Goal: Transaction & Acquisition: Book appointment/travel/reservation

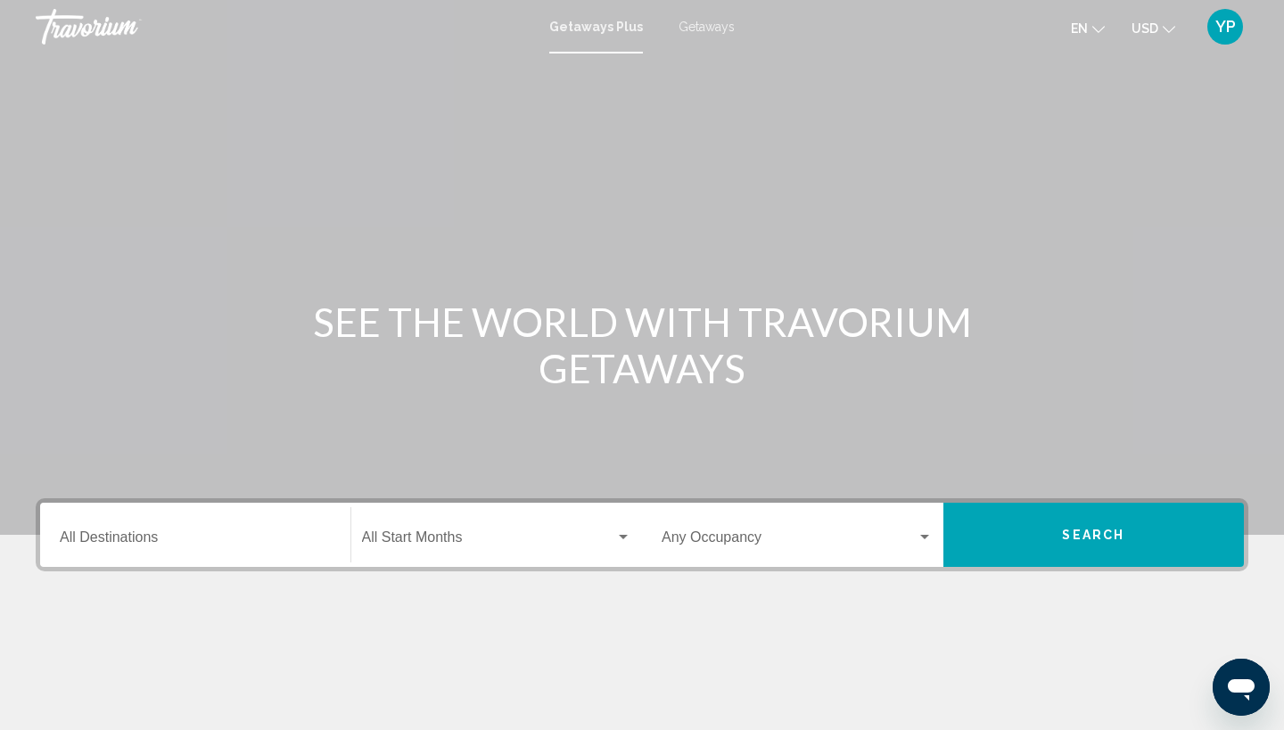
click at [1139, 525] on button "Search" at bounding box center [1093, 535] width 301 height 64
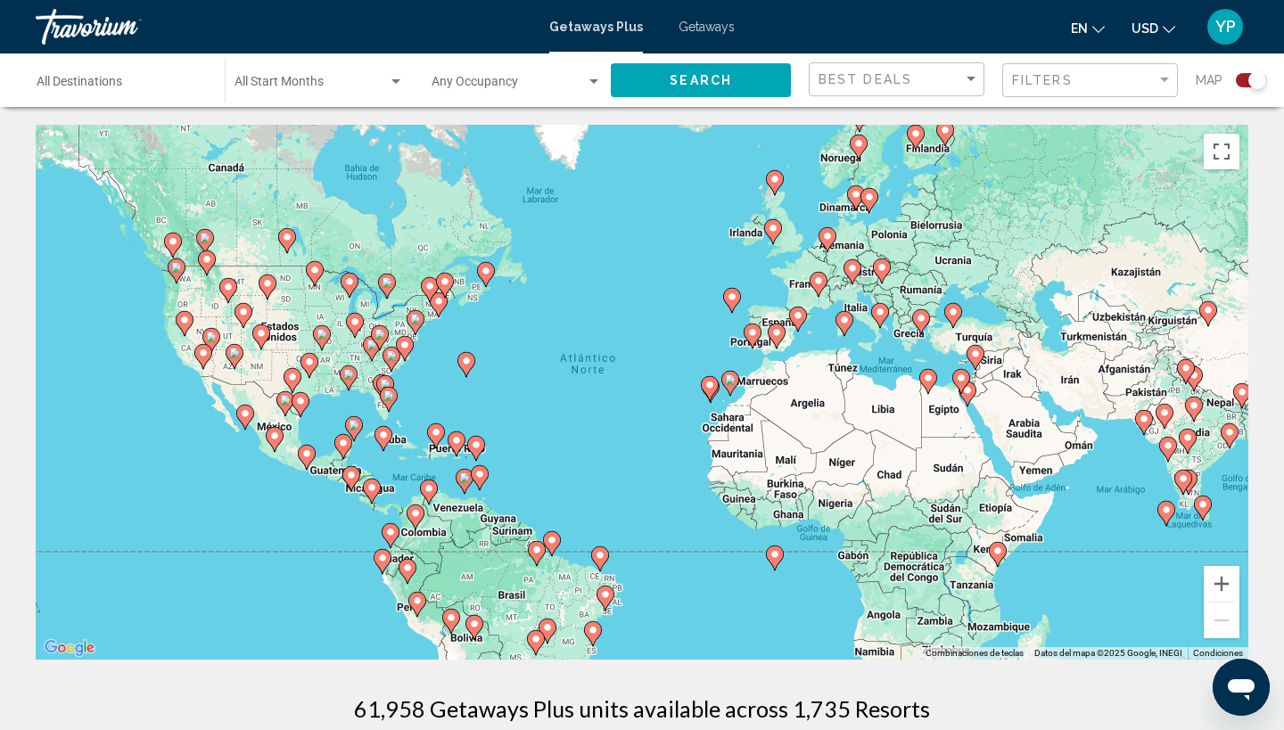
click at [426, 387] on div "Para activar la función de arrastrar con el teclado, presiona Alt + Intro. Una …" at bounding box center [642, 392] width 1213 height 535
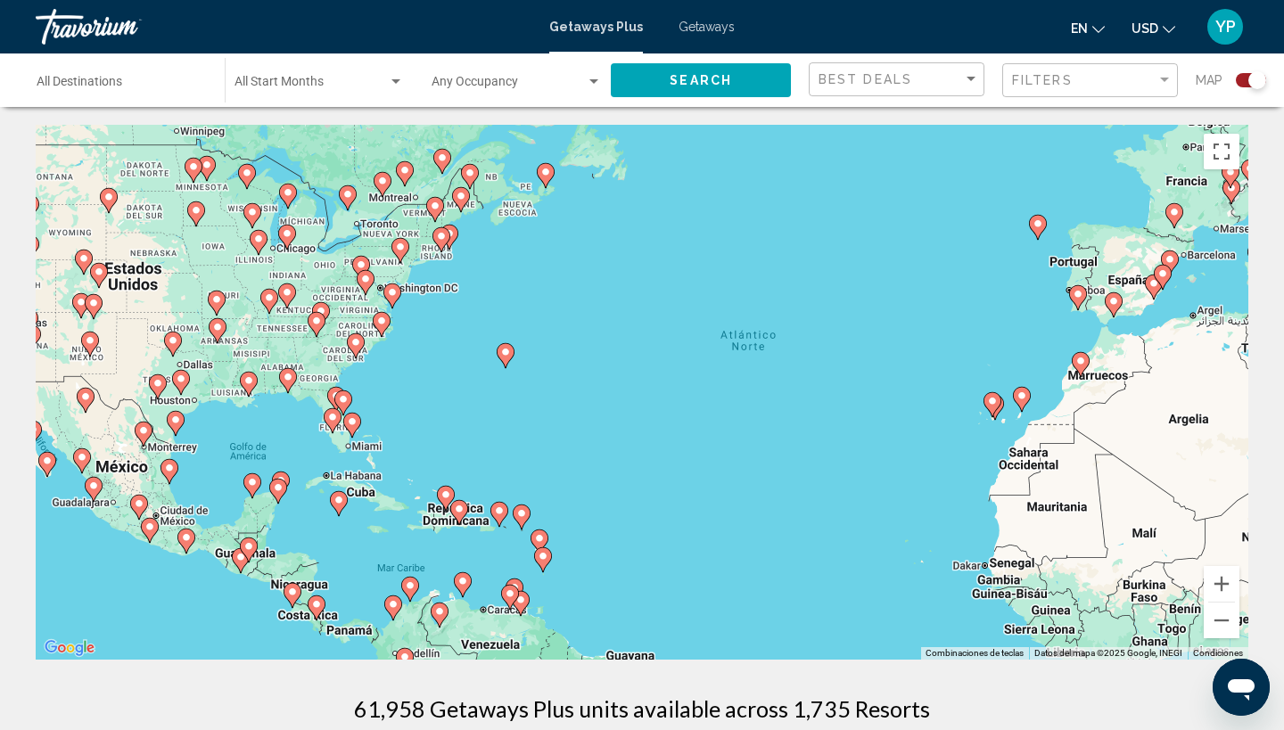
click at [388, 409] on div "Para activar la función de arrastrar con el teclado, presiona Alt + Intro. Una …" at bounding box center [642, 392] width 1213 height 535
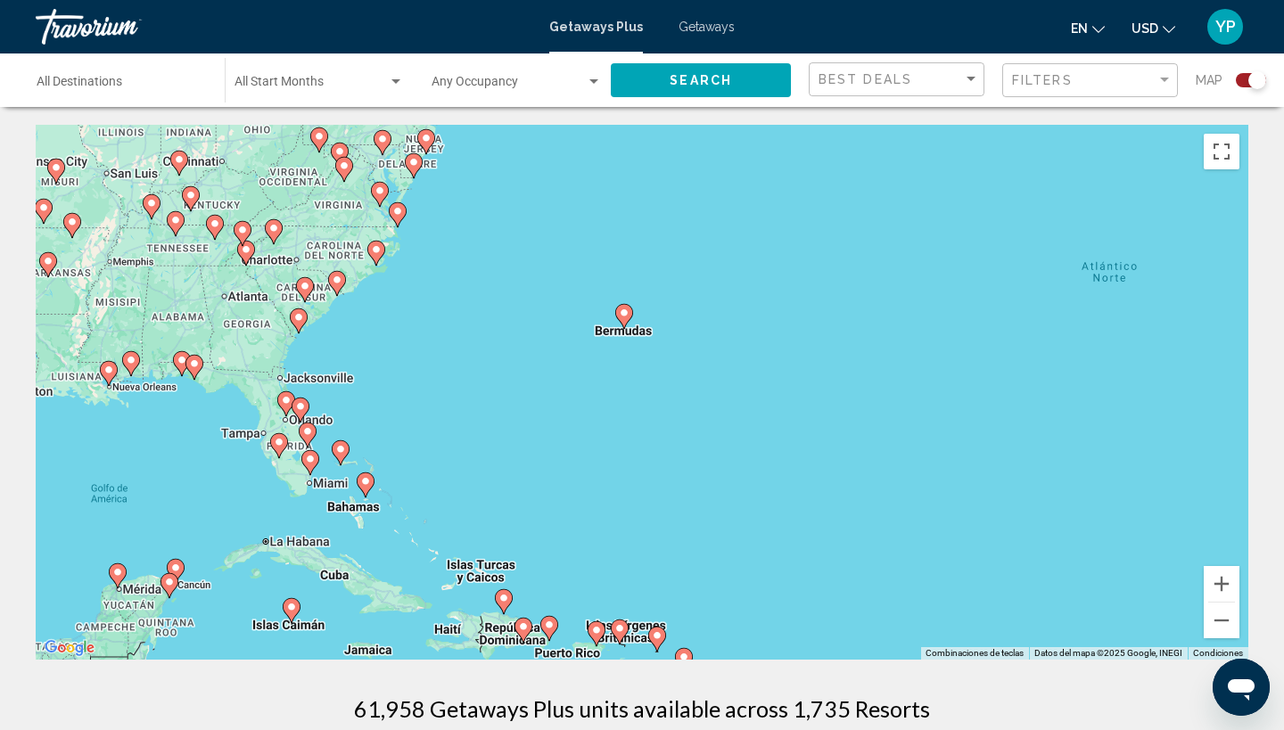
click at [198, 421] on div "Para activar la función de arrastrar con el teclado, presiona Alt + Intro. Una …" at bounding box center [642, 392] width 1213 height 535
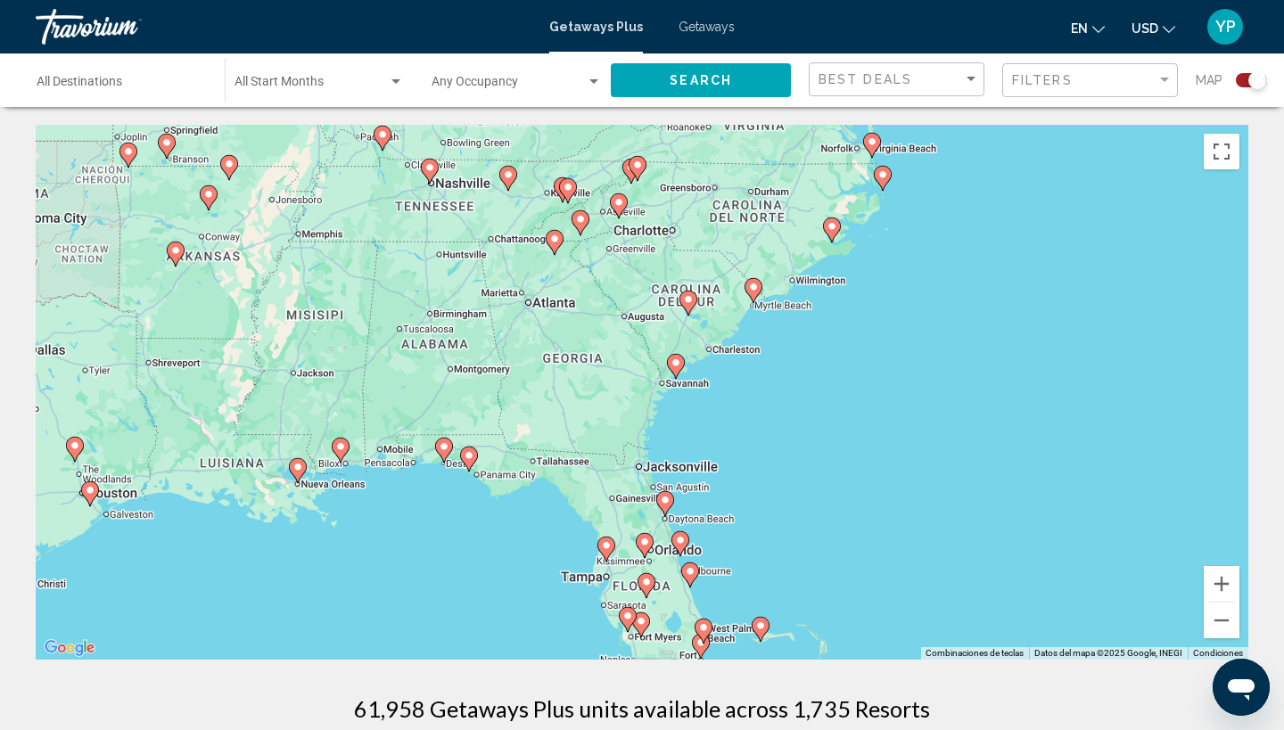
drag, startPoint x: 198, startPoint y: 421, endPoint x: 498, endPoint y: 555, distance: 328.4
click at [498, 556] on div "Para activar la función de arrastrar con el teclado, presiona Alt + Intro. Una …" at bounding box center [642, 392] width 1213 height 535
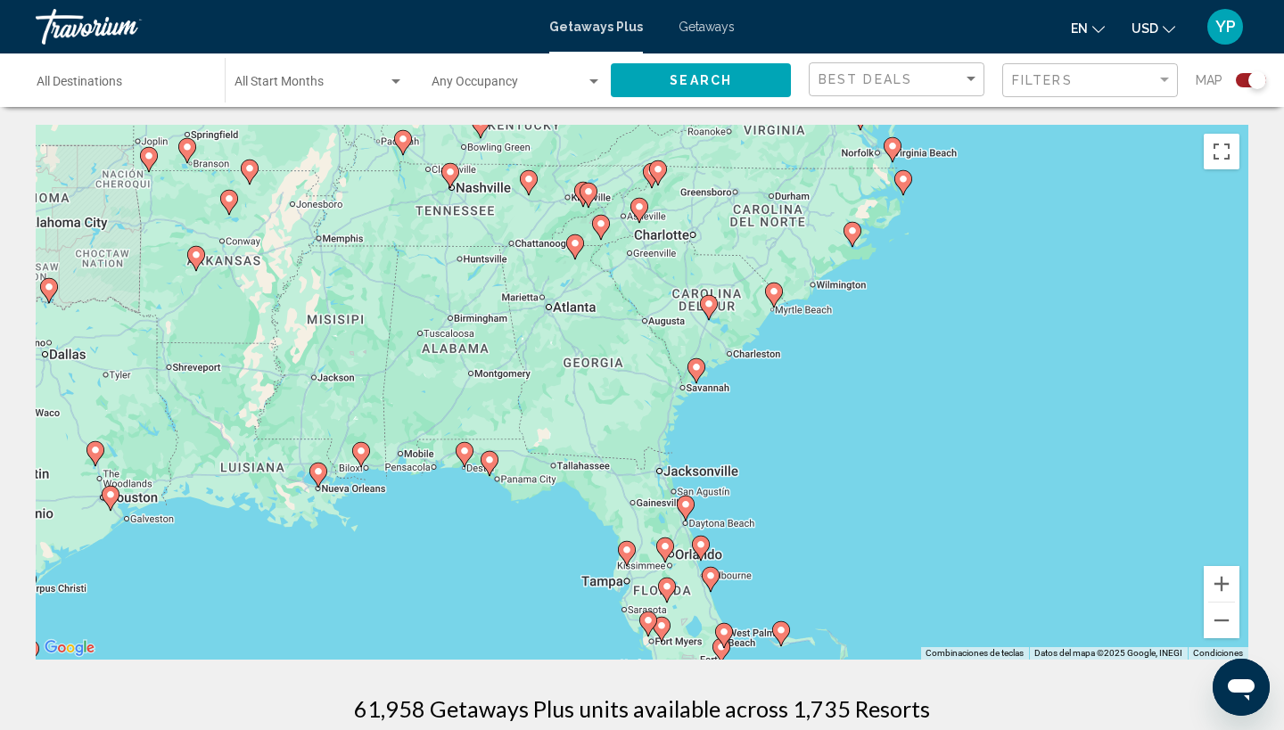
click at [480, 490] on div "Para activar la función de arrastrar con el teclado, presiona Alt + Intro. Una …" at bounding box center [642, 392] width 1213 height 535
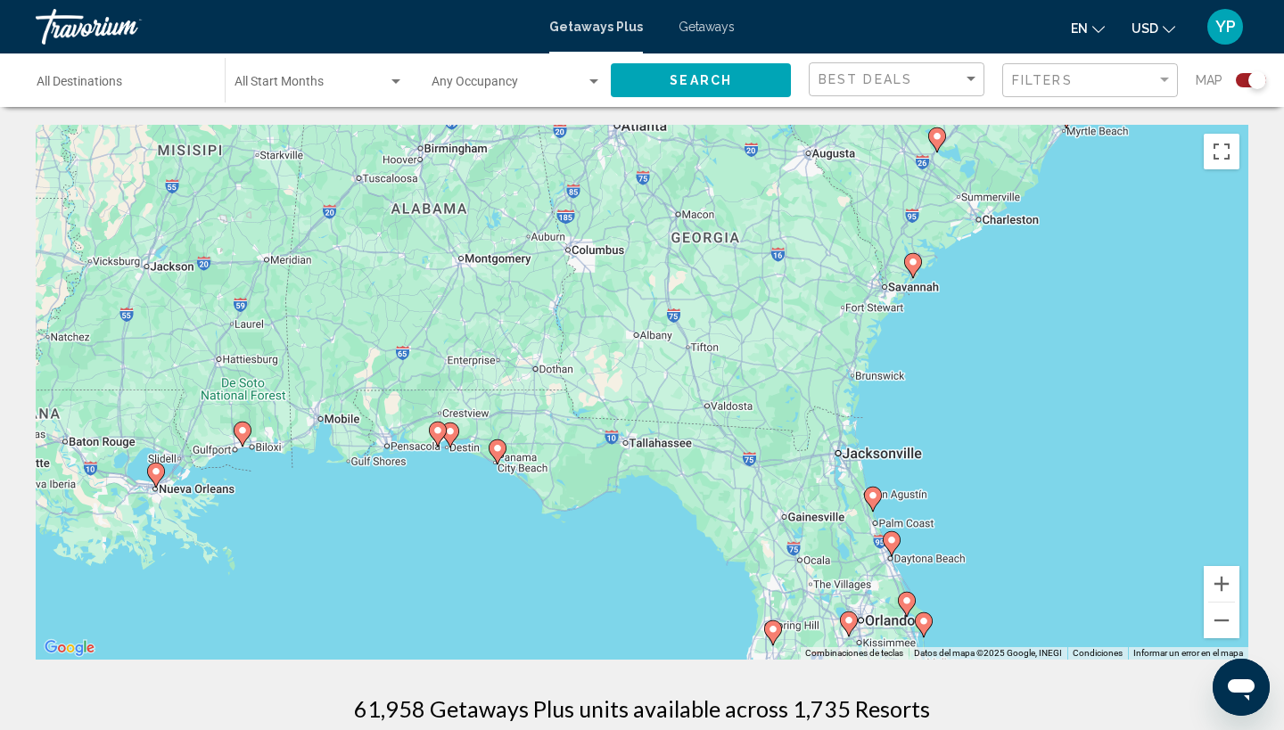
click at [480, 490] on div "Para activar la función de arrastrar con el teclado, presiona Alt + Intro. Una …" at bounding box center [642, 392] width 1213 height 535
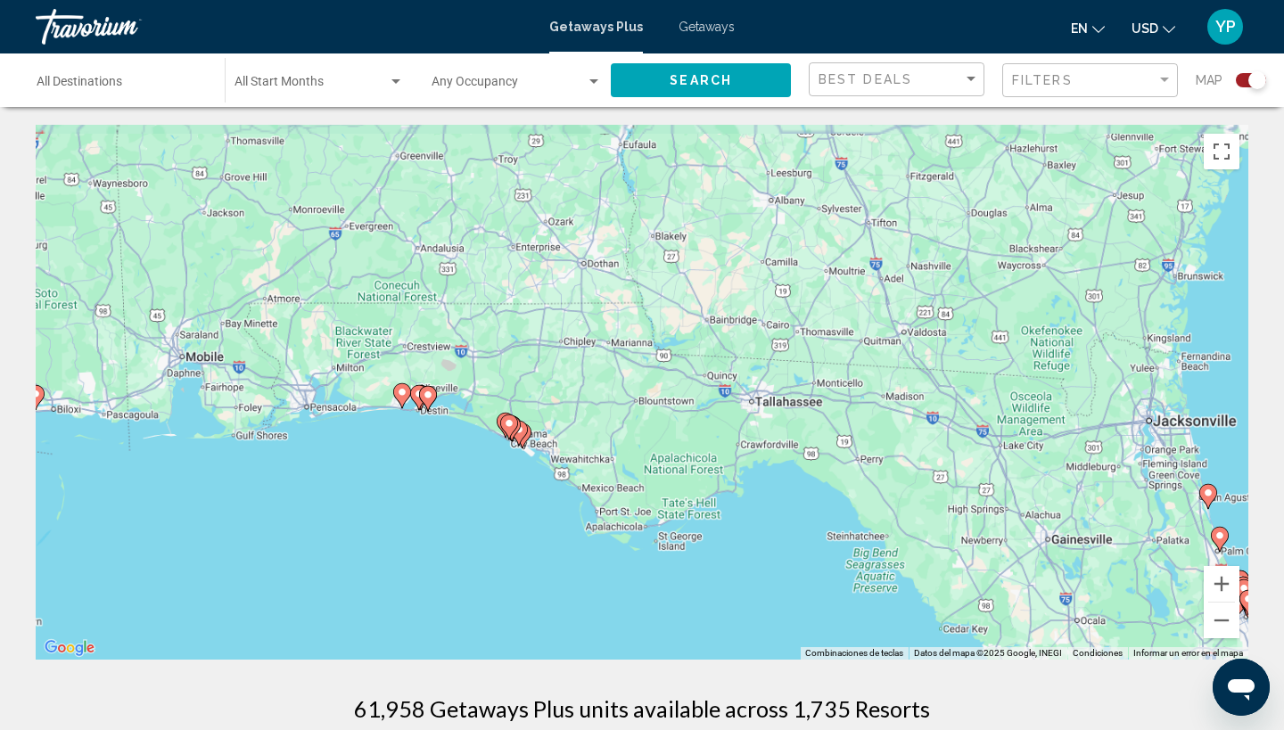
click at [480, 490] on div "Para activar la función de arrastrar con el teclado, presiona Alt + Intro. Una …" at bounding box center [642, 392] width 1213 height 535
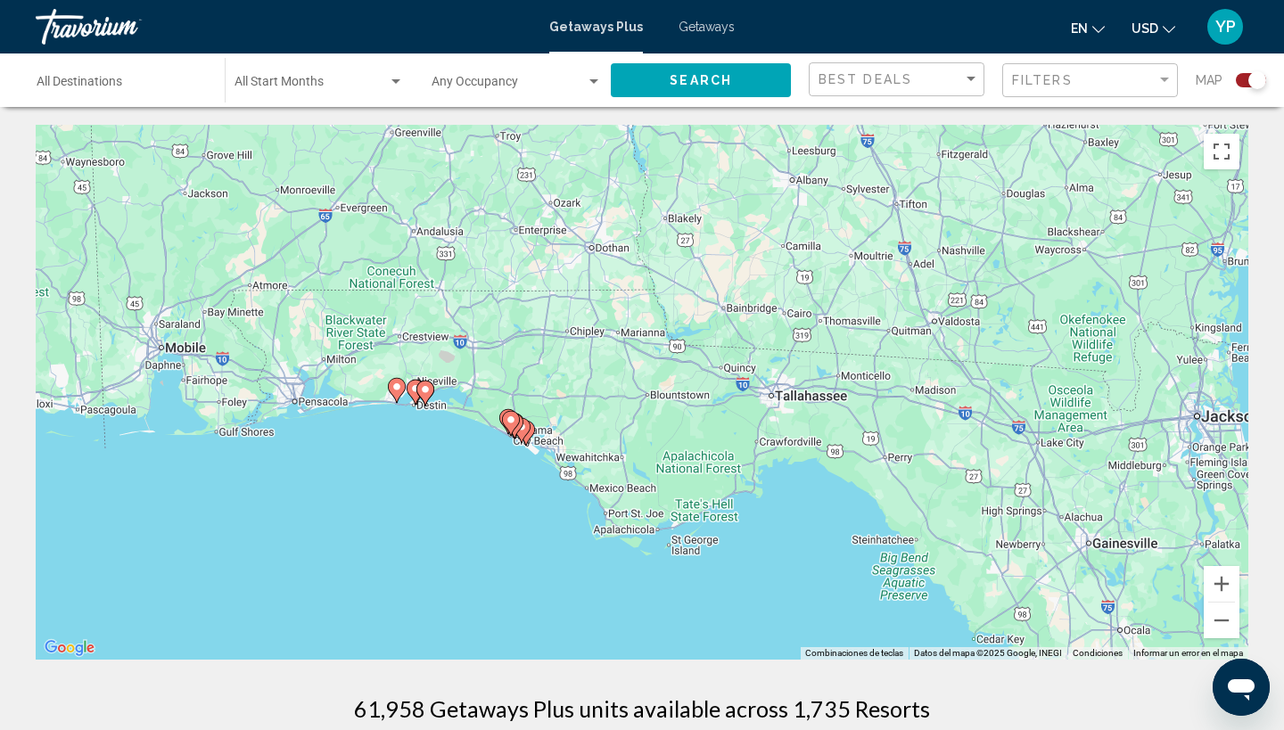
click at [480, 490] on div "Para activar la función de arrastrar con el teclado, presiona Alt + Intro. Una …" at bounding box center [642, 392] width 1213 height 535
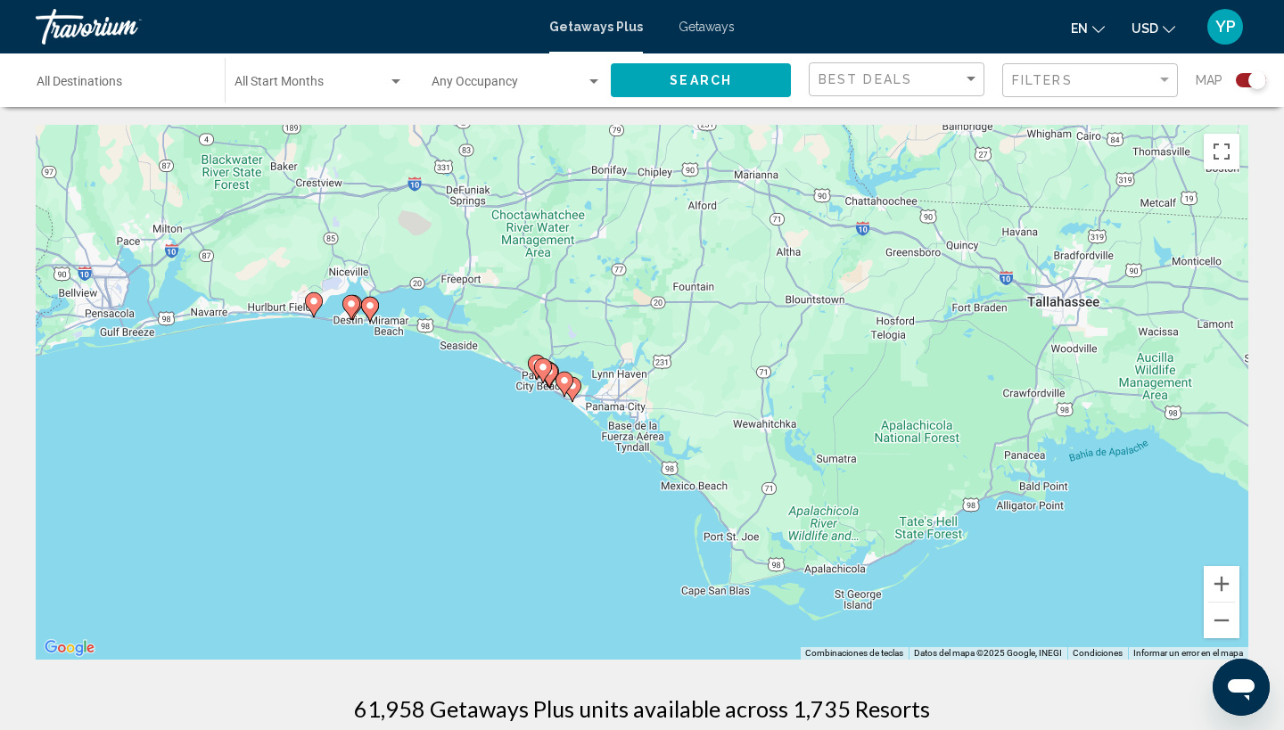
click at [480, 490] on div "Para activar la función de arrastrar con el teclado, presiona Alt + Intro. Una …" at bounding box center [642, 392] width 1213 height 535
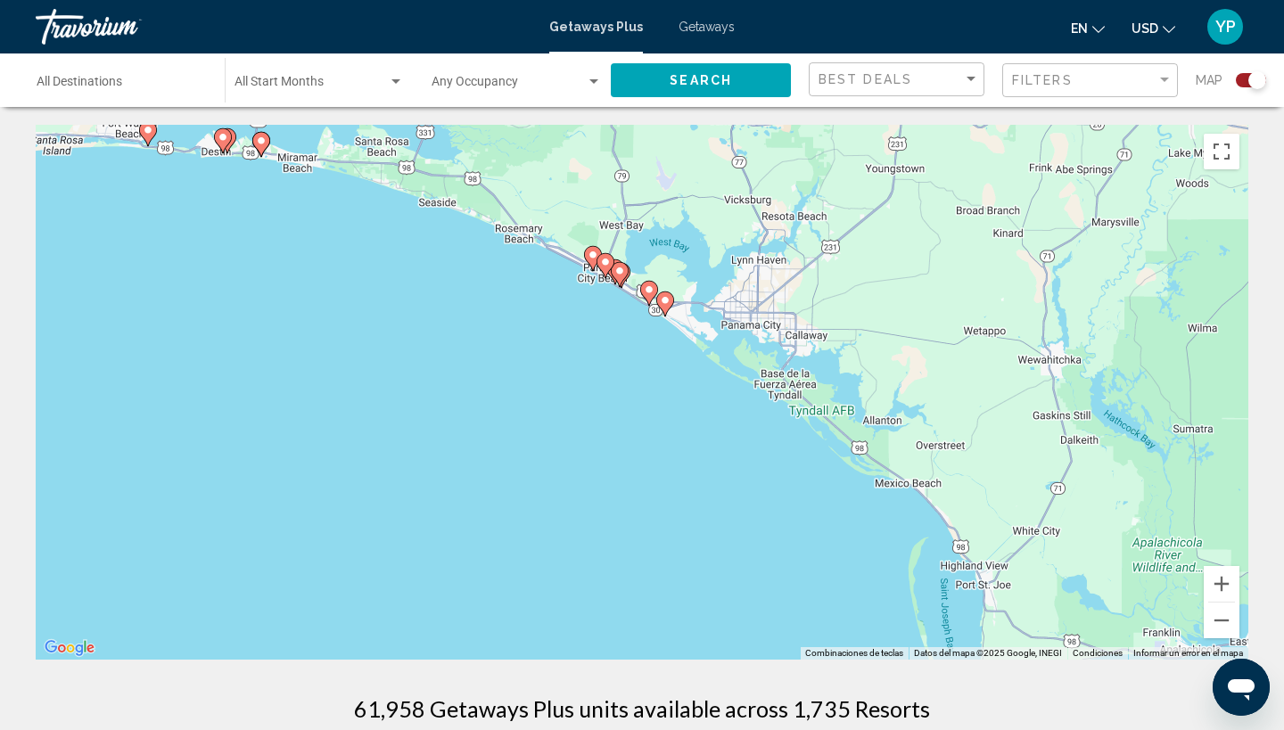
click at [480, 490] on div "Para activar la función de arrastrar con el teclado, presiona Alt + Intro. Una …" at bounding box center [642, 392] width 1213 height 535
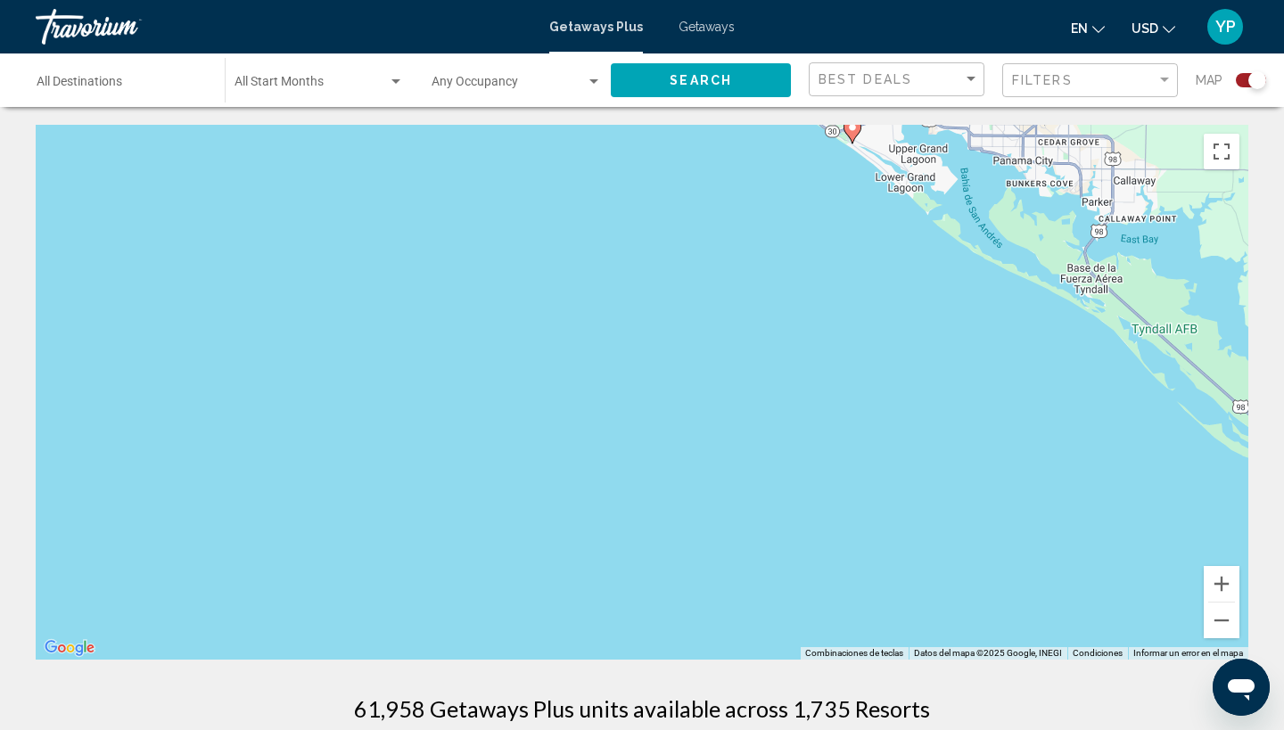
click at [480, 490] on div "Para activar la función de arrastrar con el teclado, presiona Alt + Intro. Una …" at bounding box center [642, 392] width 1213 height 535
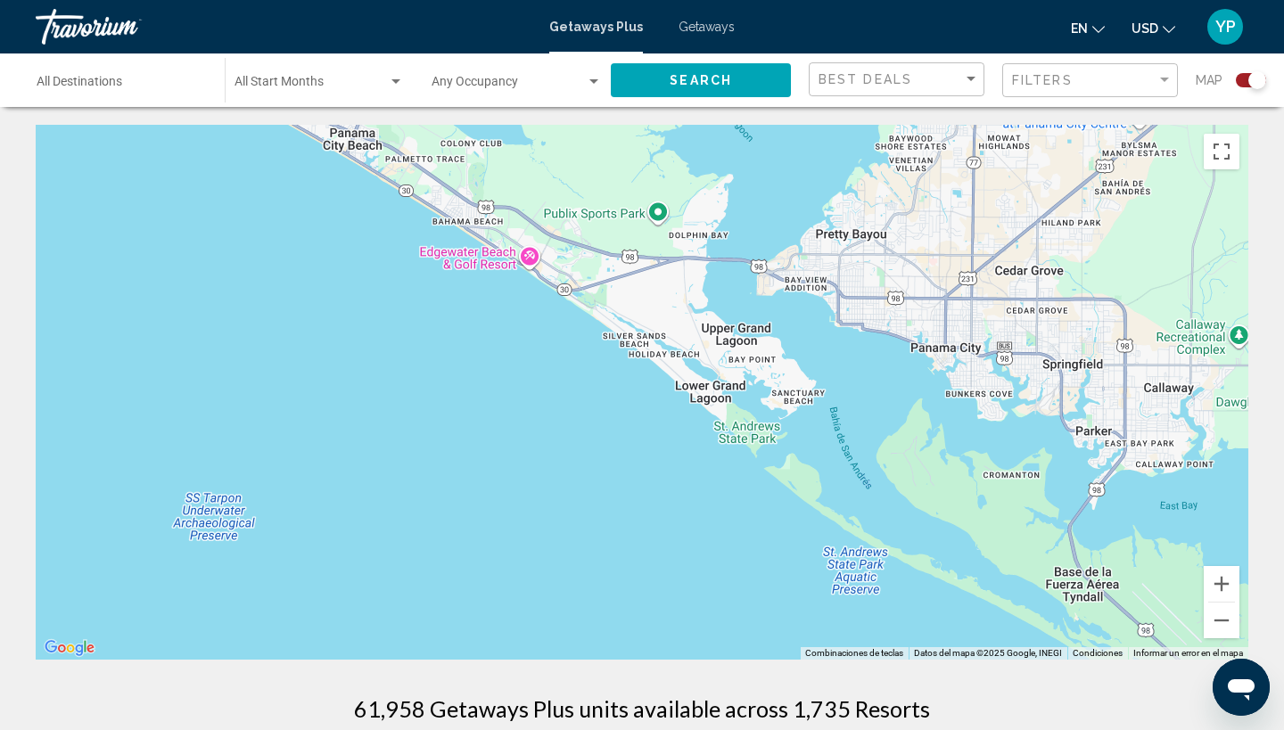
drag, startPoint x: 1020, startPoint y: 207, endPoint x: 391, endPoint y: 729, distance: 818.1
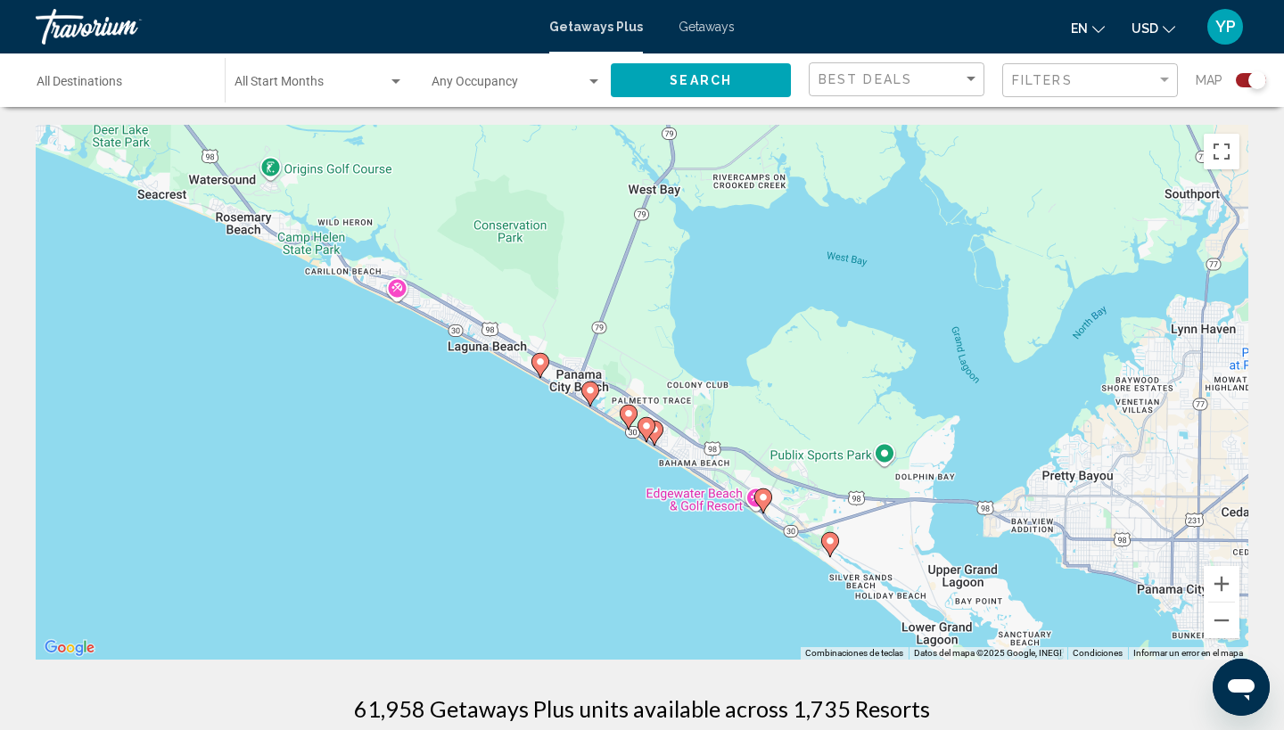
drag, startPoint x: 308, startPoint y: 318, endPoint x: 537, endPoint y: 563, distance: 335.0
click at [537, 563] on div "Para activar la función de arrastrar con el teclado, presiona Alt + Intro. Una …" at bounding box center [642, 392] width 1213 height 535
click at [541, 366] on image "Main content" at bounding box center [541, 361] width 11 height 11
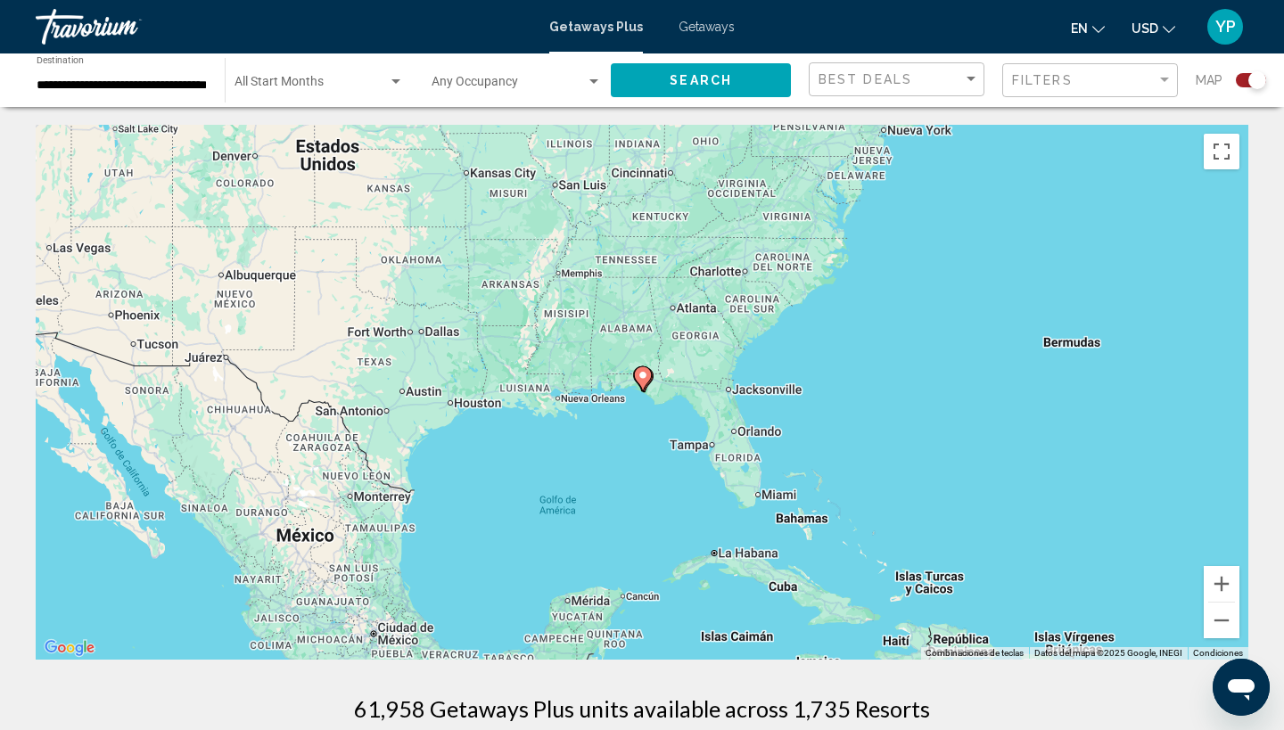
click at [644, 377] on image "Main content" at bounding box center [643, 375] width 11 height 11
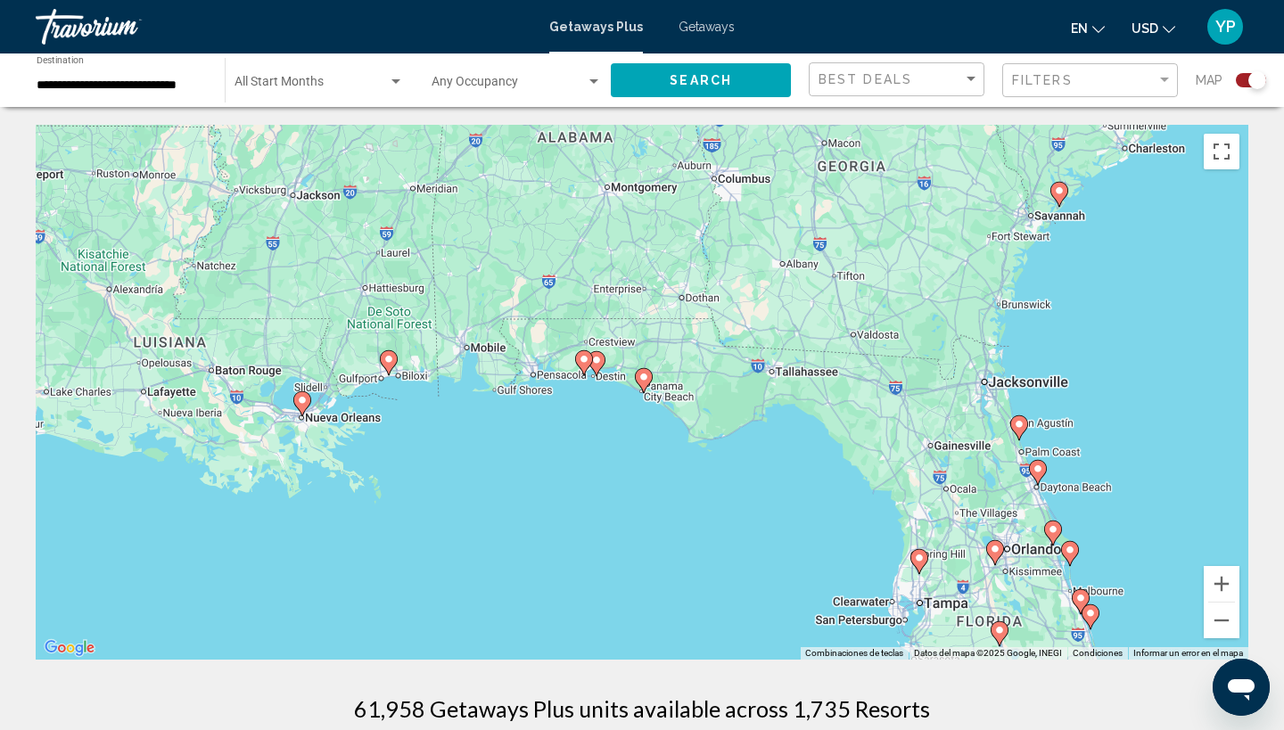
click at [644, 377] on image "Main content" at bounding box center [643, 377] width 11 height 11
type input "**********"
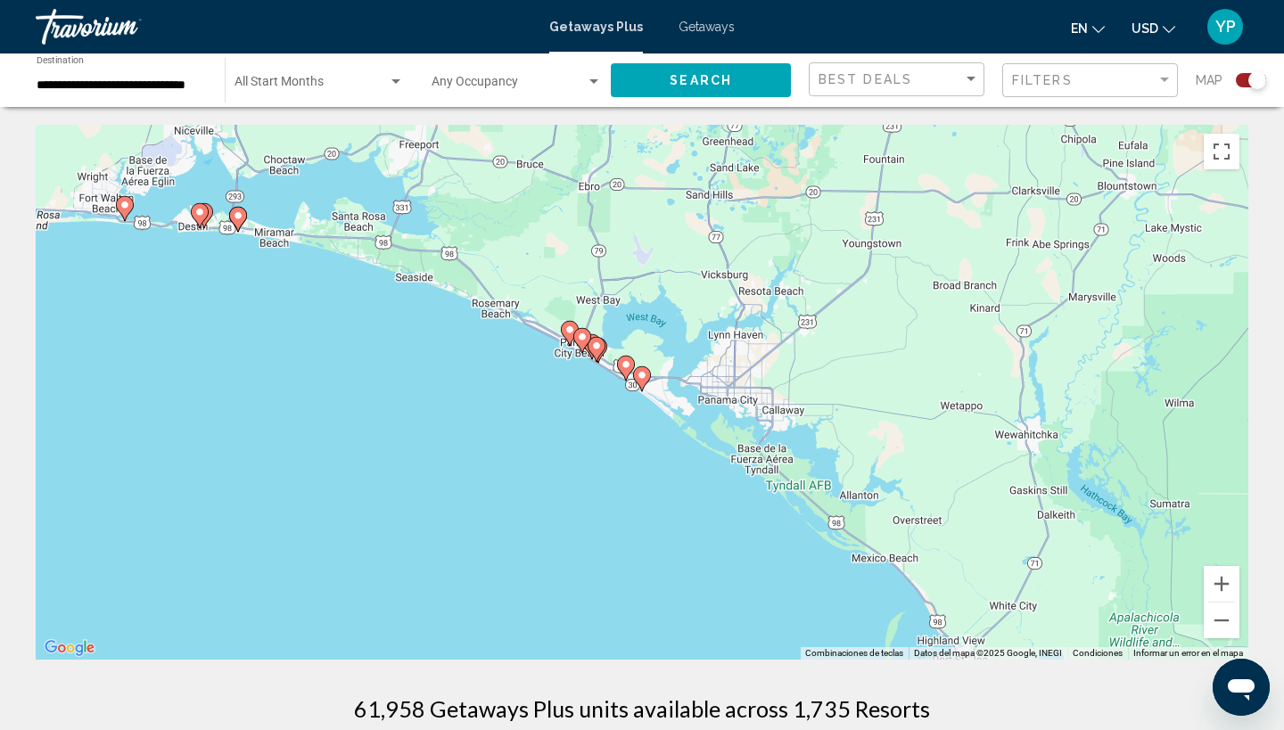
click at [644, 377] on image "Main content" at bounding box center [642, 375] width 11 height 11
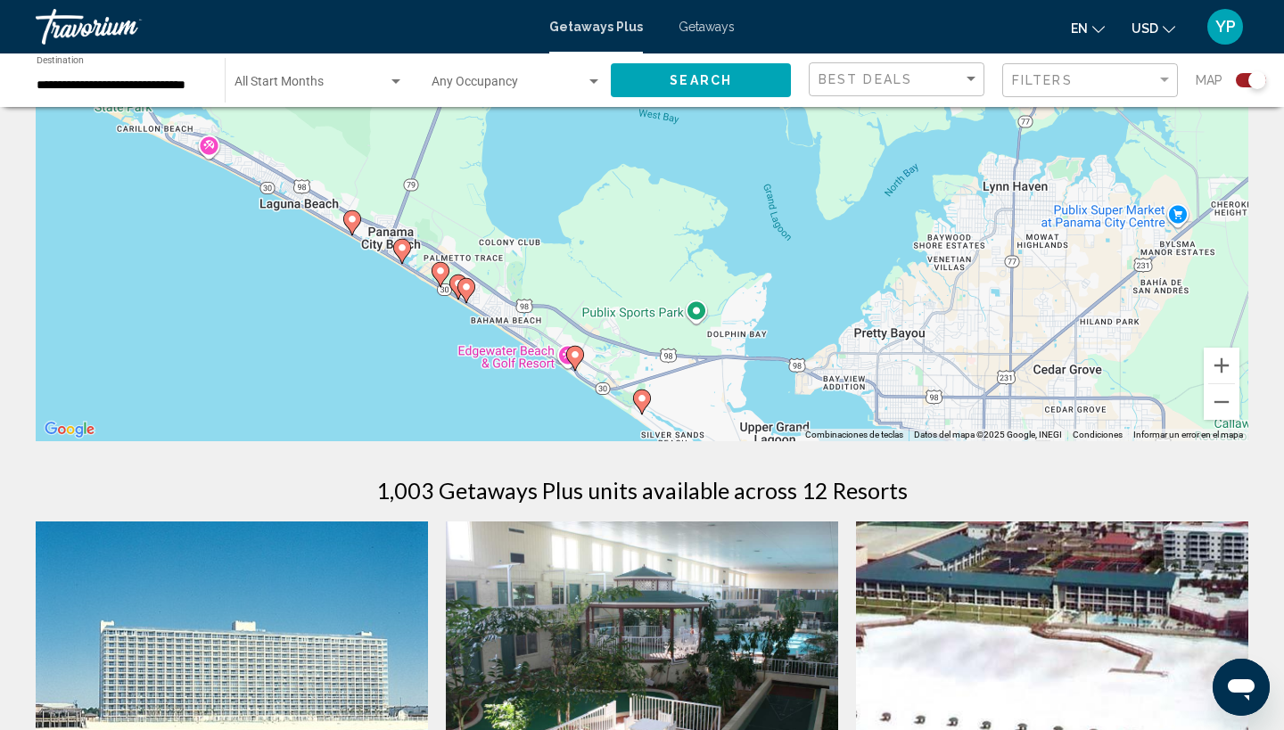
scroll to position [222, 0]
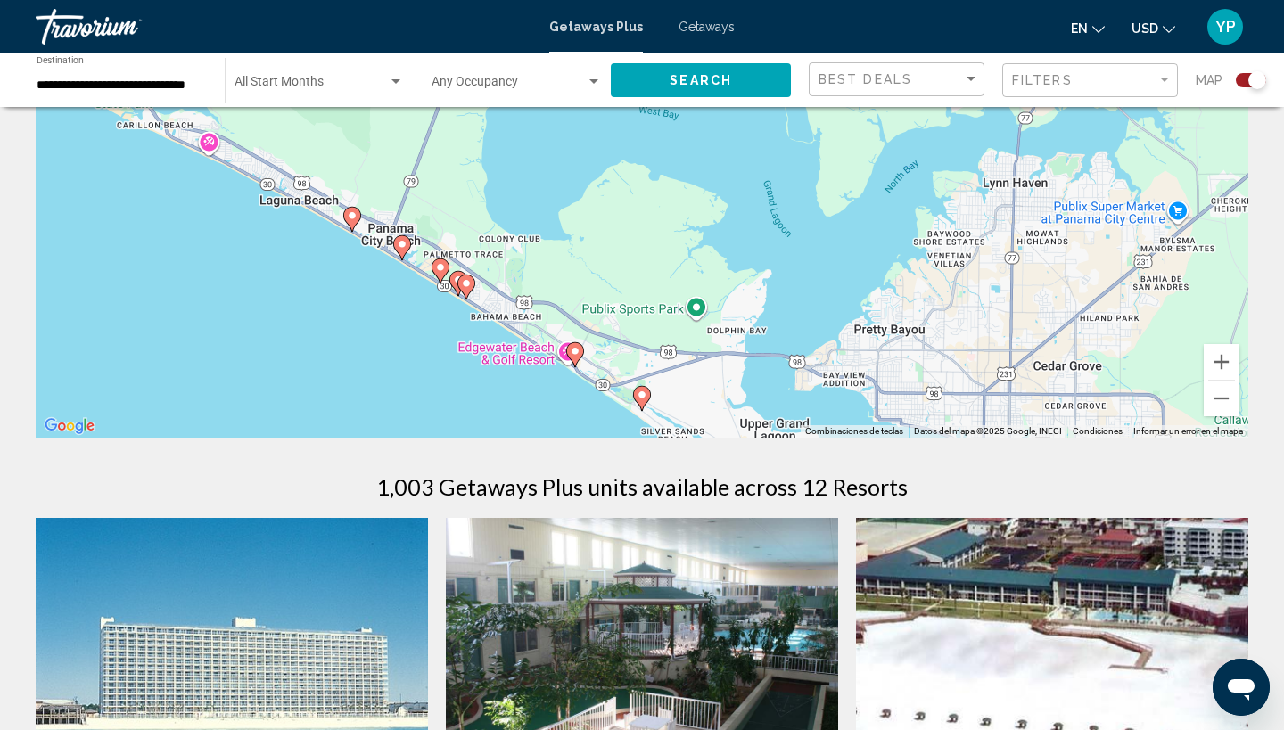
click at [641, 396] on image "Main content" at bounding box center [642, 395] width 11 height 11
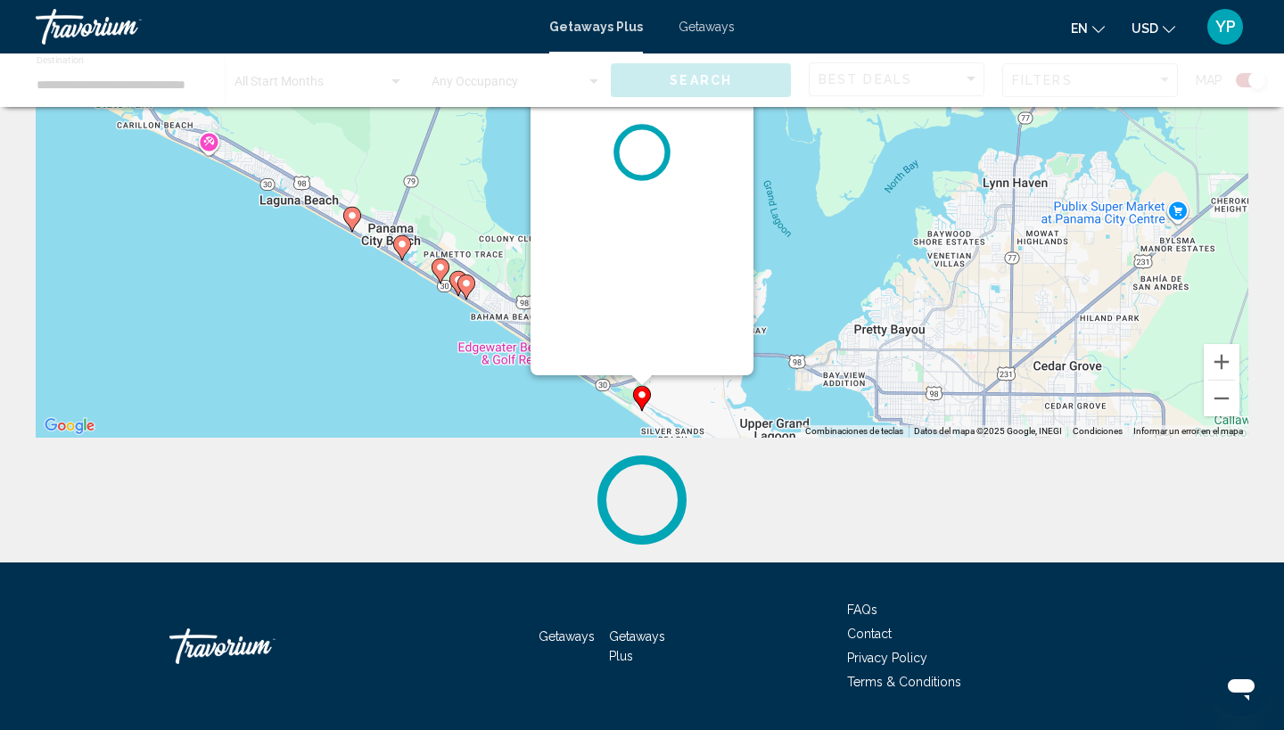
scroll to position [0, 0]
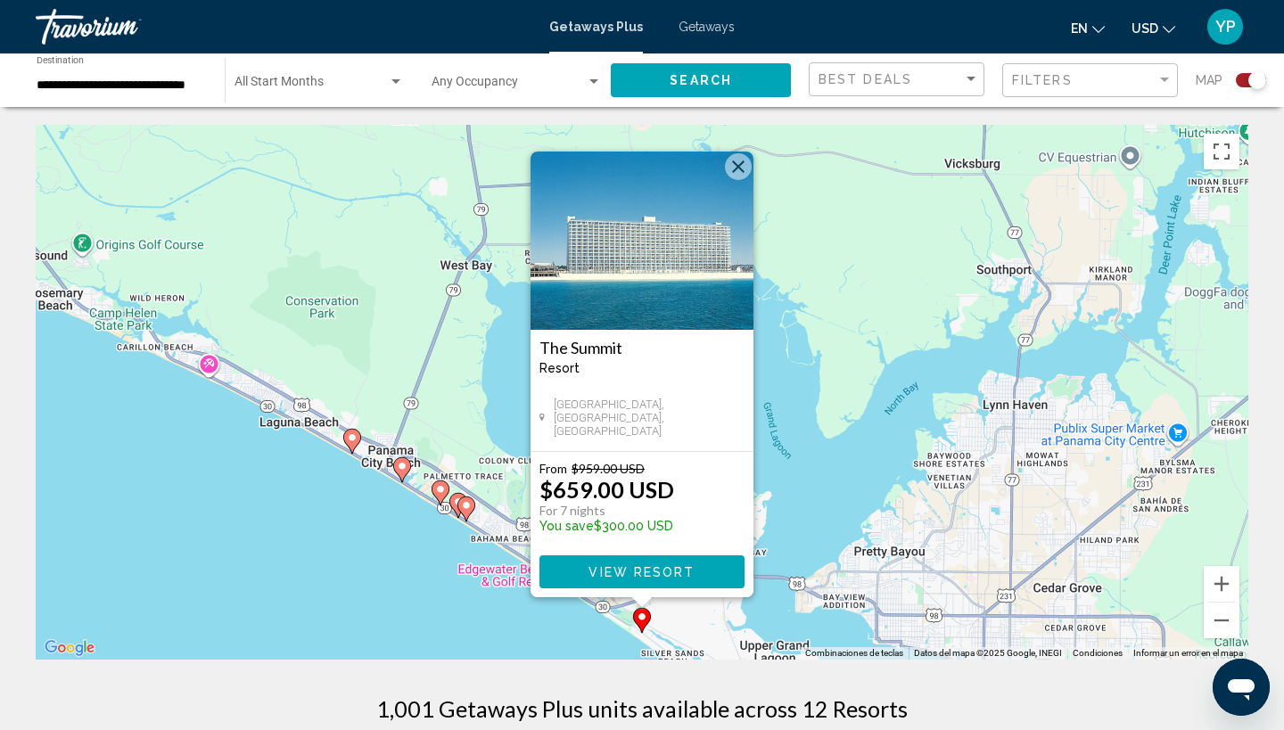
click at [287, 604] on div "Para activar la función de arrastrar con el teclado, presiona Alt + Intro. Una …" at bounding box center [642, 392] width 1213 height 535
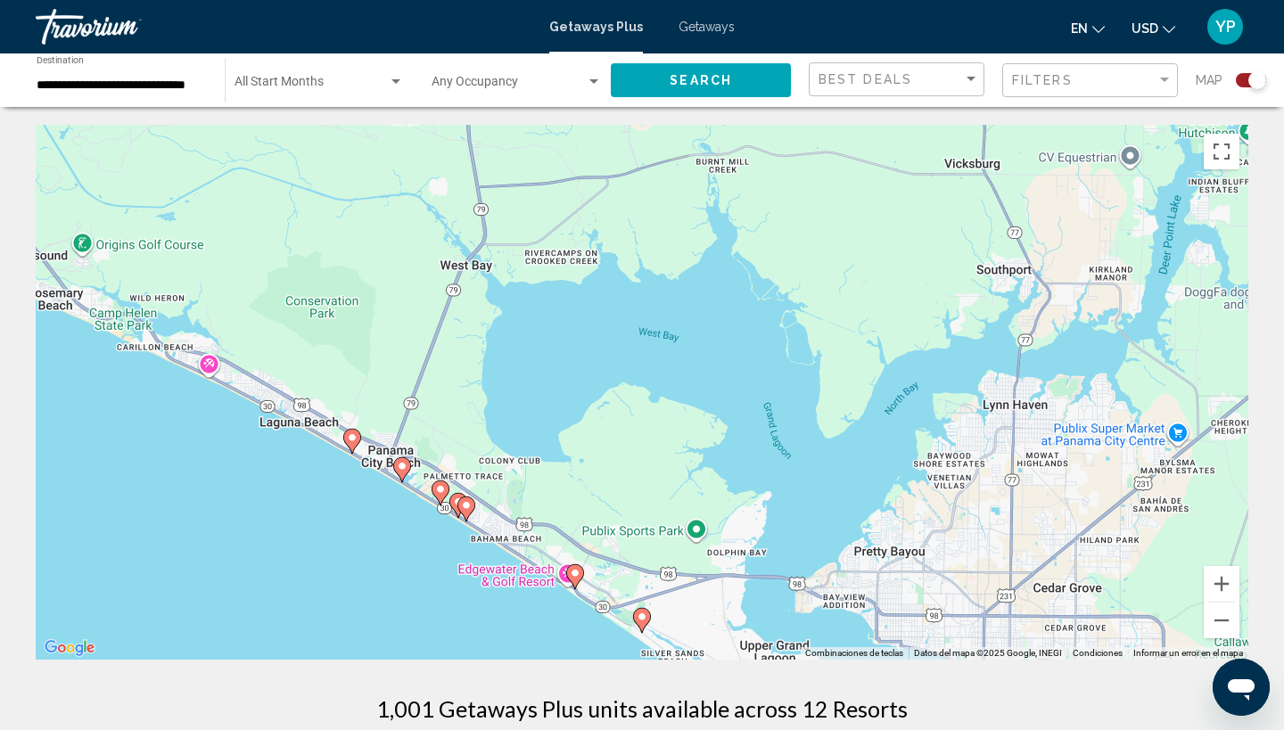
click at [354, 440] on image "Main content" at bounding box center [352, 437] width 11 height 11
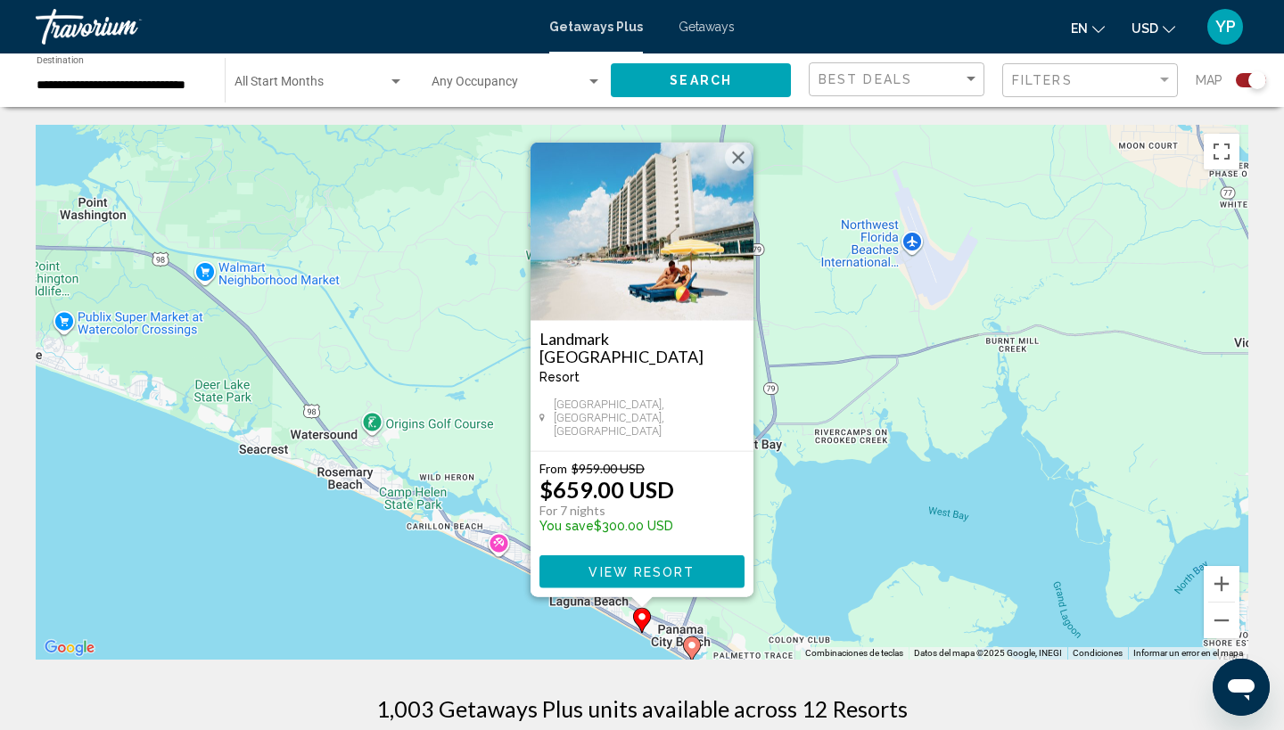
click at [629, 253] on img "Main content" at bounding box center [642, 232] width 223 height 178
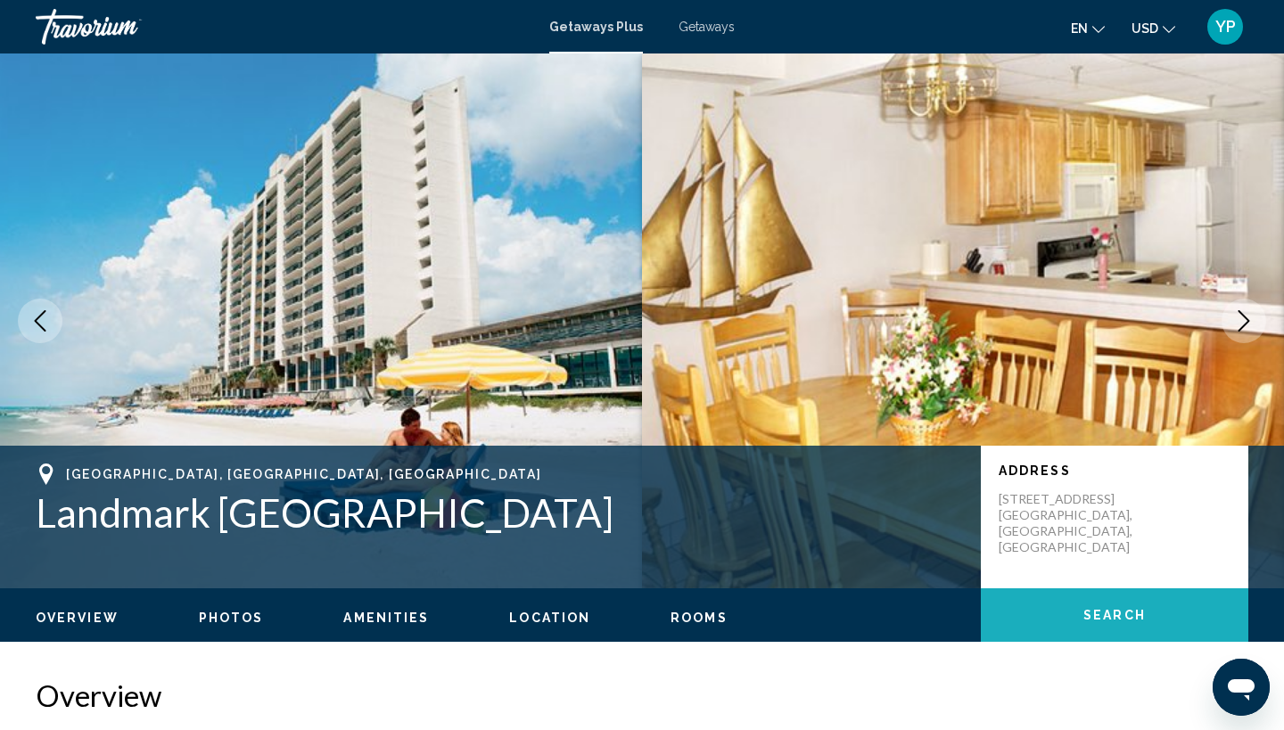
click at [1072, 605] on button "Search" at bounding box center [1114, 614] width 267 height 53
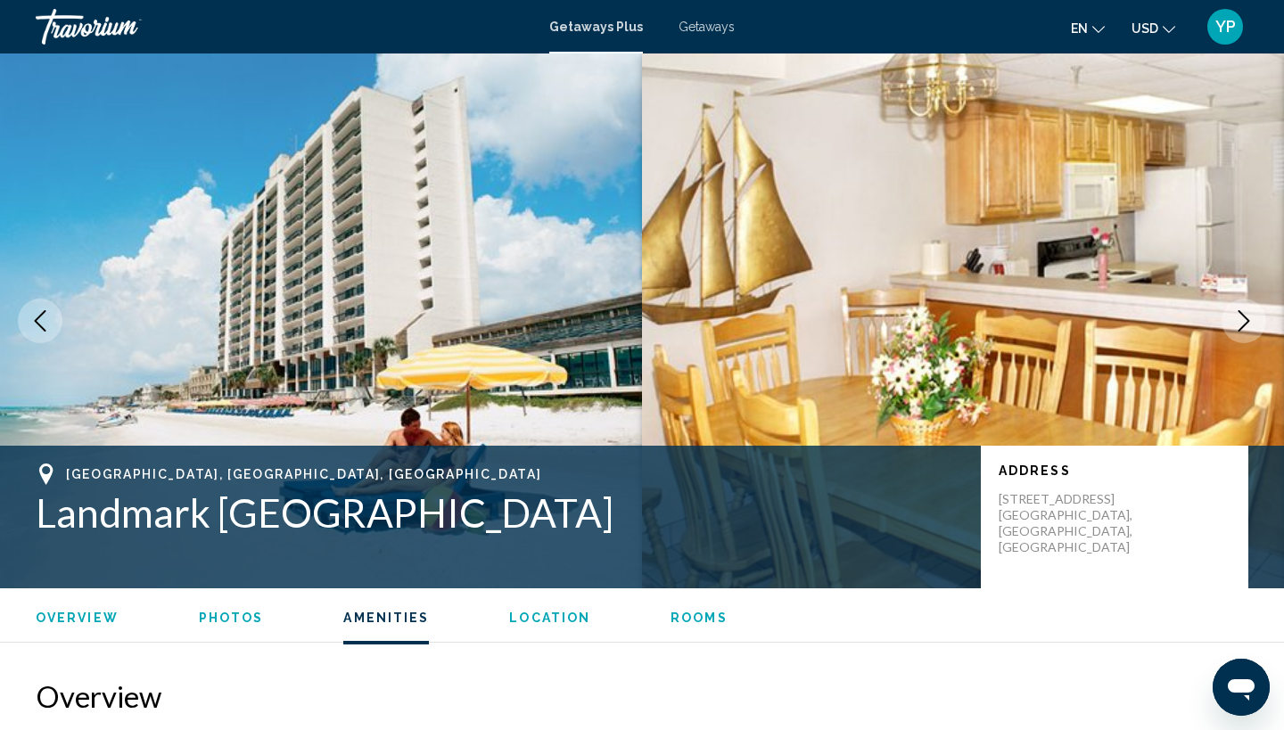
scroll to position [3111, 0]
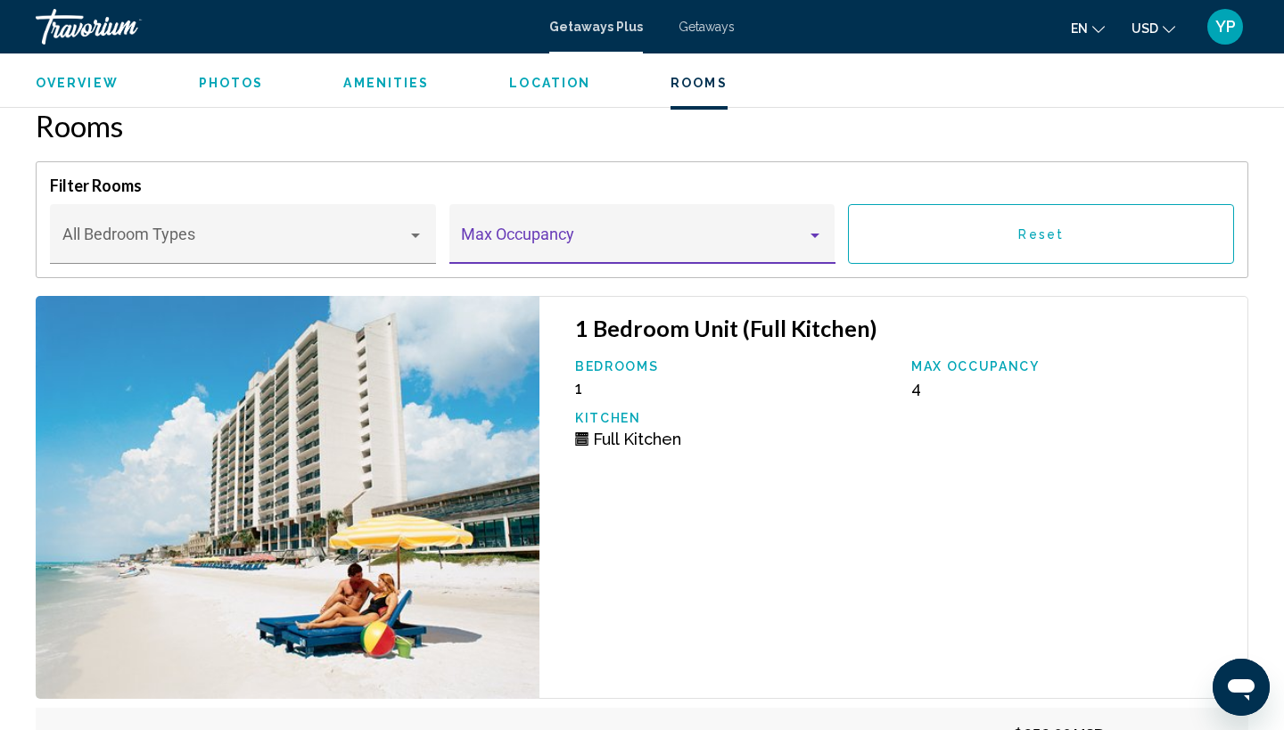
click at [815, 234] on div "Main content" at bounding box center [814, 236] width 9 height 4
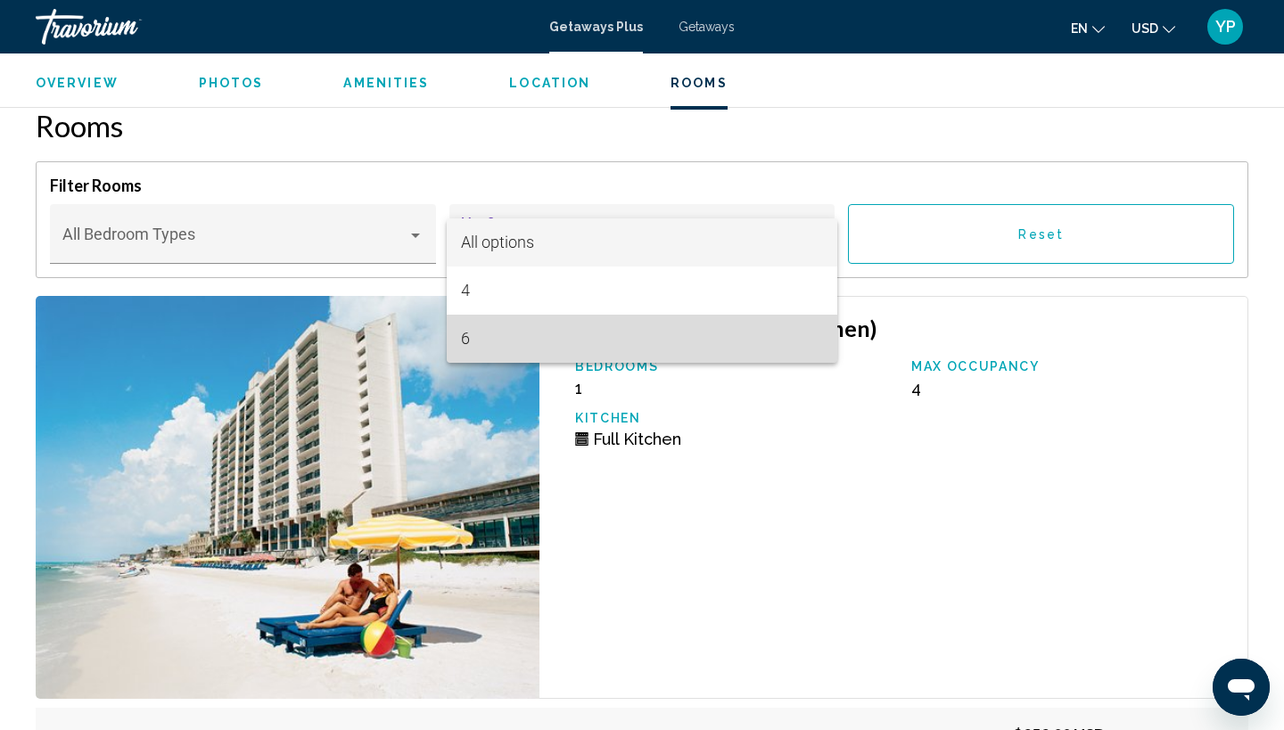
click at [473, 340] on span "6" at bounding box center [642, 339] width 362 height 48
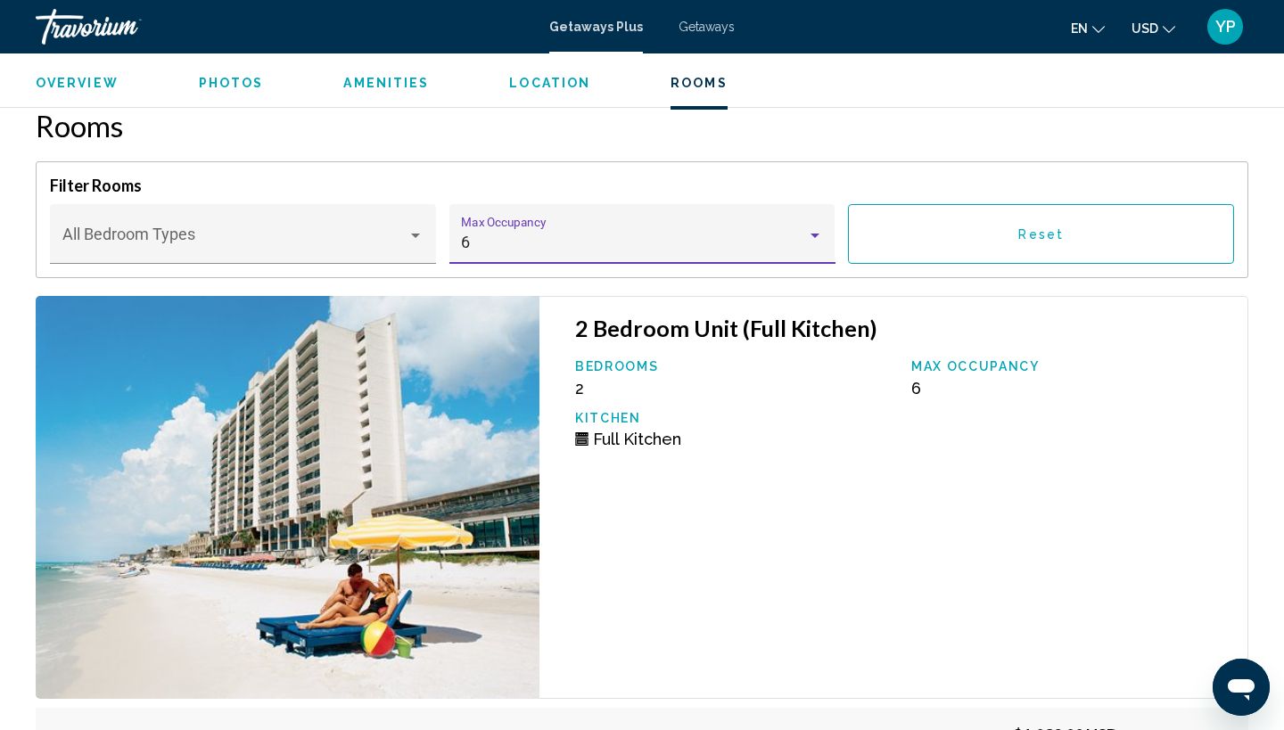
click at [1049, 232] on span "Reset" at bounding box center [1040, 234] width 45 height 14
click at [810, 232] on div "Main content" at bounding box center [815, 235] width 16 height 14
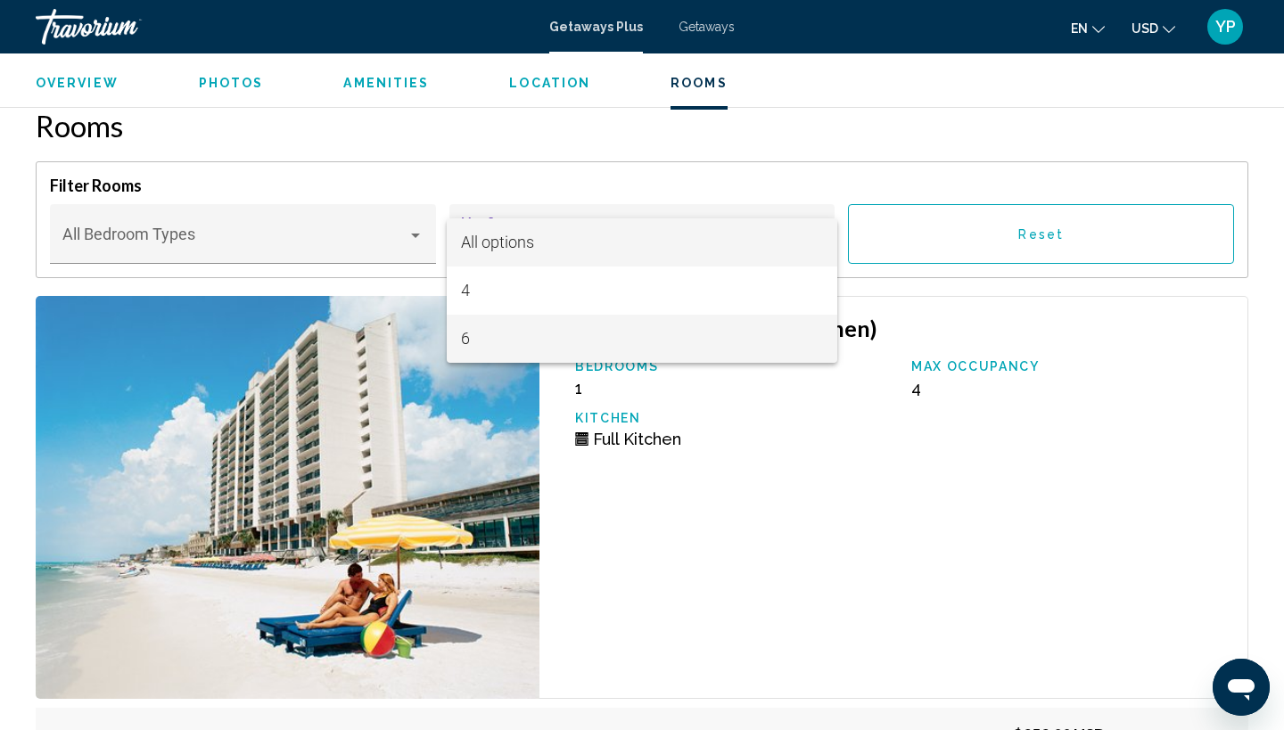
click at [478, 338] on span "6" at bounding box center [642, 339] width 362 height 48
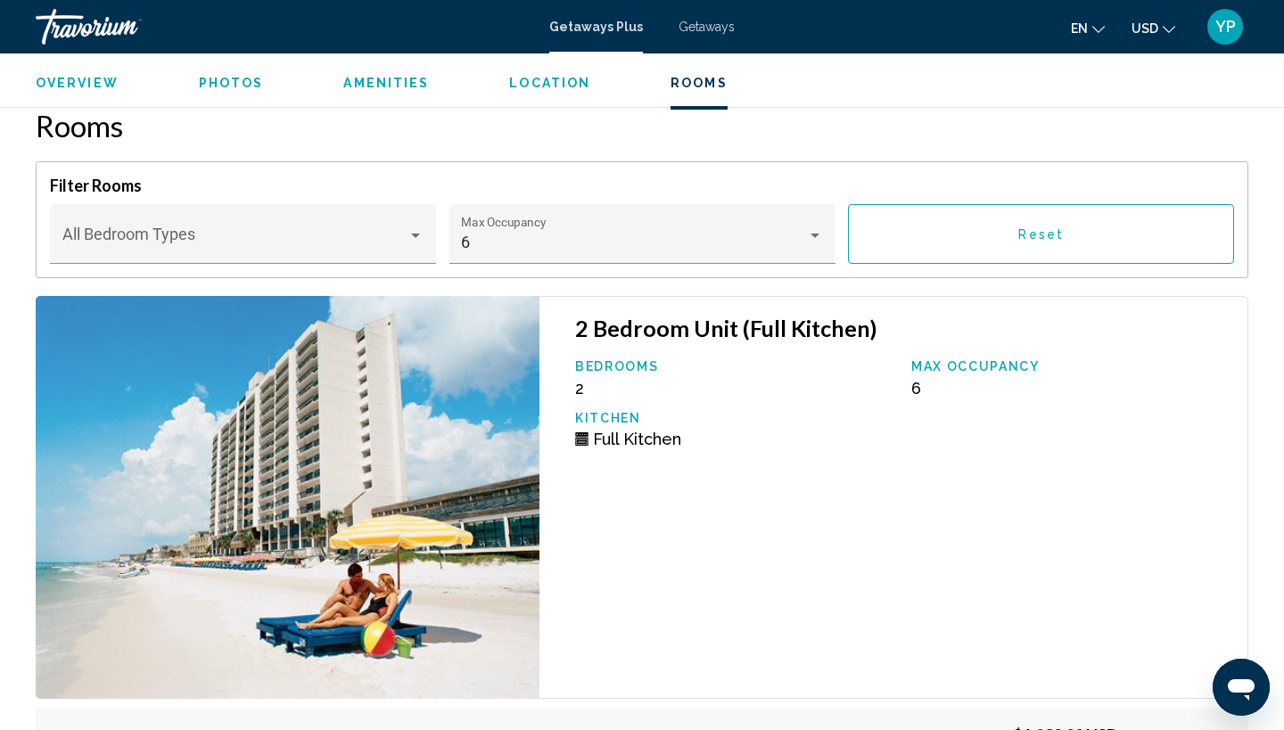
click at [191, 519] on img "Main content" at bounding box center [288, 497] width 504 height 403
click at [317, 469] on img "Main content" at bounding box center [288, 497] width 504 height 403
click at [581, 439] on icon "Main content" at bounding box center [582, 441] width 10 height 5
click at [999, 533] on div "2 Bedroom Unit (Full Kitchen) Bedrooms 2 Max Occupancy 6 Kitchen Full Kitchen" at bounding box center [893, 497] width 709 height 403
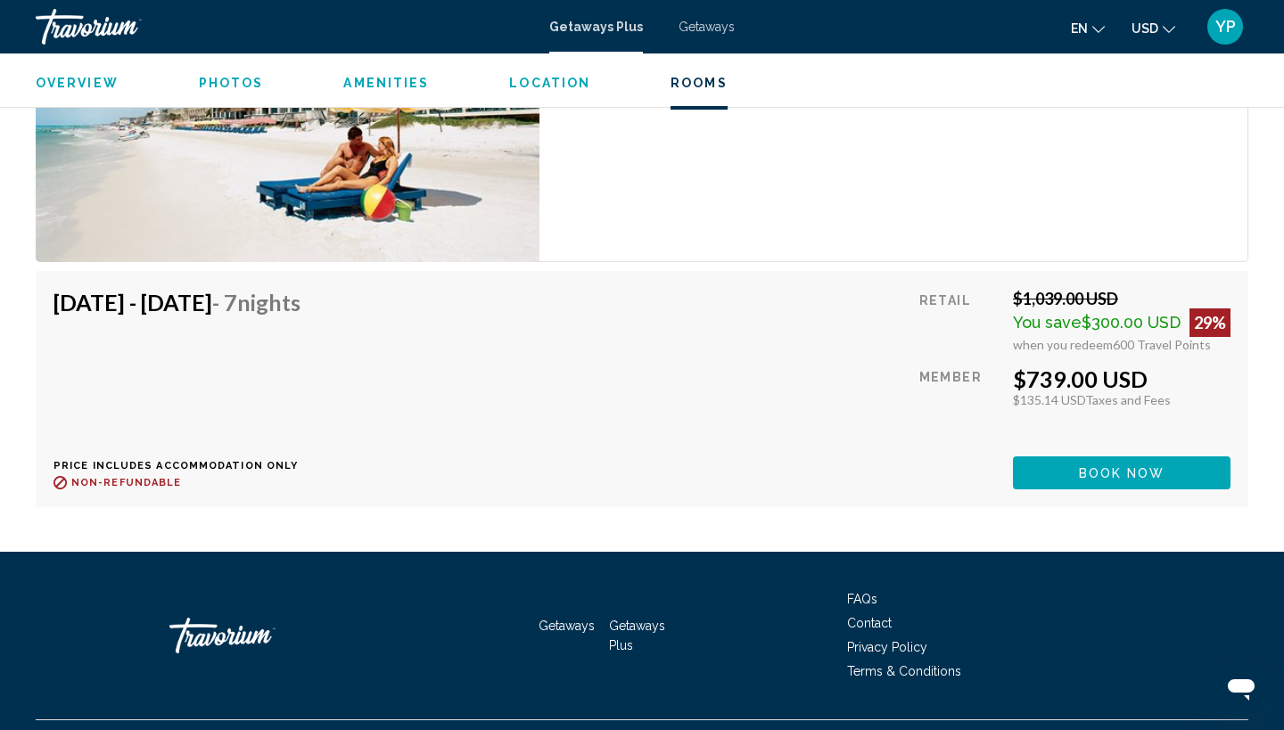
scroll to position [3589, 0]
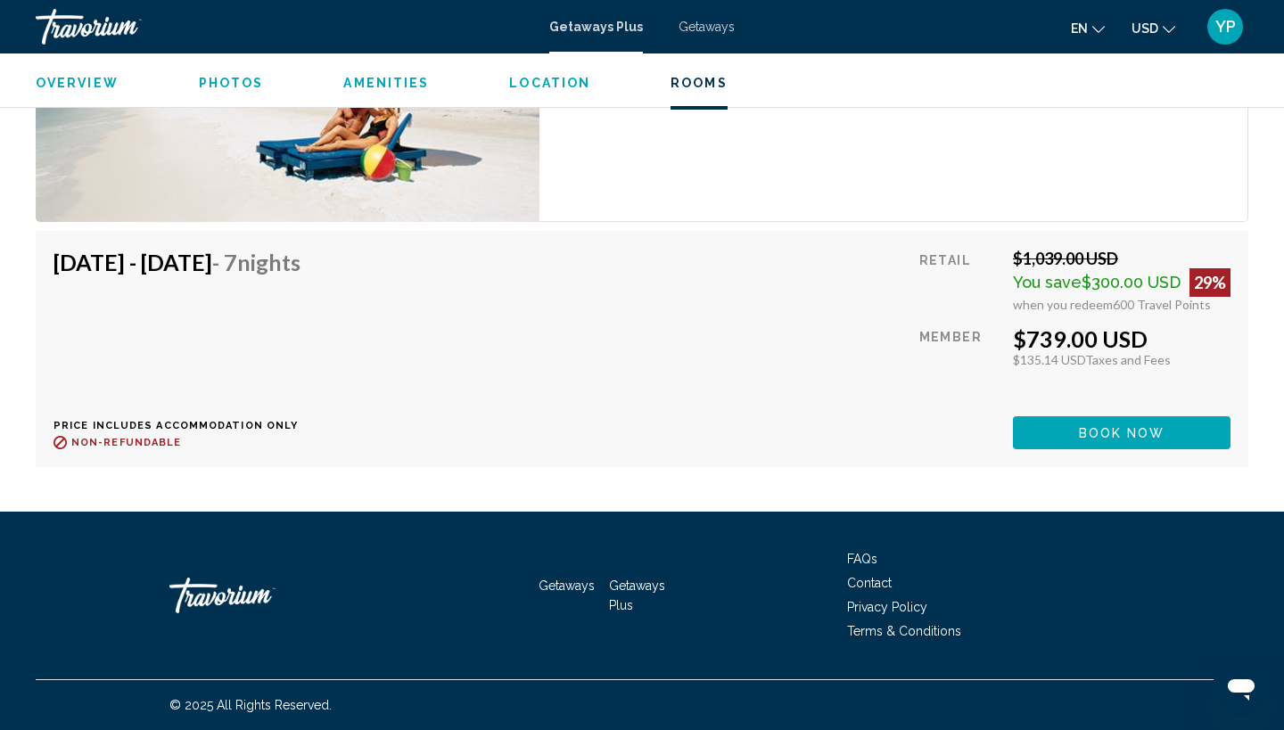
click at [254, 265] on h4 "[DATE] - [DATE] - 7 Nights" at bounding box center [176, 262] width 247 height 27
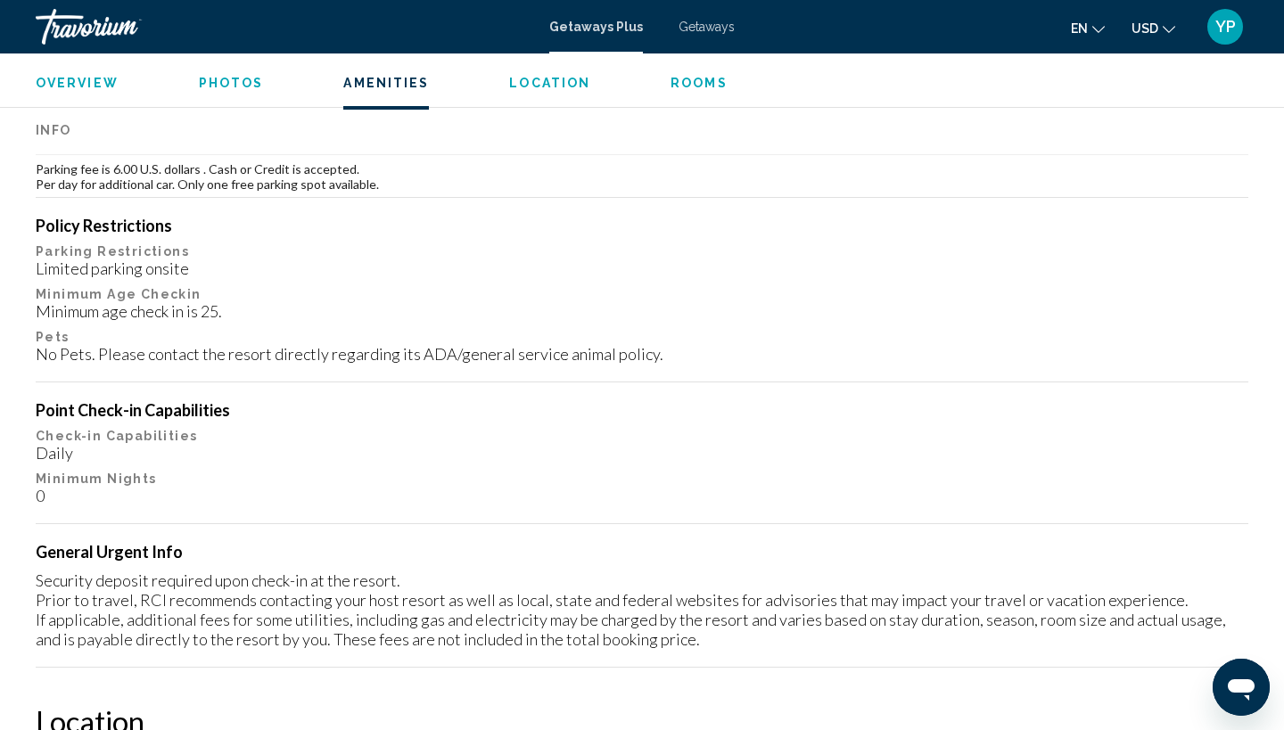
scroll to position [1892, 0]
click at [50, 492] on div "0" at bounding box center [642, 495] width 1213 height 20
click at [35, 490] on div "Overview Type Resort All-Inclusive No All-Inclusive Address [STREET_ADDRESS] De…" at bounding box center [642, 497] width 1230 height 3421
click at [39, 489] on div "0" at bounding box center [642, 495] width 1213 height 20
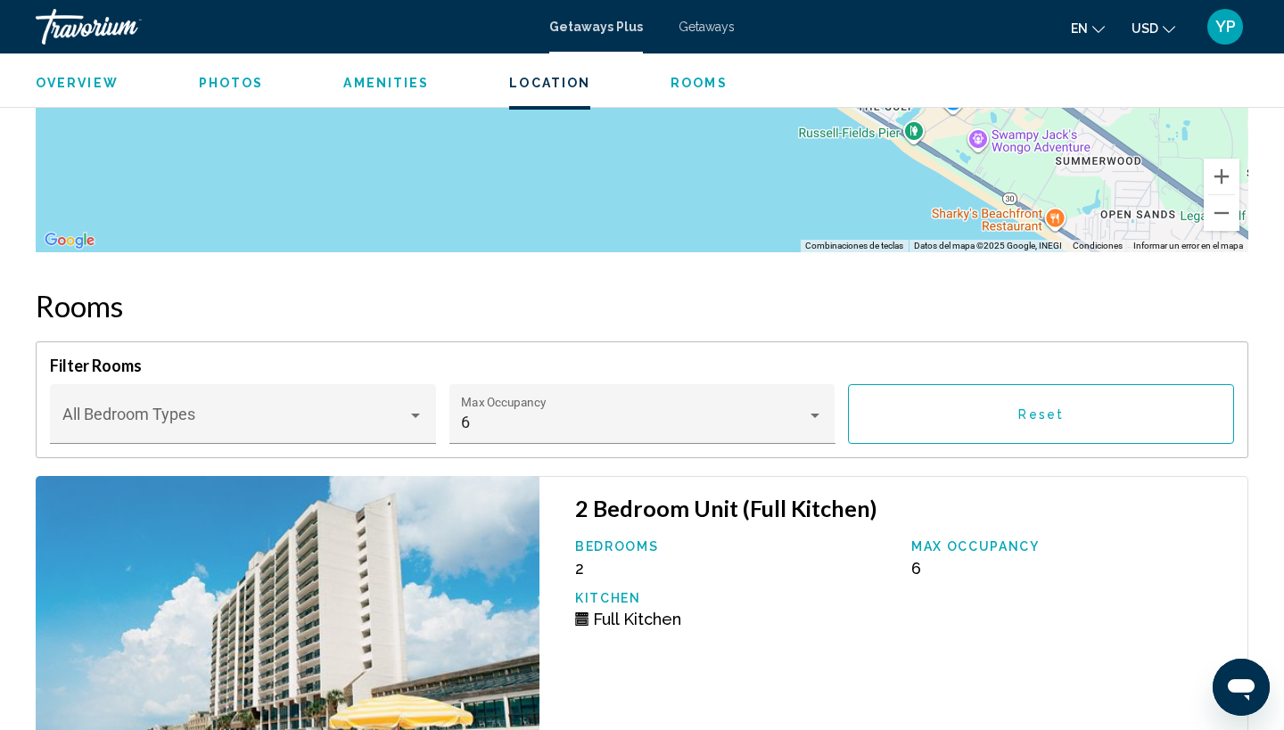
scroll to position [2945, 0]
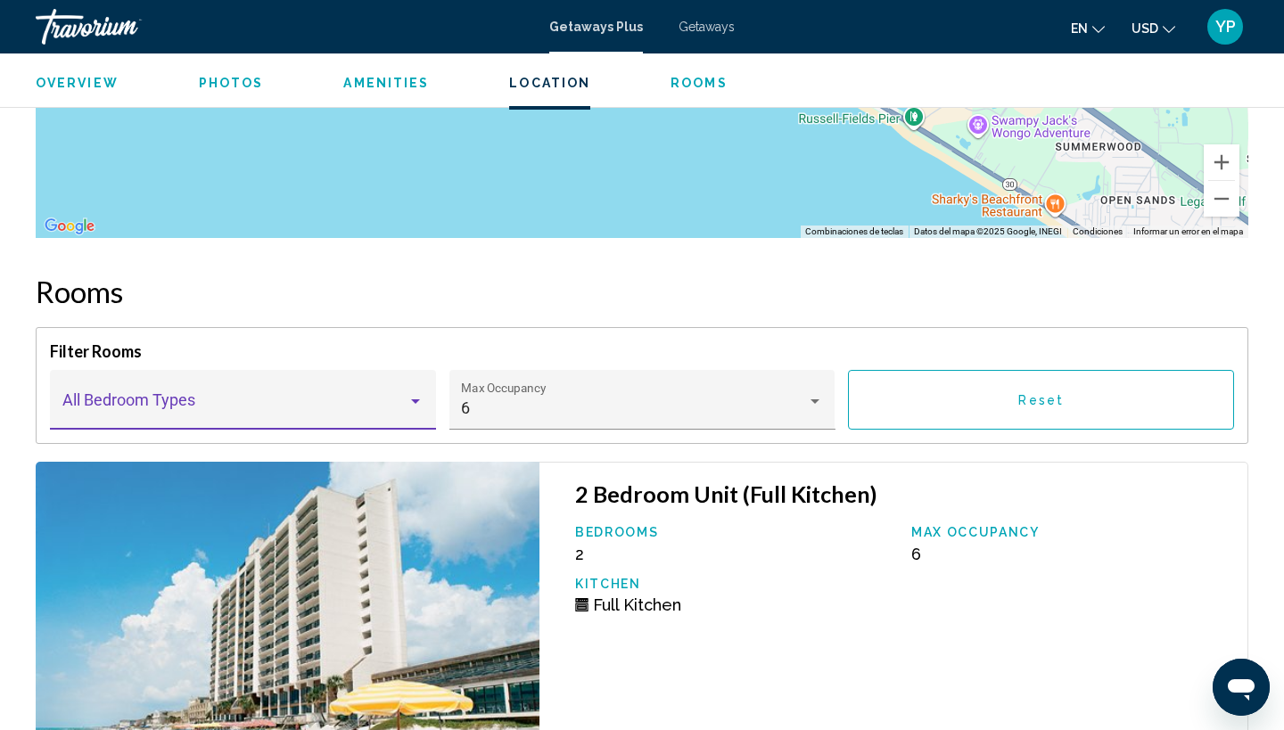
click at [416, 398] on div "Main content" at bounding box center [415, 401] width 16 height 14
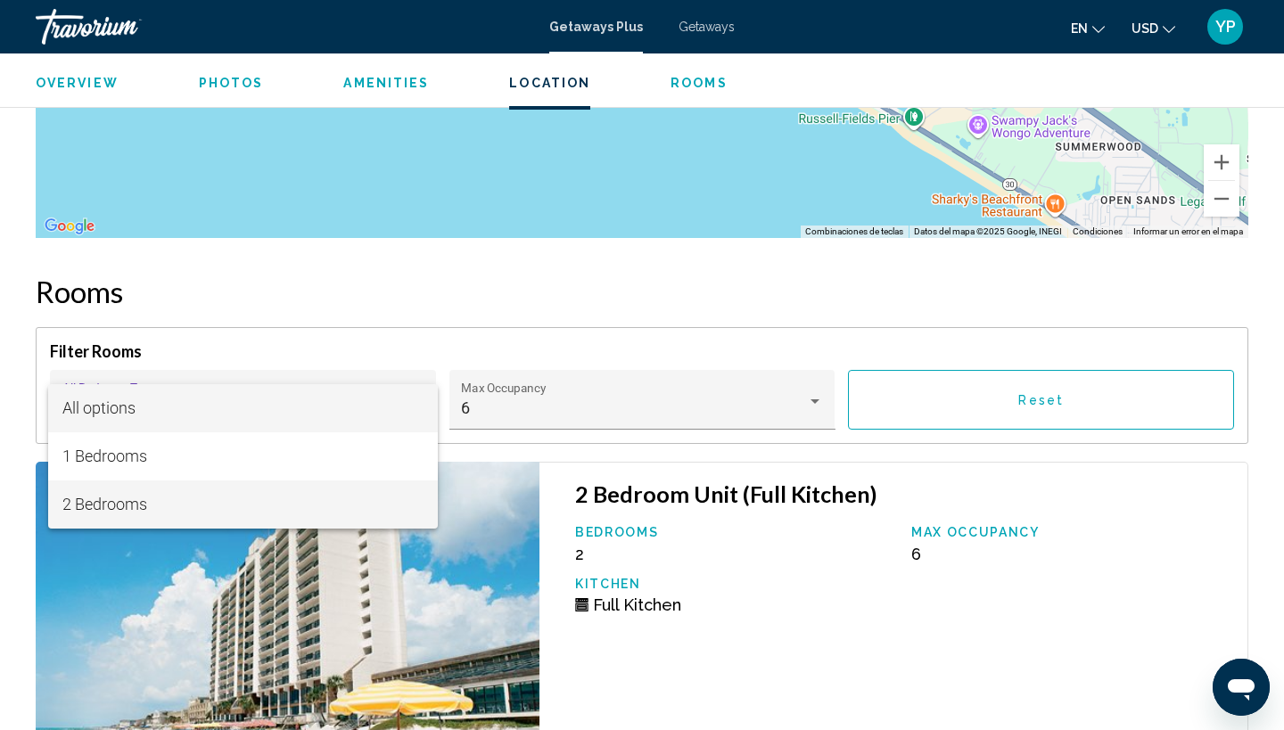
click at [123, 502] on span "2 Bedrooms" at bounding box center [243, 505] width 362 height 48
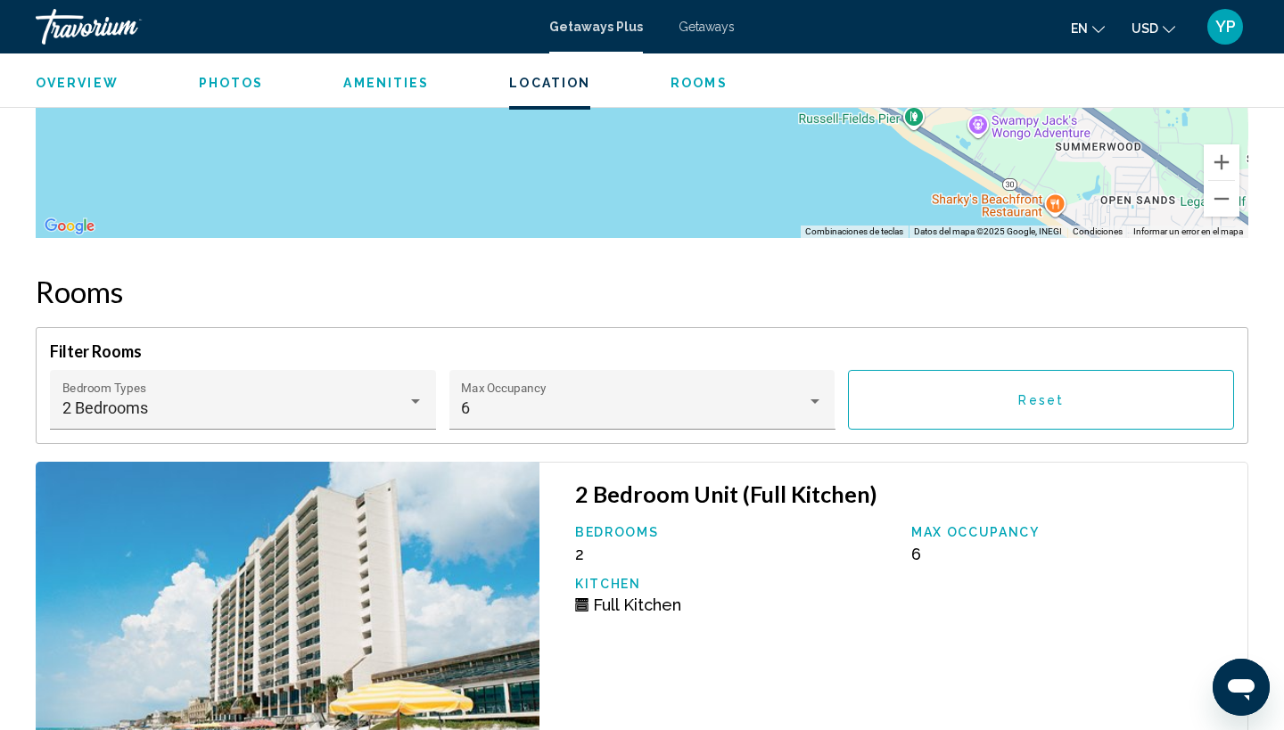
click at [1156, 532] on p "Max Occupancy" at bounding box center [1070, 532] width 318 height 14
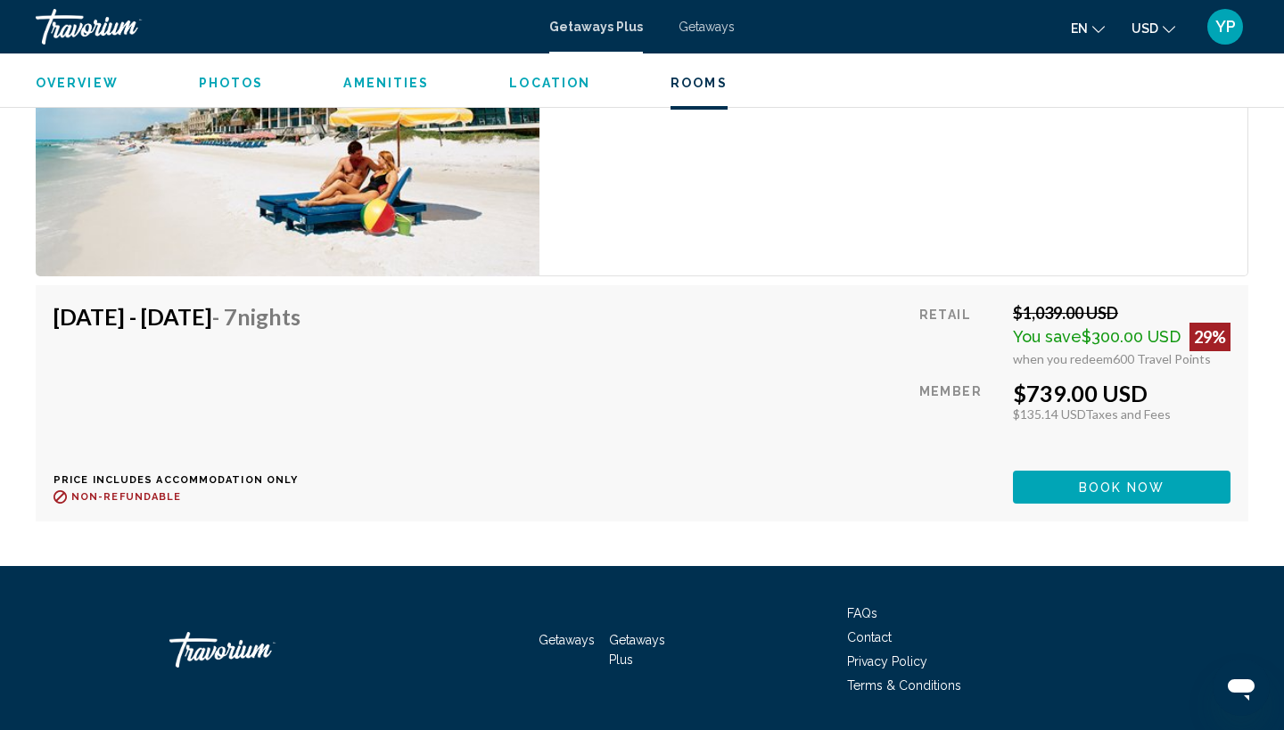
scroll to position [3590, 0]
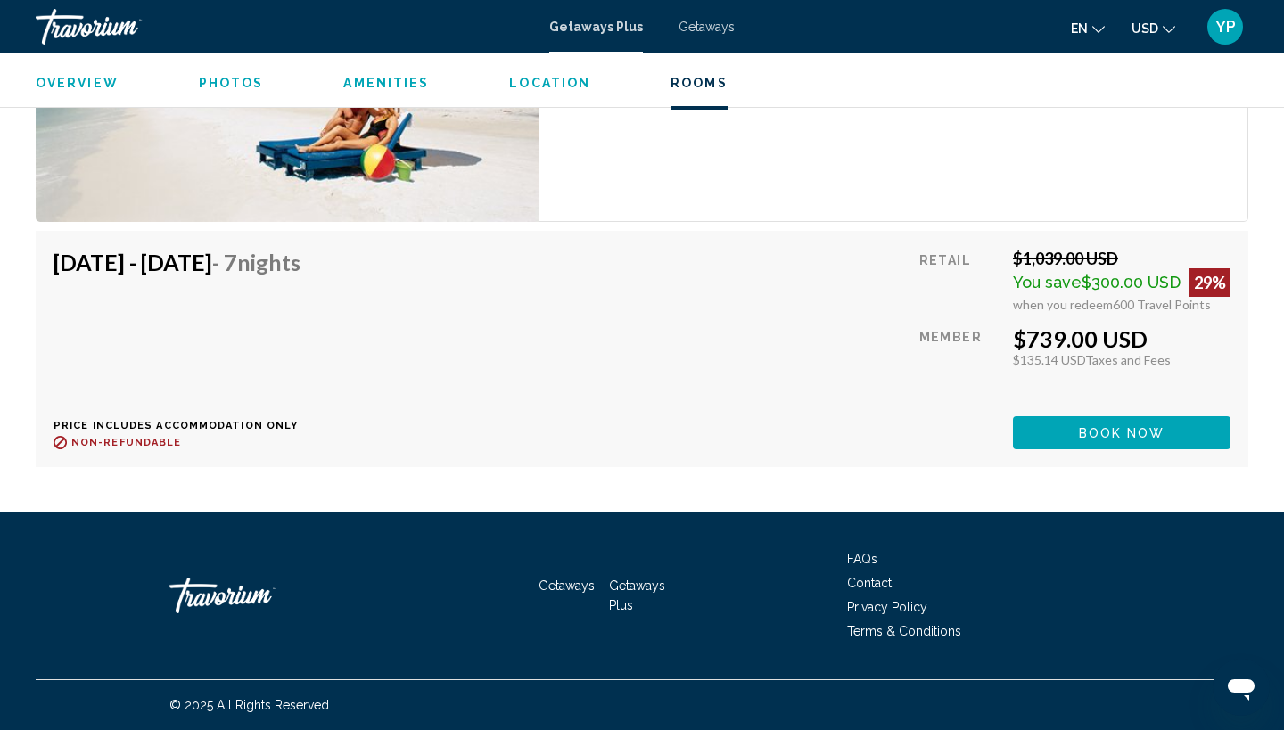
click at [300, 260] on span "Nights" at bounding box center [268, 262] width 63 height 27
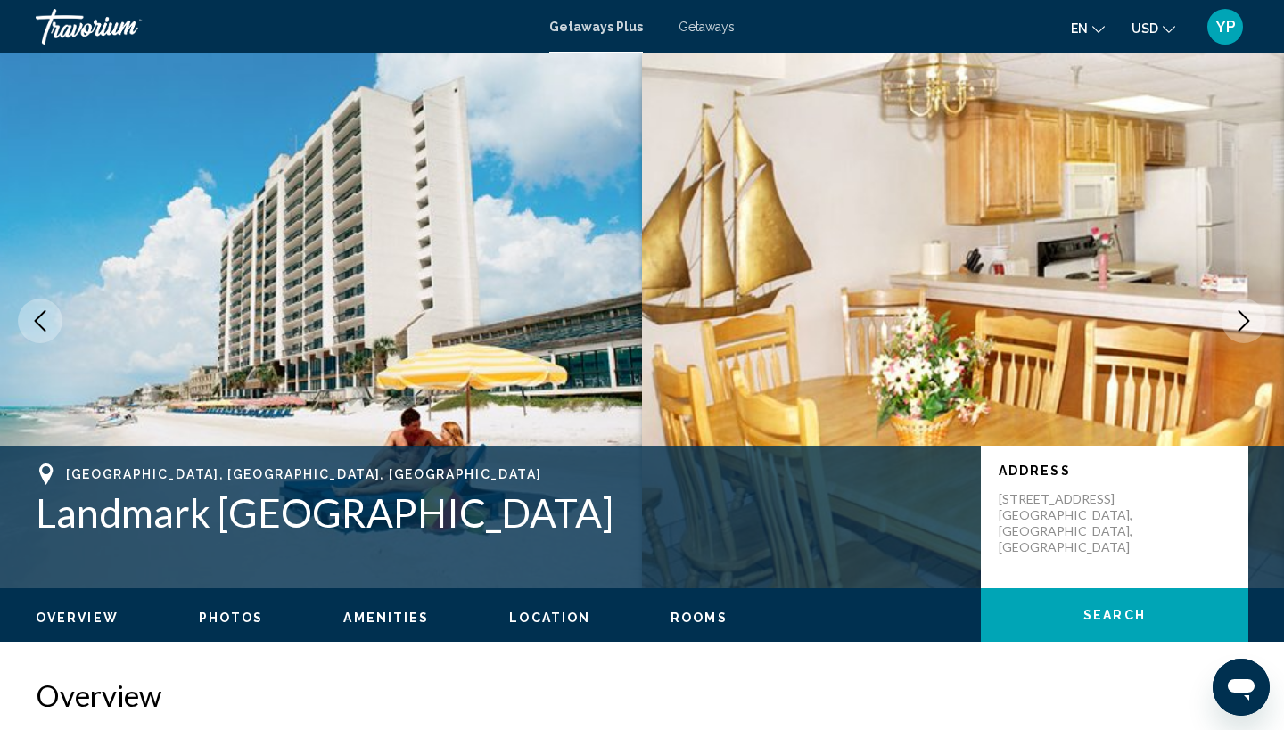
scroll to position [0, 0]
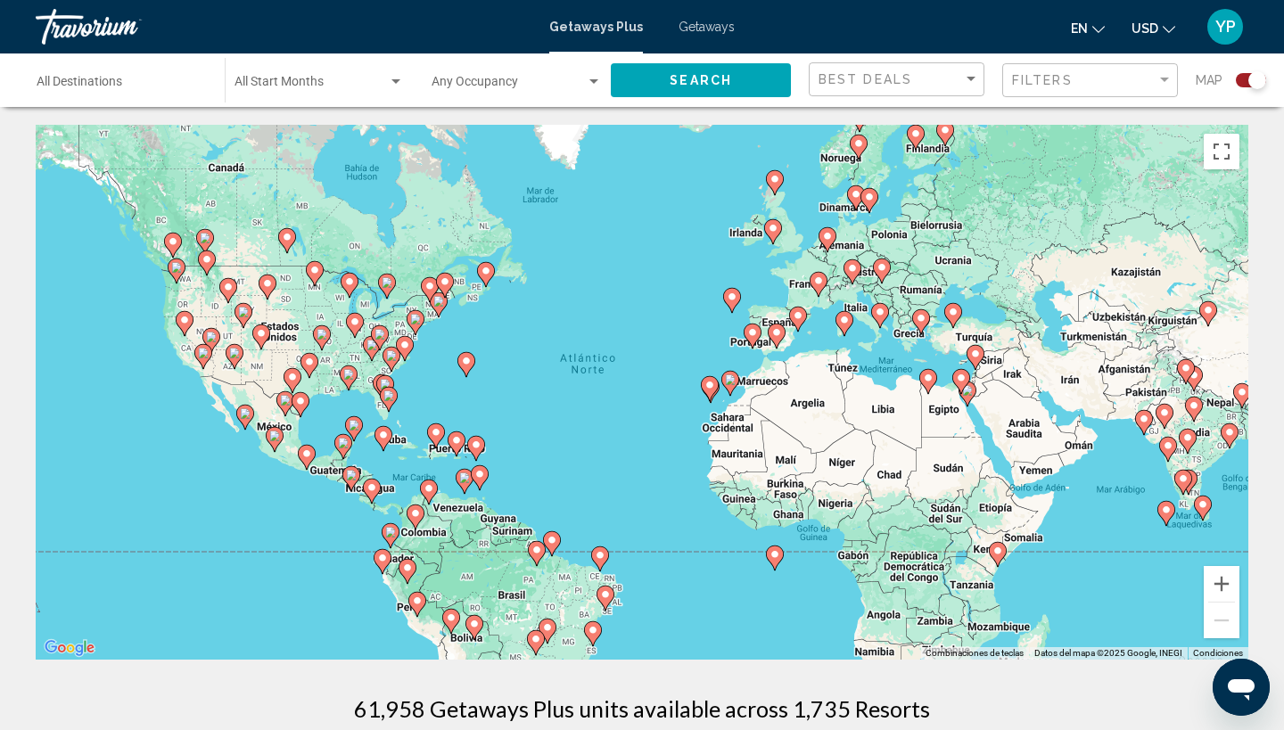
click at [366, 407] on div "Para activar la función de arrastrar con el teclado, presiona Alt + Intro. Una …" at bounding box center [642, 392] width 1213 height 535
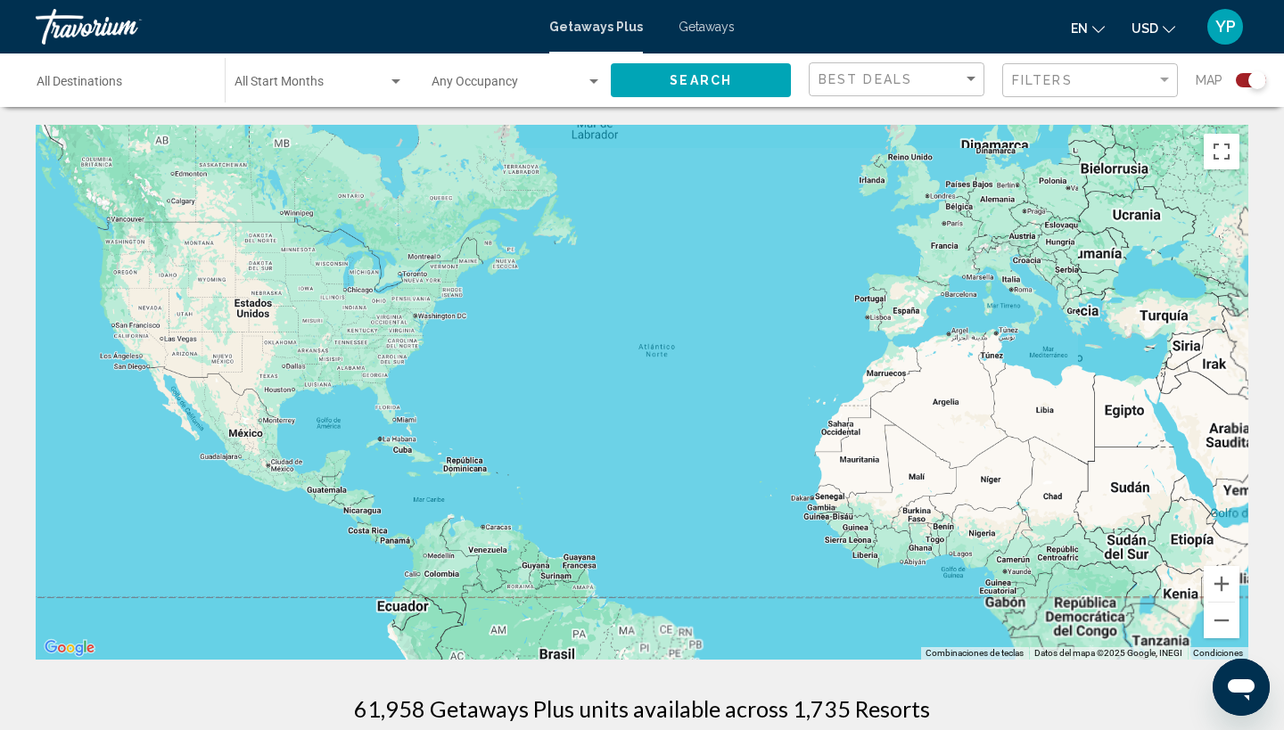
click at [366, 407] on div "Para activar la función de arrastrar con el teclado, presiona Alt + Intro. Una …" at bounding box center [642, 392] width 1213 height 535
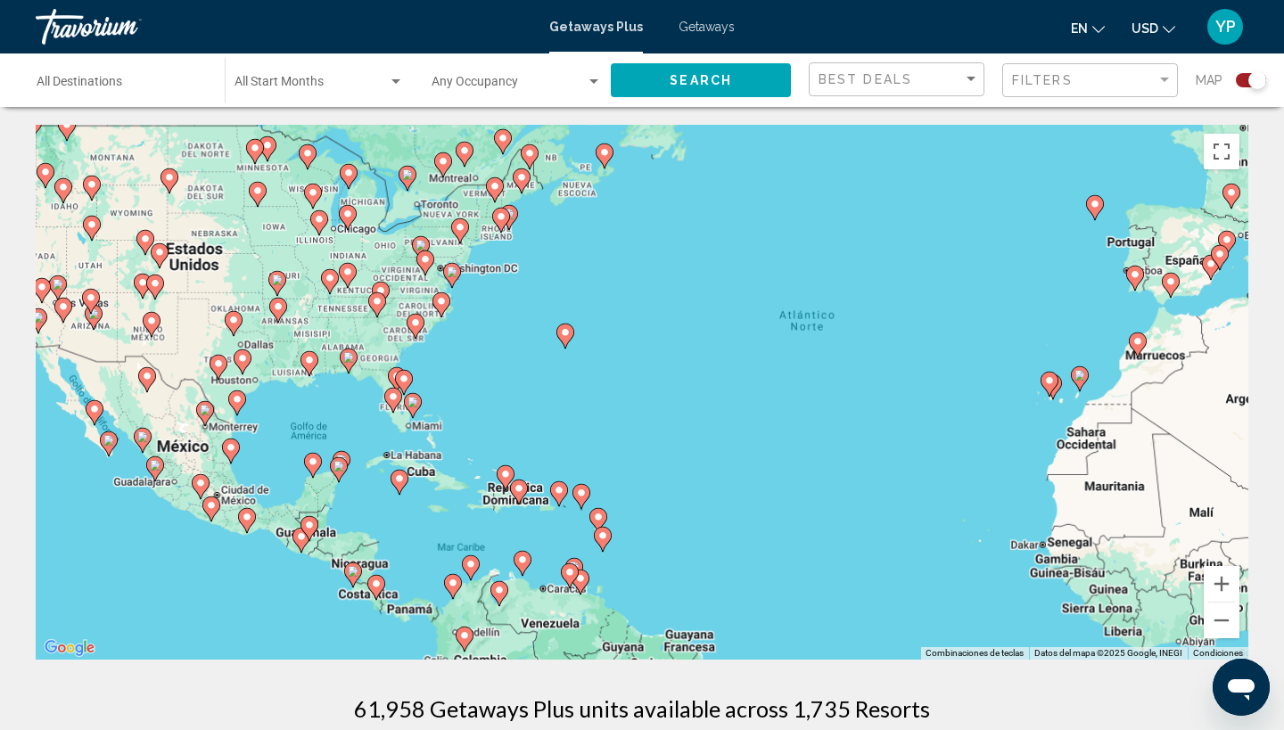
click at [366, 407] on div "Para activar la función de arrastrar con el teclado, presiona Alt + Intro. Una …" at bounding box center [642, 392] width 1213 height 535
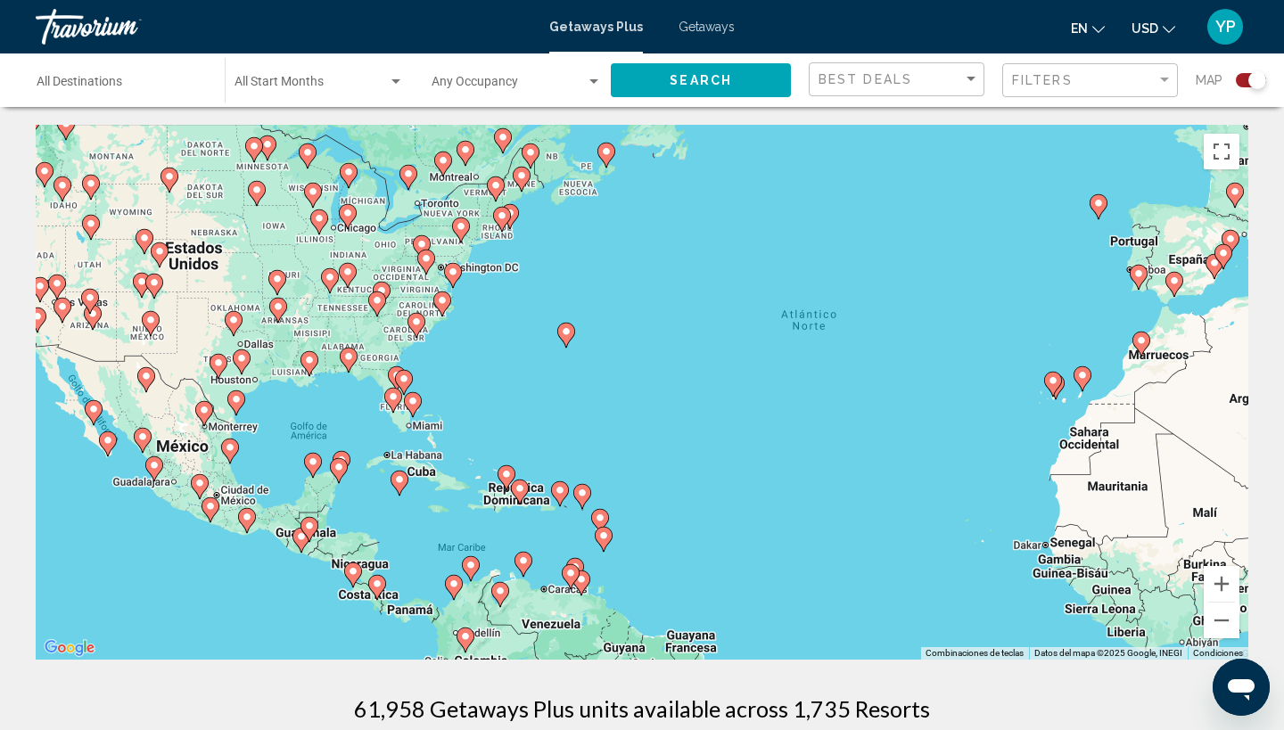
click at [366, 407] on div "Para activar la función de arrastrar con el teclado, presiona Alt + Intro. Una …" at bounding box center [642, 392] width 1213 height 535
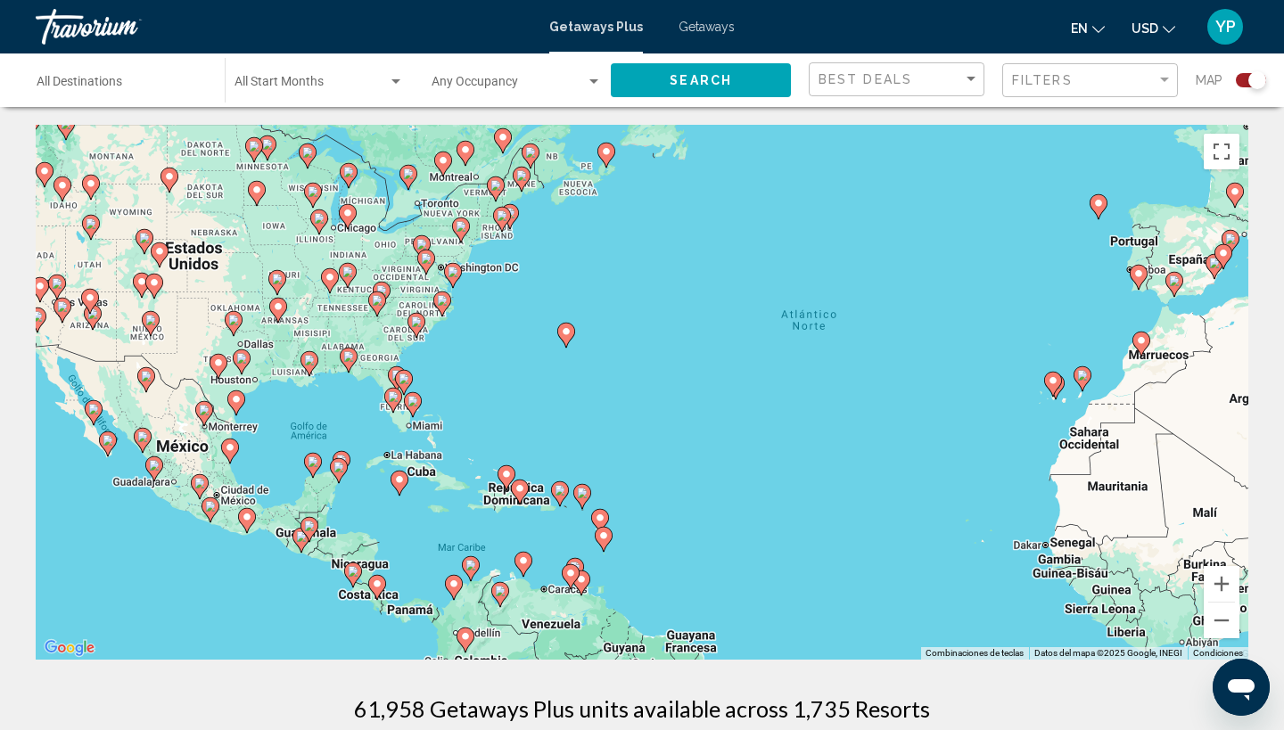
click at [366, 407] on div "Para activar la función de arrastrar con el teclado, presiona Alt + Intro. Una …" at bounding box center [642, 392] width 1213 height 535
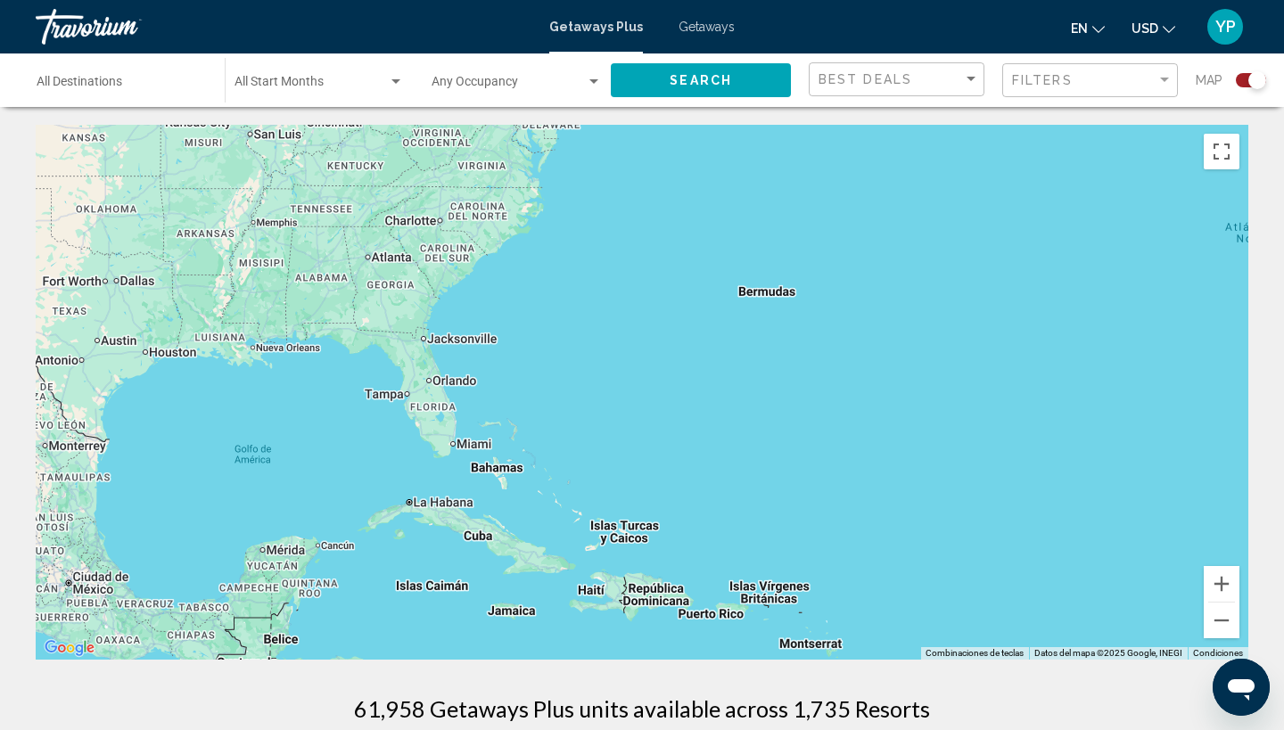
click at [366, 407] on div "Para activar la función de arrastrar con el teclado, presiona Alt + Intro. Una …" at bounding box center [642, 392] width 1213 height 535
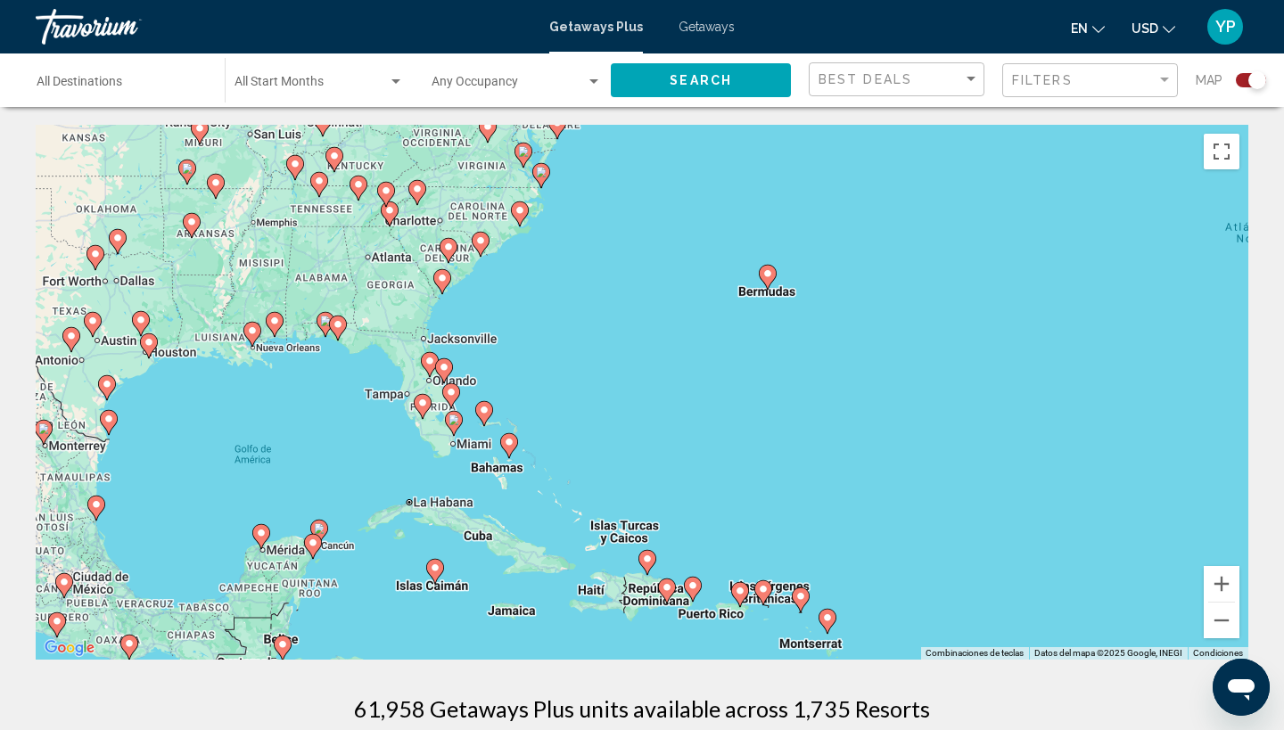
click at [366, 407] on div "Para activar la función de arrastrar con el teclado, presiona Alt + Intro. Una …" at bounding box center [642, 392] width 1213 height 535
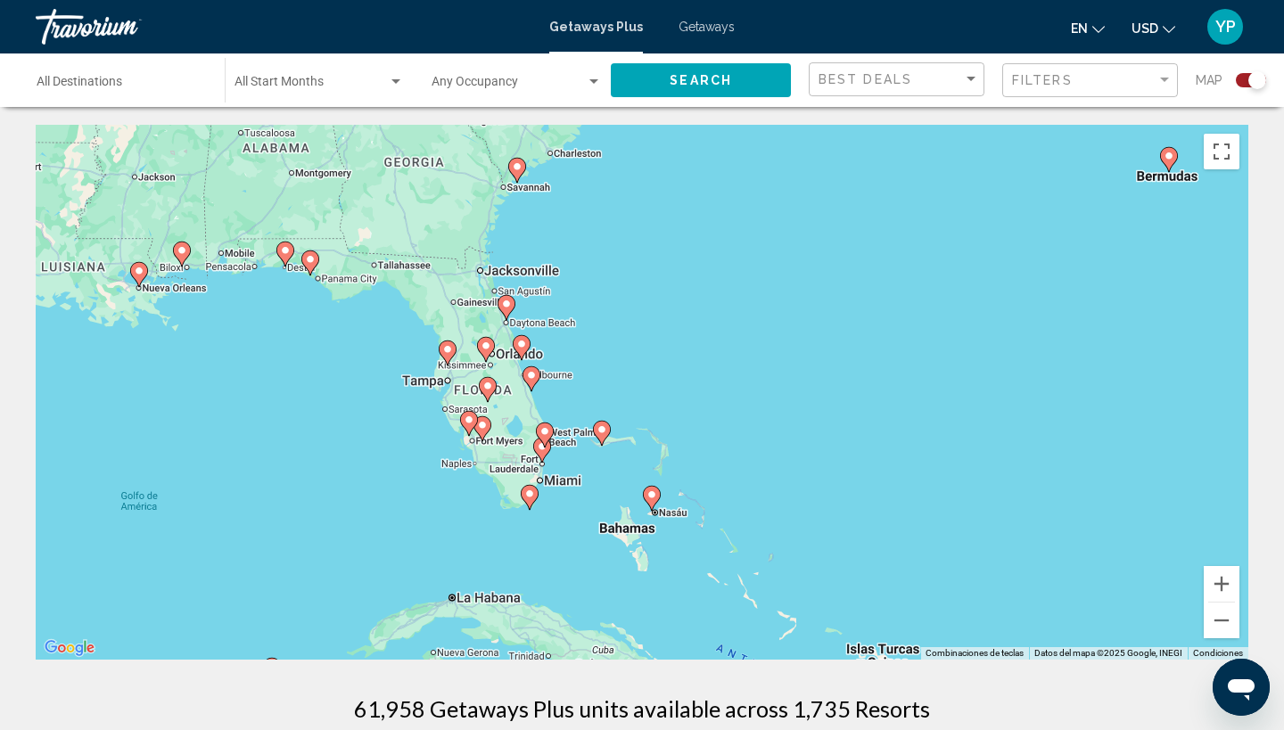
click at [366, 407] on div "Para activar la función de arrastrar con el teclado, presiona Alt + Intro. Una …" at bounding box center [642, 392] width 1213 height 535
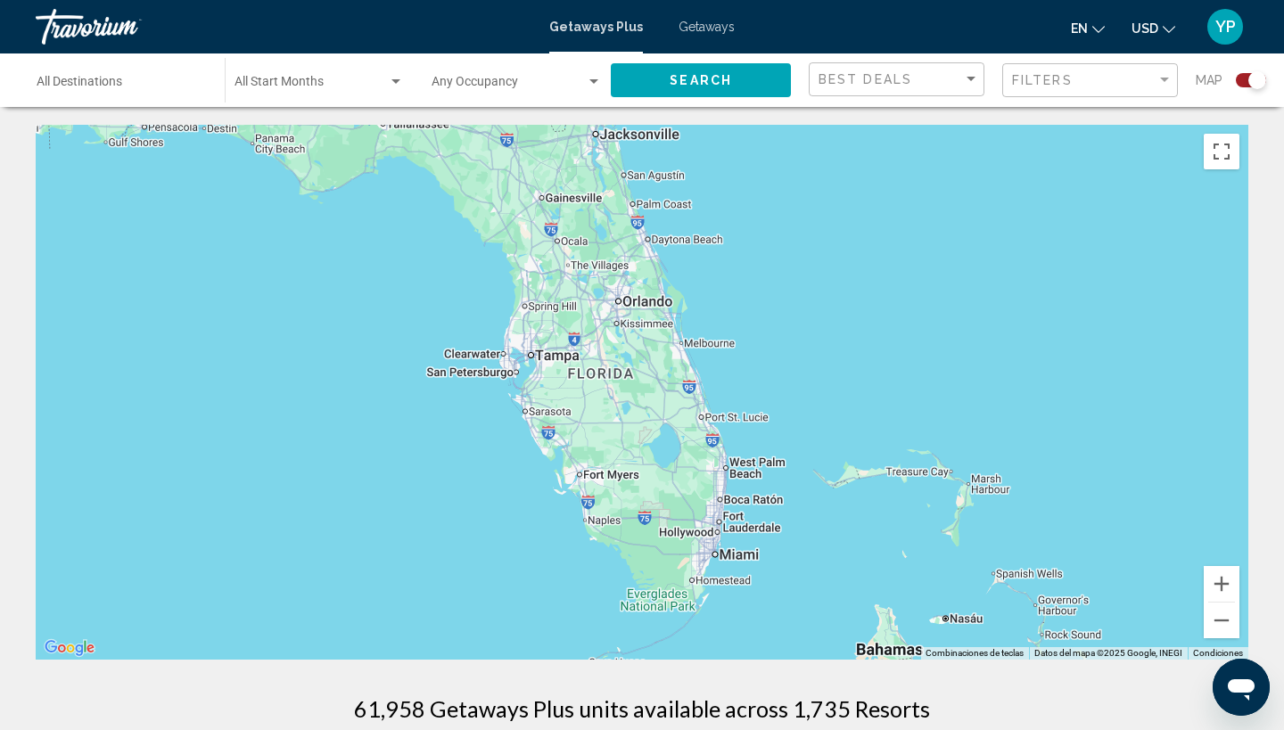
click at [366, 407] on div "Para activar la función de arrastrar con el teclado, presiona Alt + Intro. Una …" at bounding box center [642, 392] width 1213 height 535
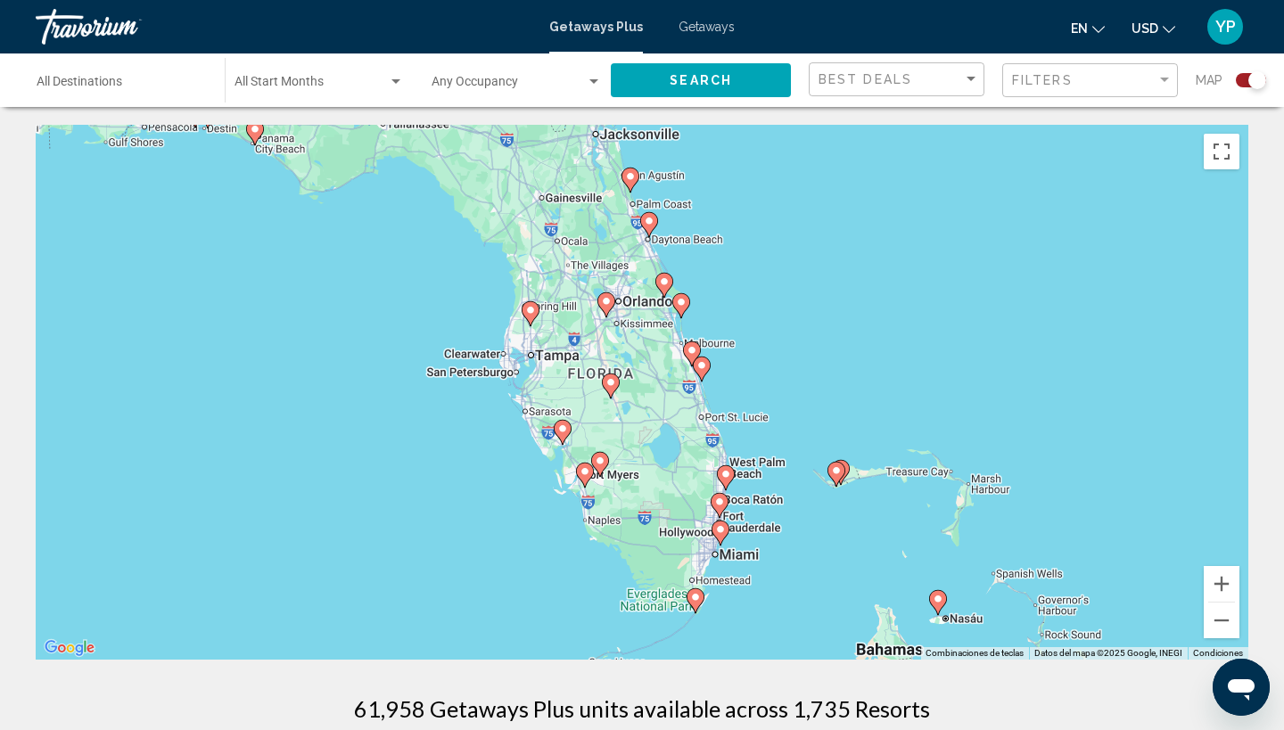
click at [366, 407] on div "Para activar la función de arrastrar con el teclado, presiona Alt + Intro. Una …" at bounding box center [642, 392] width 1213 height 535
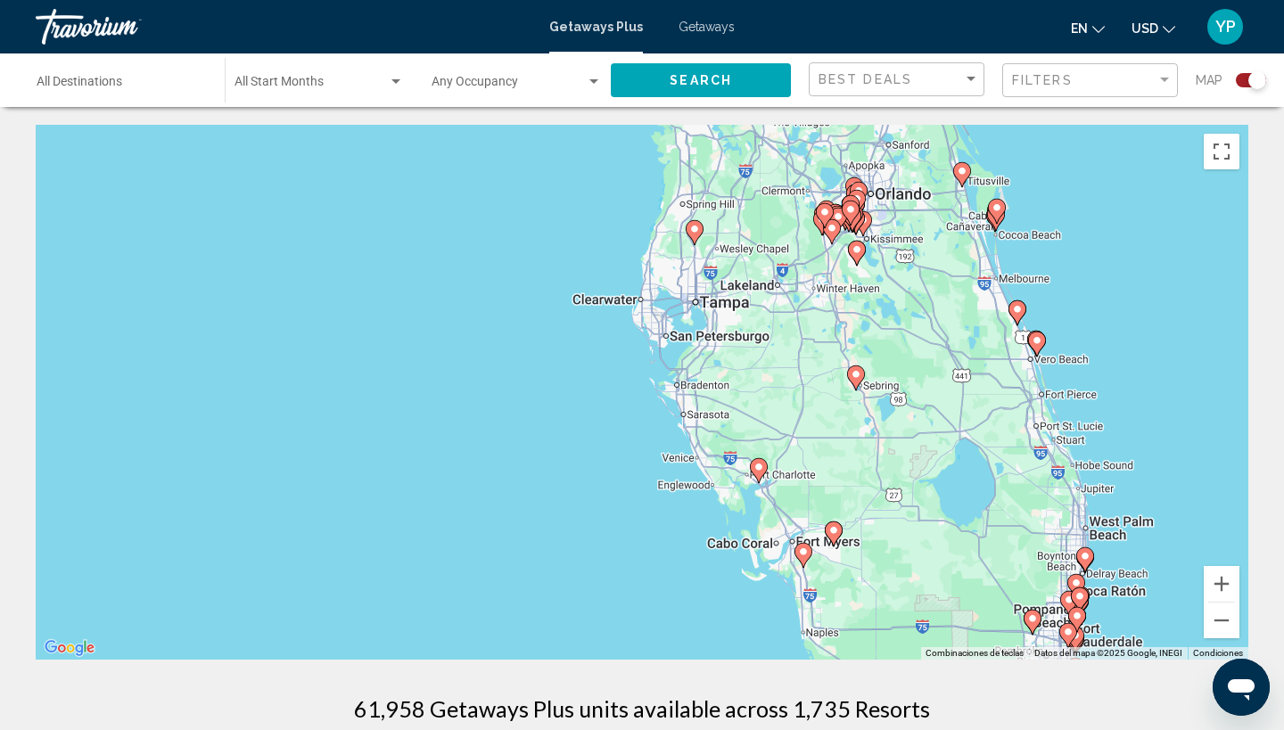
click at [366, 407] on div "Para activar la función de arrastrar con el teclado, presiona Alt + Intro. Una …" at bounding box center [642, 392] width 1213 height 535
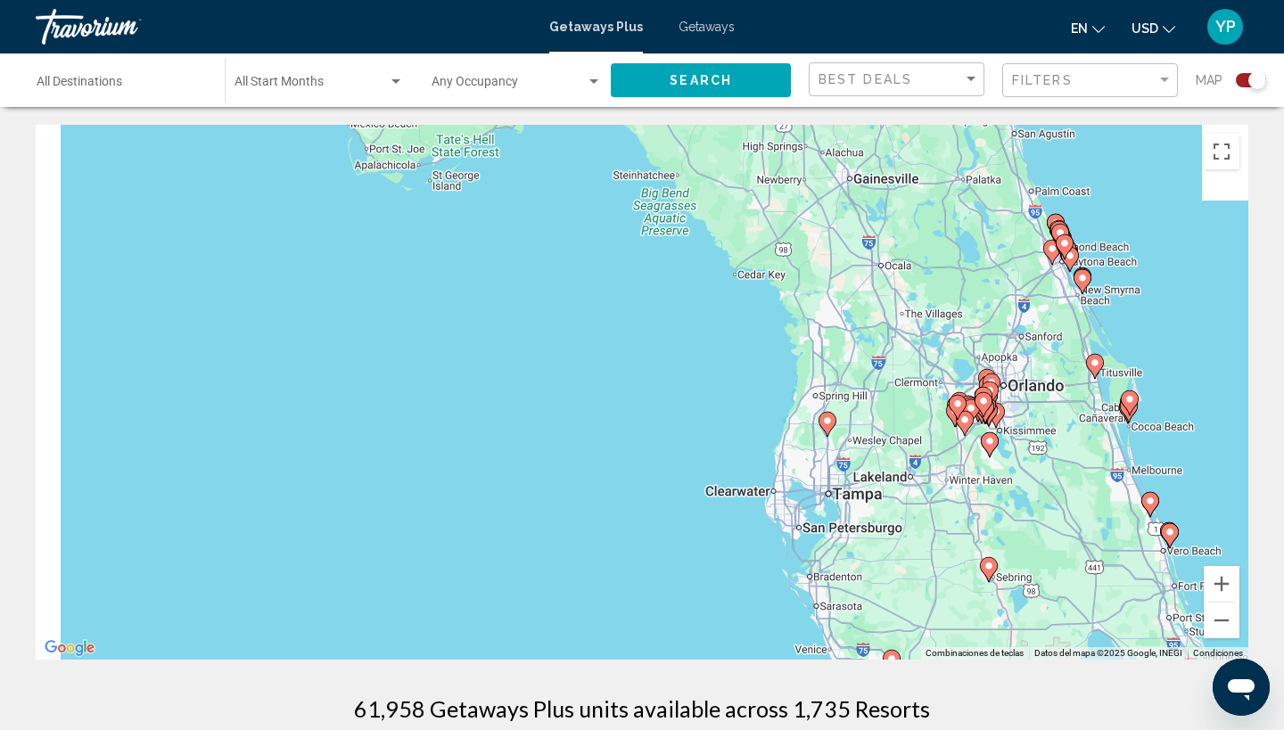
drag, startPoint x: 346, startPoint y: 201, endPoint x: 567, endPoint y: 556, distance: 418.9
click at [567, 556] on div "Para activar la función de arrastrar con el teclado, presiona Alt + Intro. Una …" at bounding box center [642, 392] width 1213 height 535
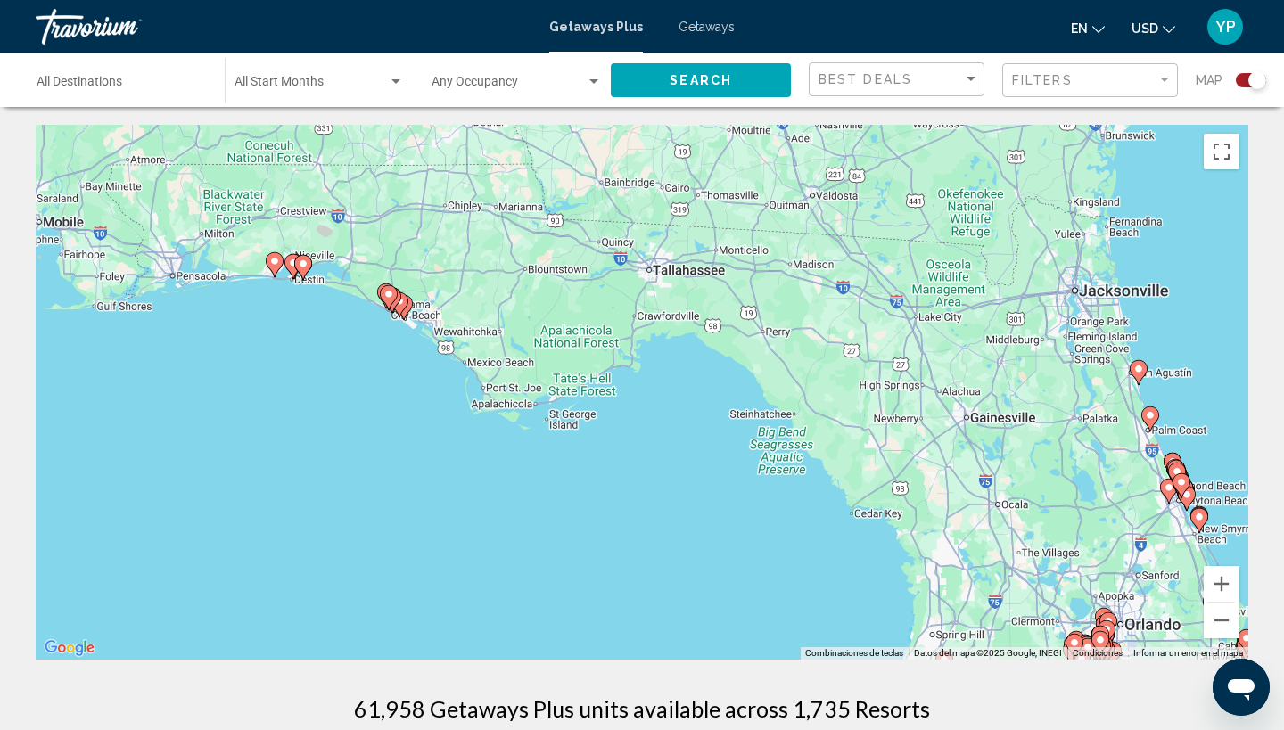
click at [406, 349] on div "Para activar la función de arrastrar con el teclado, presiona Alt + Intro. Una …" at bounding box center [642, 392] width 1213 height 535
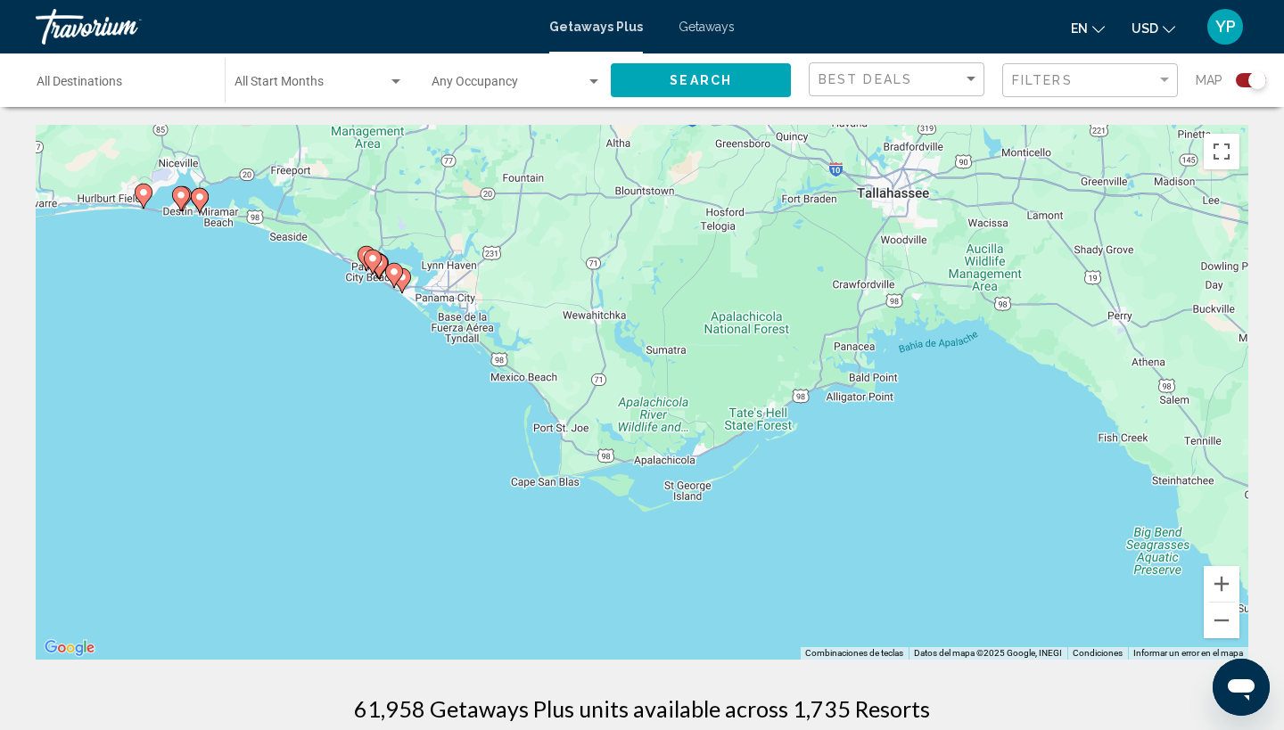
click at [406, 349] on div "Para activar la función de arrastrar con el teclado, presiona Alt + Intro. Una …" at bounding box center [642, 392] width 1213 height 535
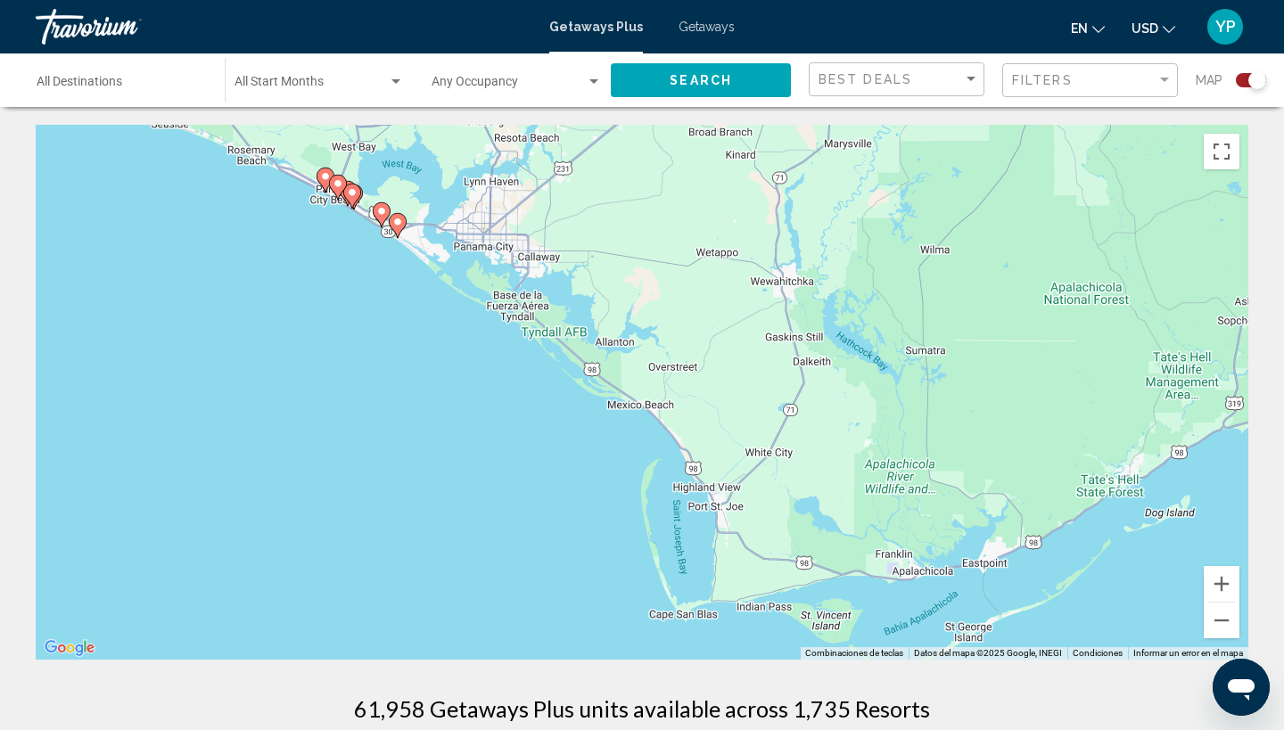
click at [406, 349] on div "Para activar la función de arrastrar con el teclado, presiona Alt + Intro. Una …" at bounding box center [642, 392] width 1213 height 535
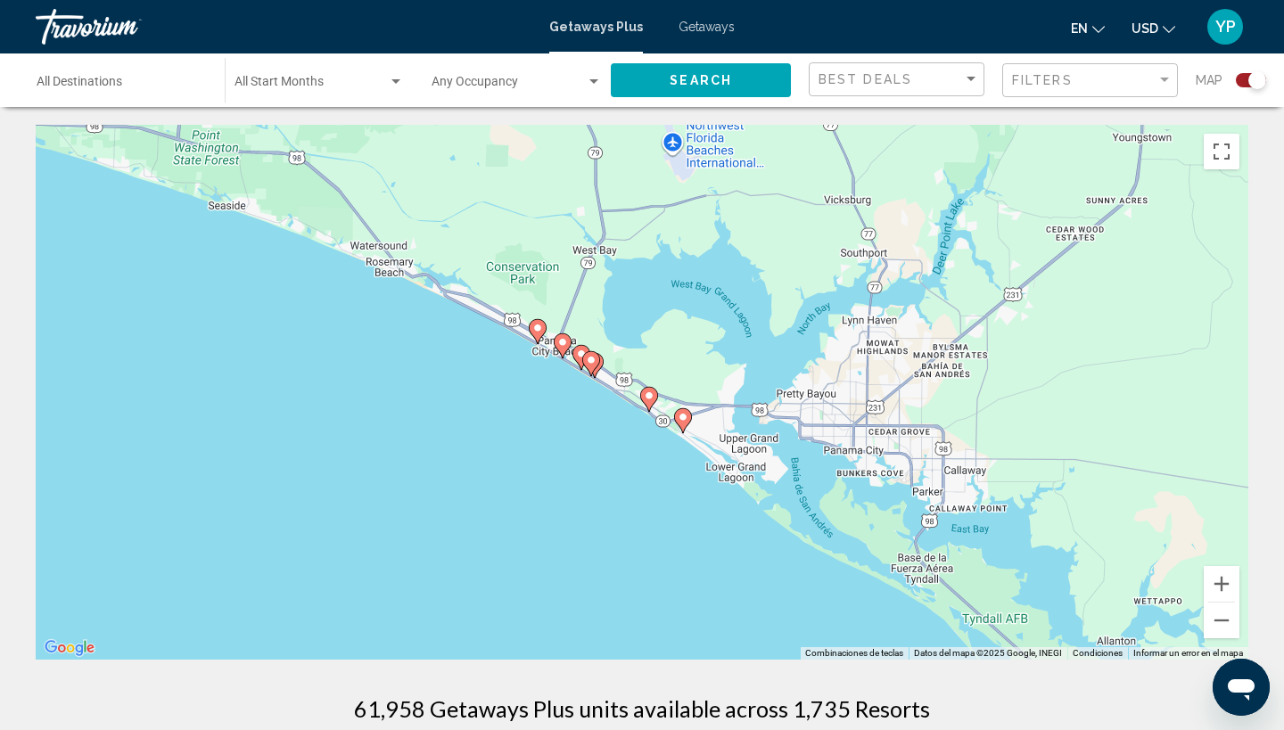
drag, startPoint x: 264, startPoint y: 198, endPoint x: 575, endPoint y: 534, distance: 458.1
click at [574, 533] on div "Para activar la función de arrastrar con el teclado, presiona Alt + Intro. Una …" at bounding box center [642, 392] width 1213 height 535
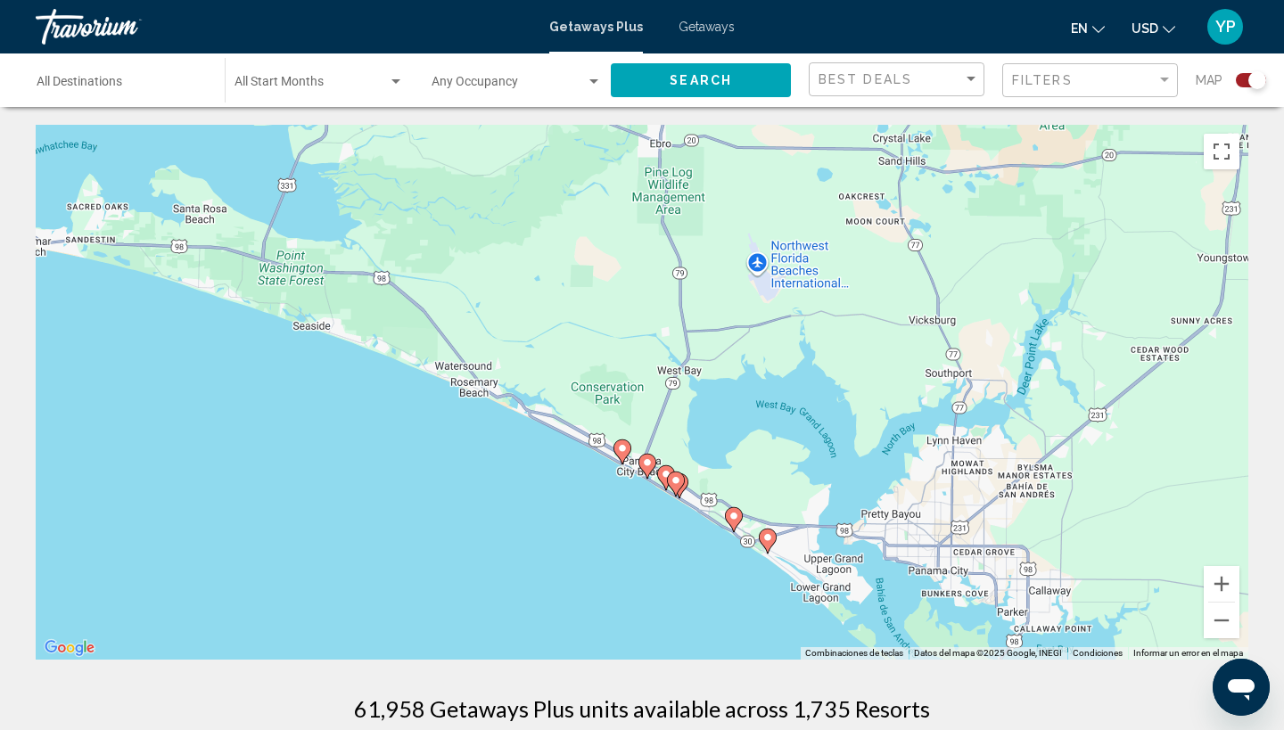
click at [663, 512] on div "Para activar la función de arrastrar con el teclado, presiona Alt + Intro. Una …" at bounding box center [642, 392] width 1213 height 535
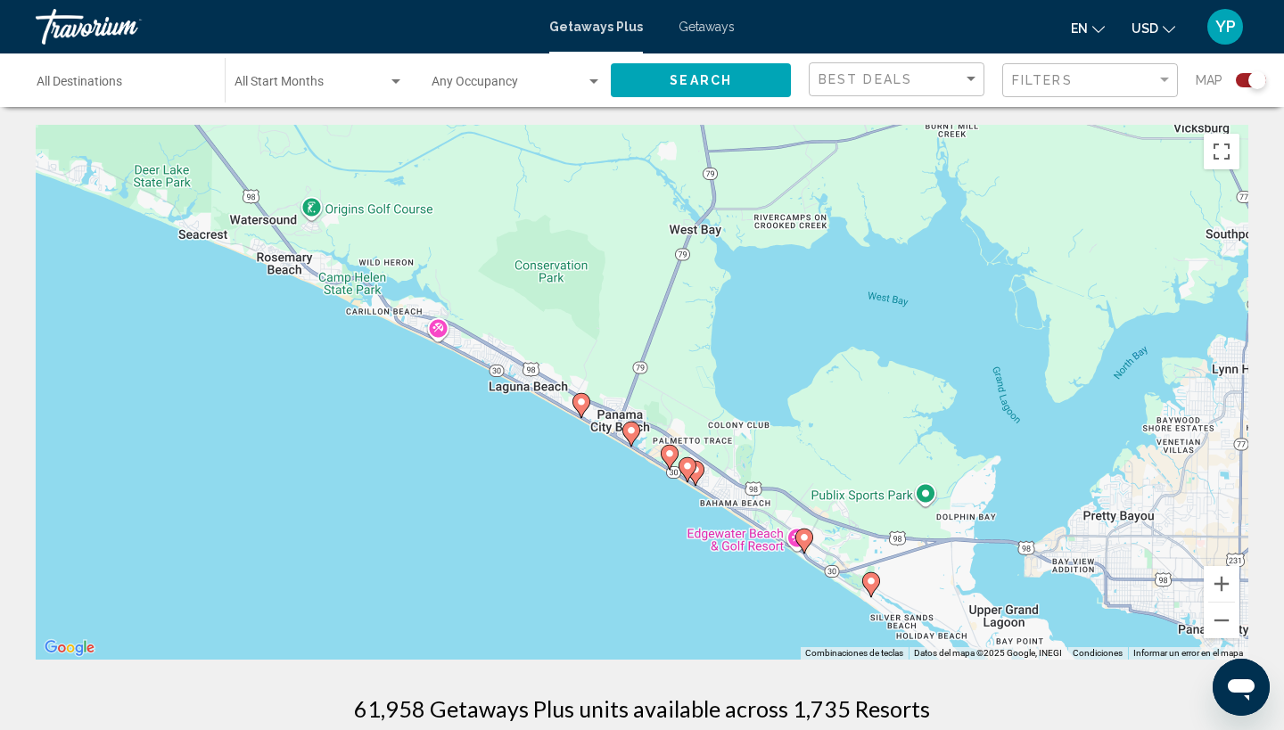
click at [663, 512] on div "Para activar la función de arrastrar con el teclado, presiona Alt + Intro. Una …" at bounding box center [642, 392] width 1213 height 535
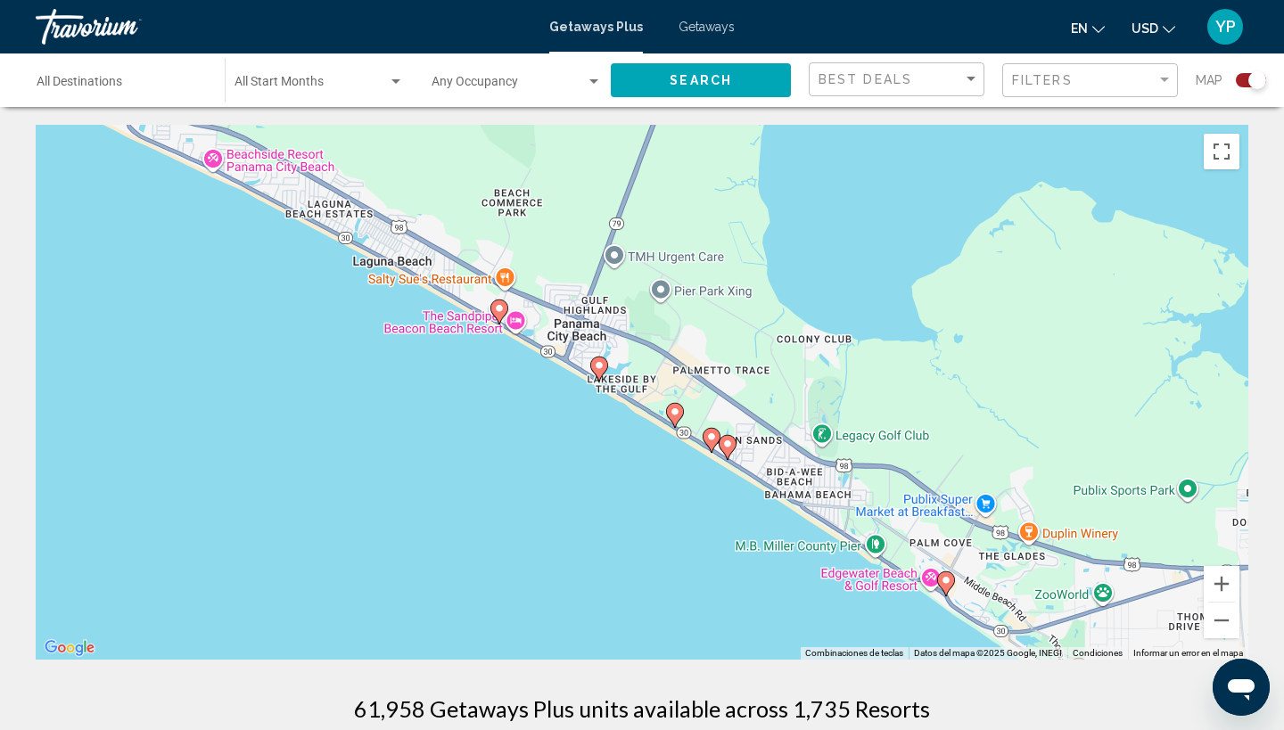
click at [662, 512] on div "Para activar la función de arrastrar con el teclado, presiona Alt + Intro. Una …" at bounding box center [642, 392] width 1213 height 535
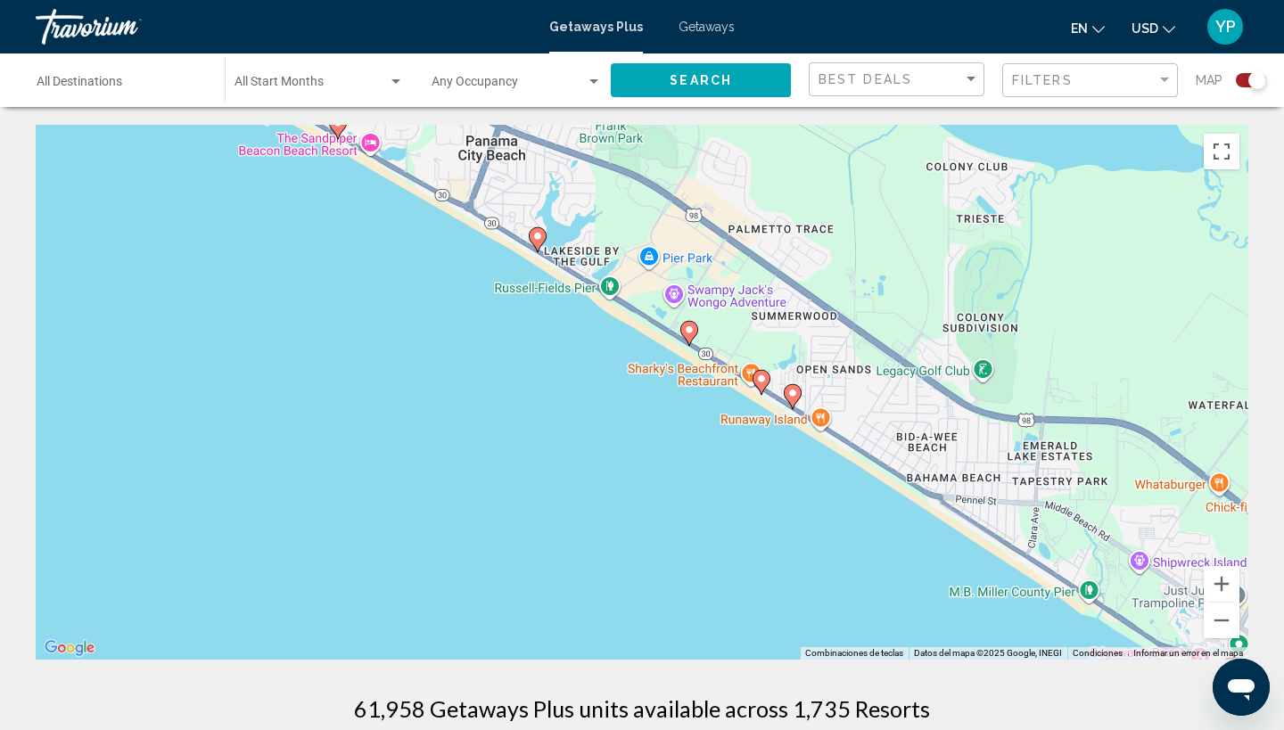
click at [539, 234] on image "Main content" at bounding box center [537, 236] width 11 height 11
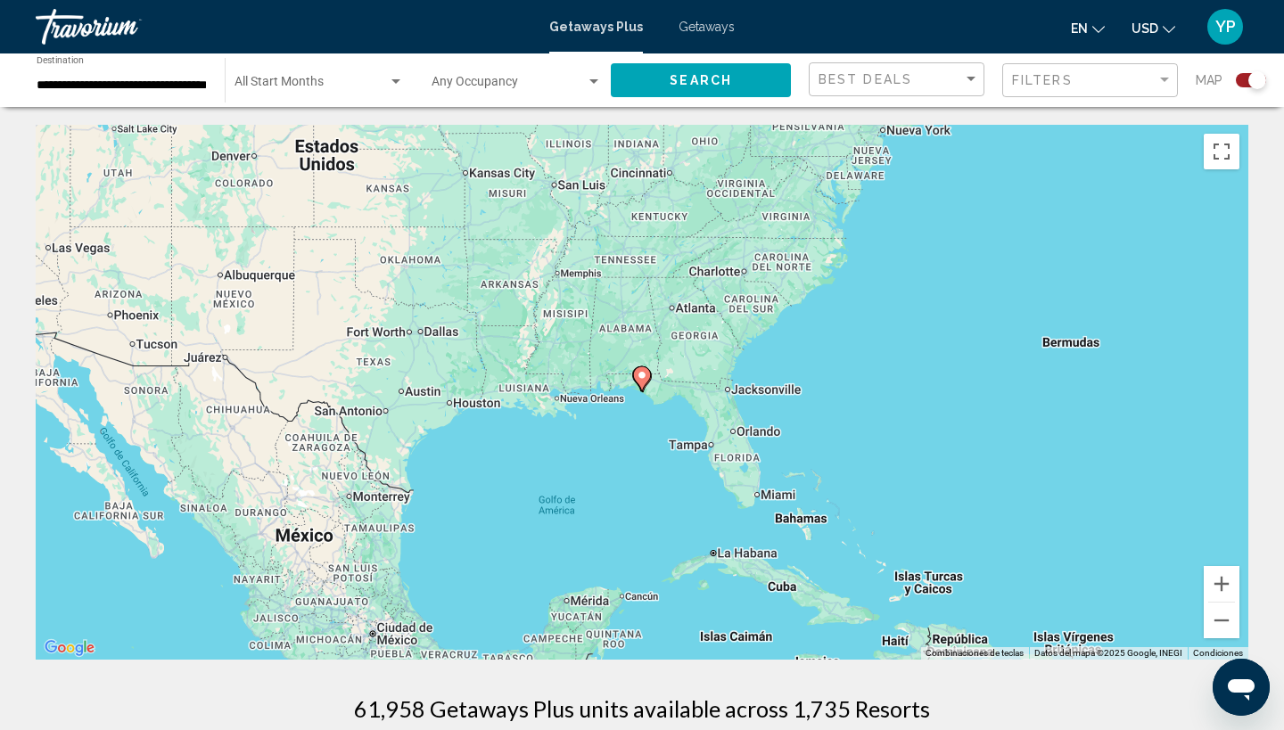
click at [644, 374] on image "Main content" at bounding box center [642, 375] width 11 height 11
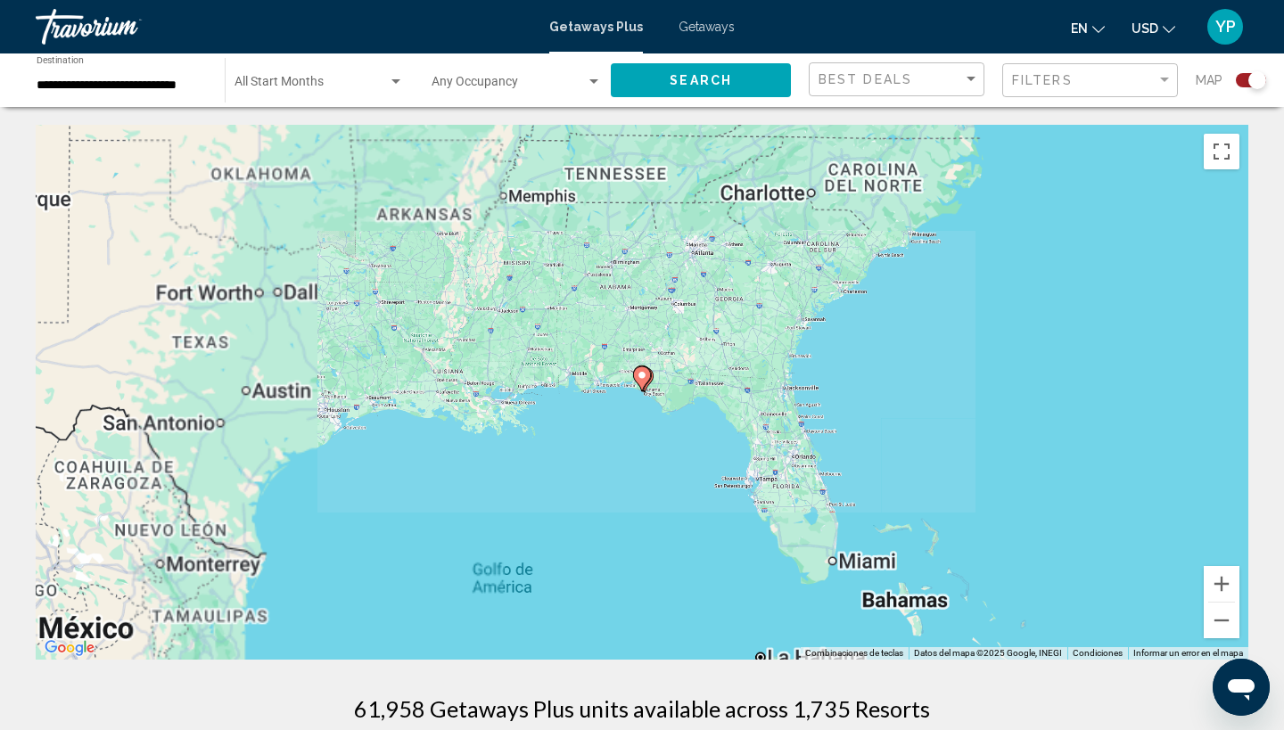
click at [644, 374] on image "Main content" at bounding box center [642, 375] width 11 height 11
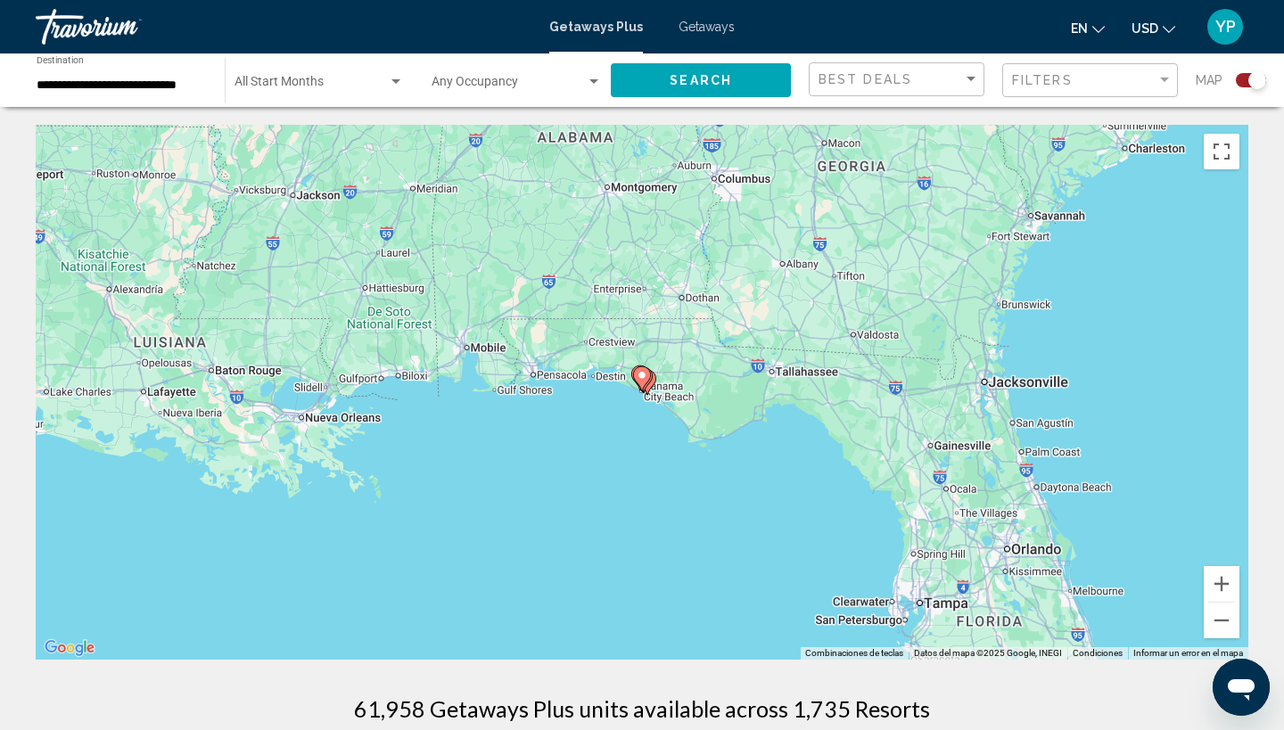
click at [644, 374] on image "Main content" at bounding box center [642, 375] width 11 height 11
type input "**********"
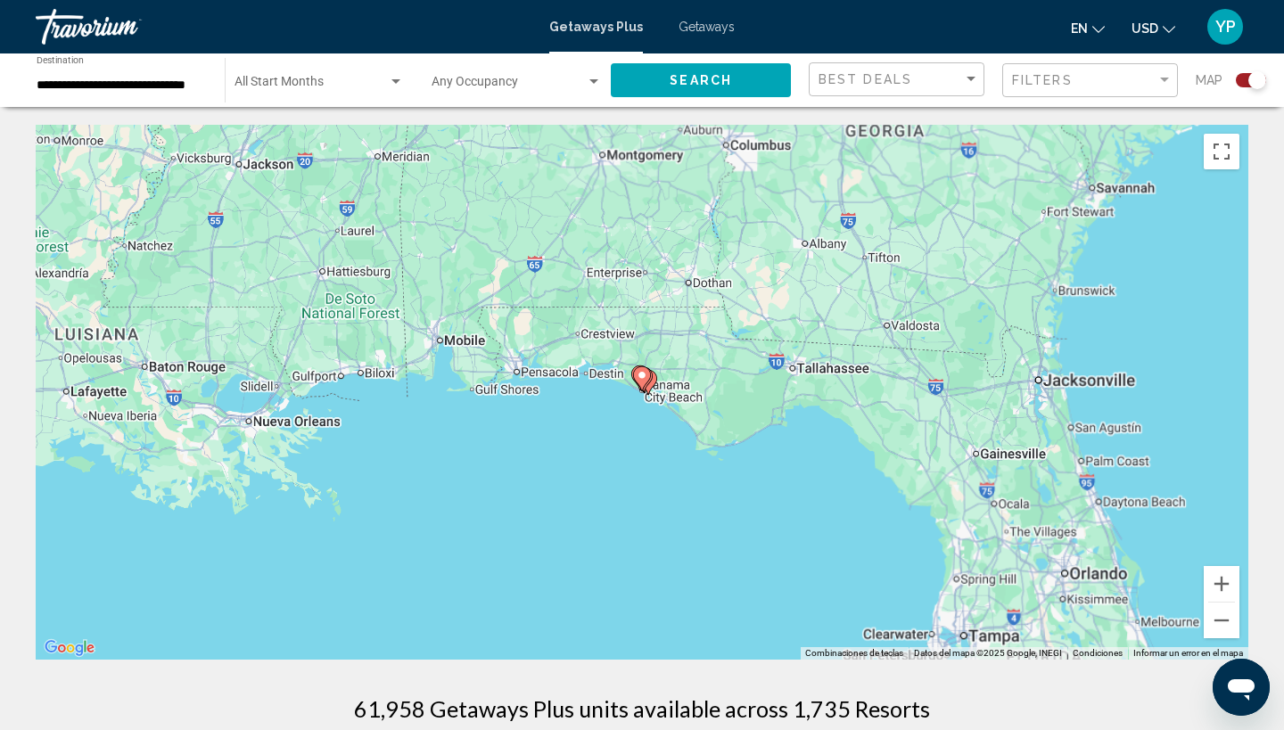
click at [644, 374] on image "Main content" at bounding box center [642, 375] width 11 height 11
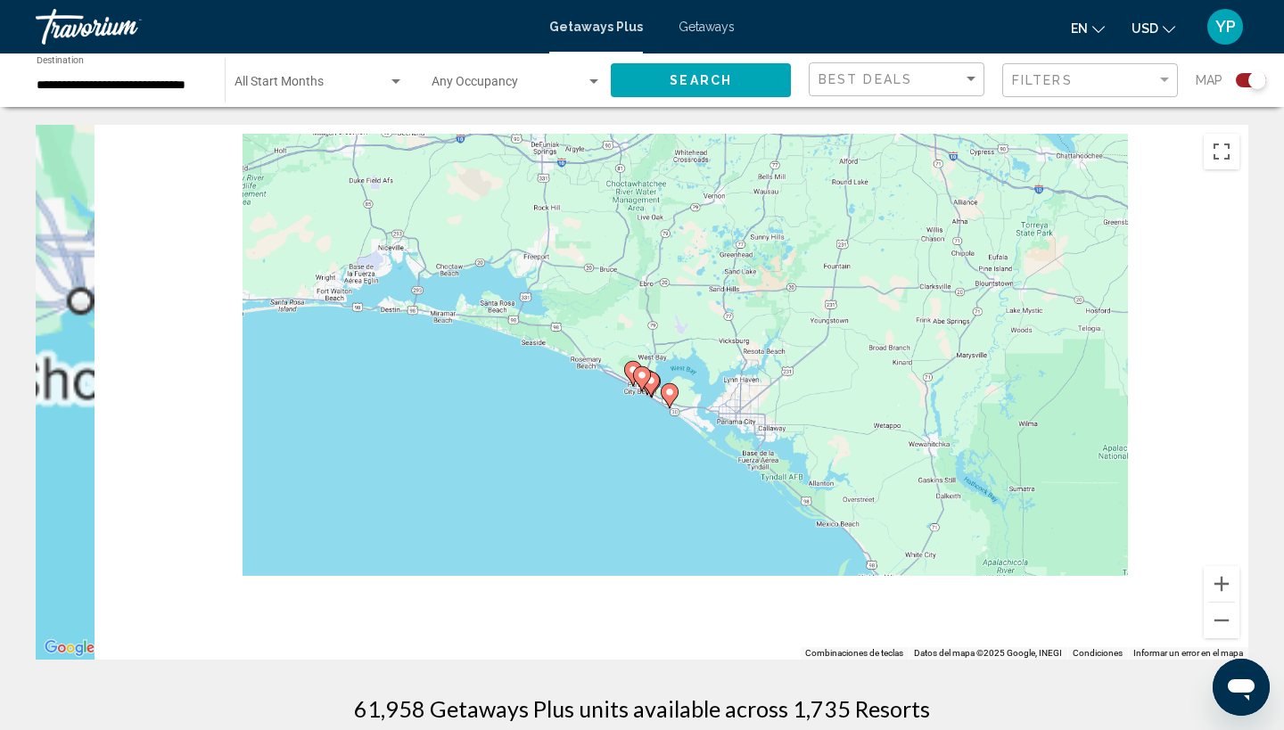
click at [644, 374] on image "Main content" at bounding box center [642, 375] width 11 height 11
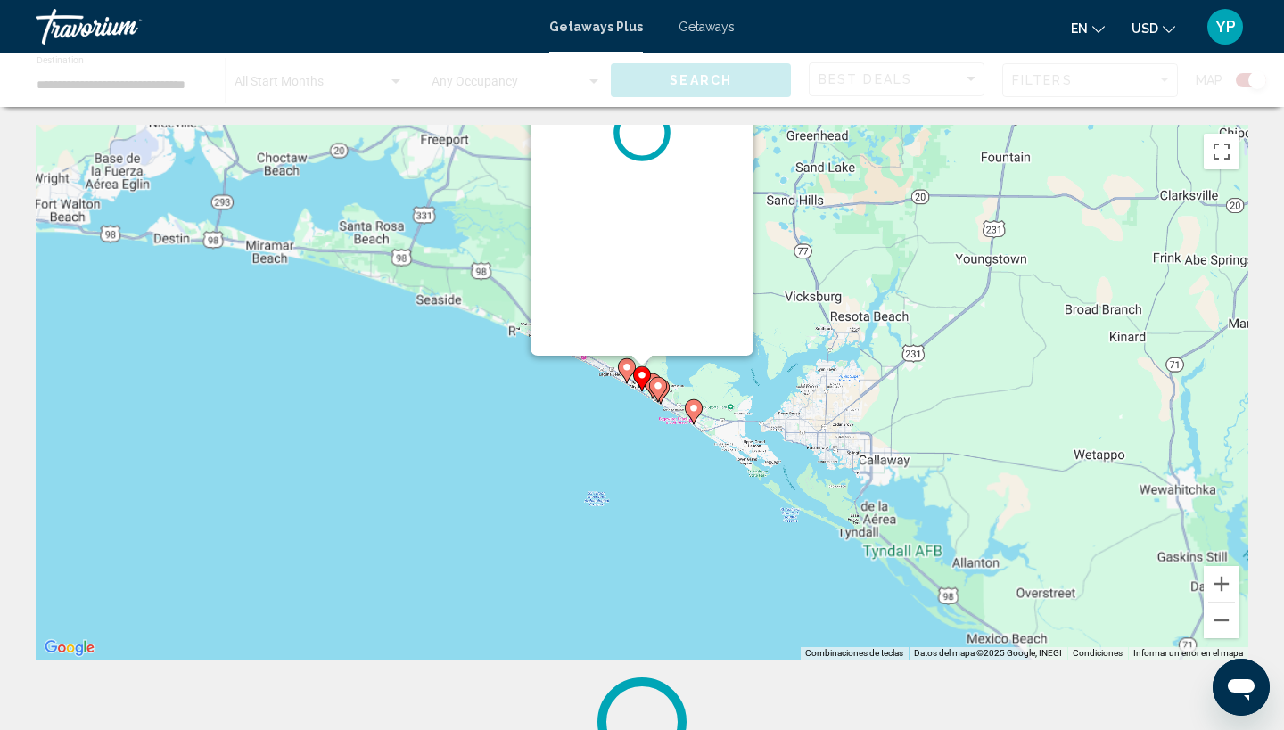
click at [644, 374] on g "Main content" at bounding box center [642, 378] width 18 height 25
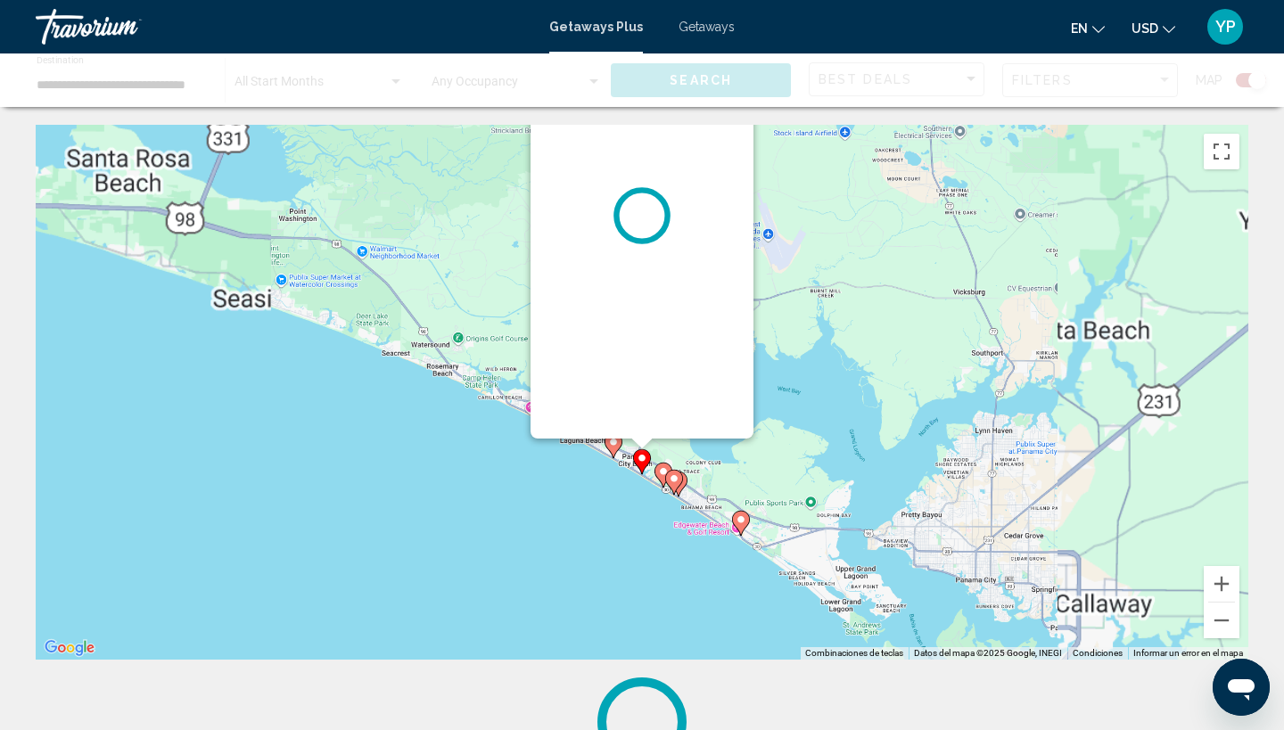
click at [644, 374] on div "Main content" at bounding box center [642, 216] width 223 height 446
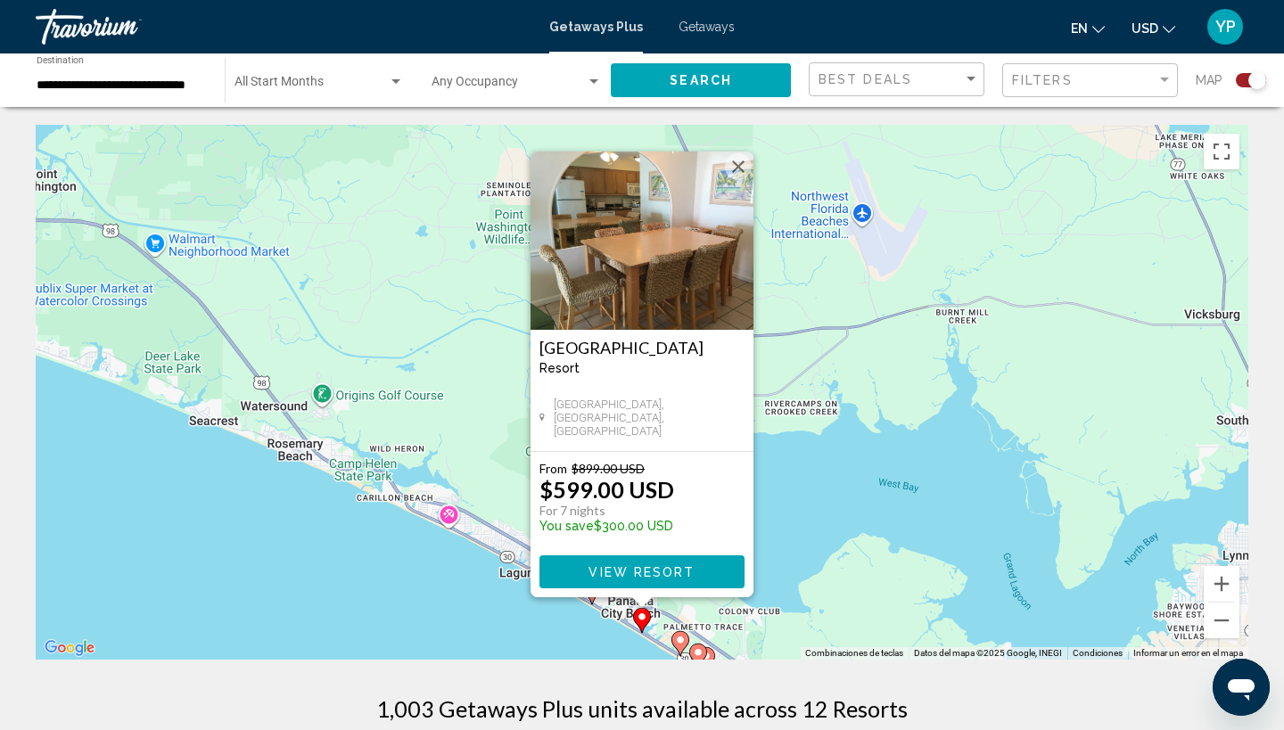
click at [681, 564] on span "View Resort" at bounding box center [641, 571] width 106 height 14
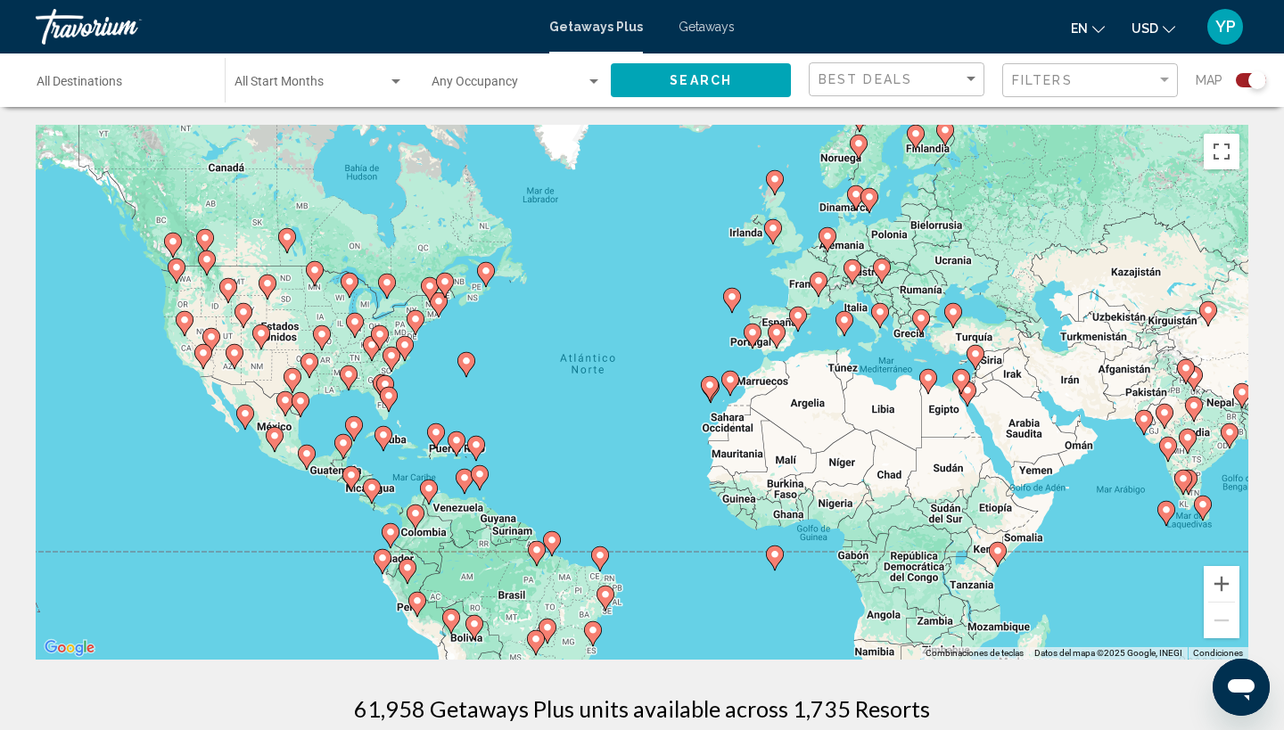
click at [350, 377] on image "Main content" at bounding box center [348, 374] width 11 height 11
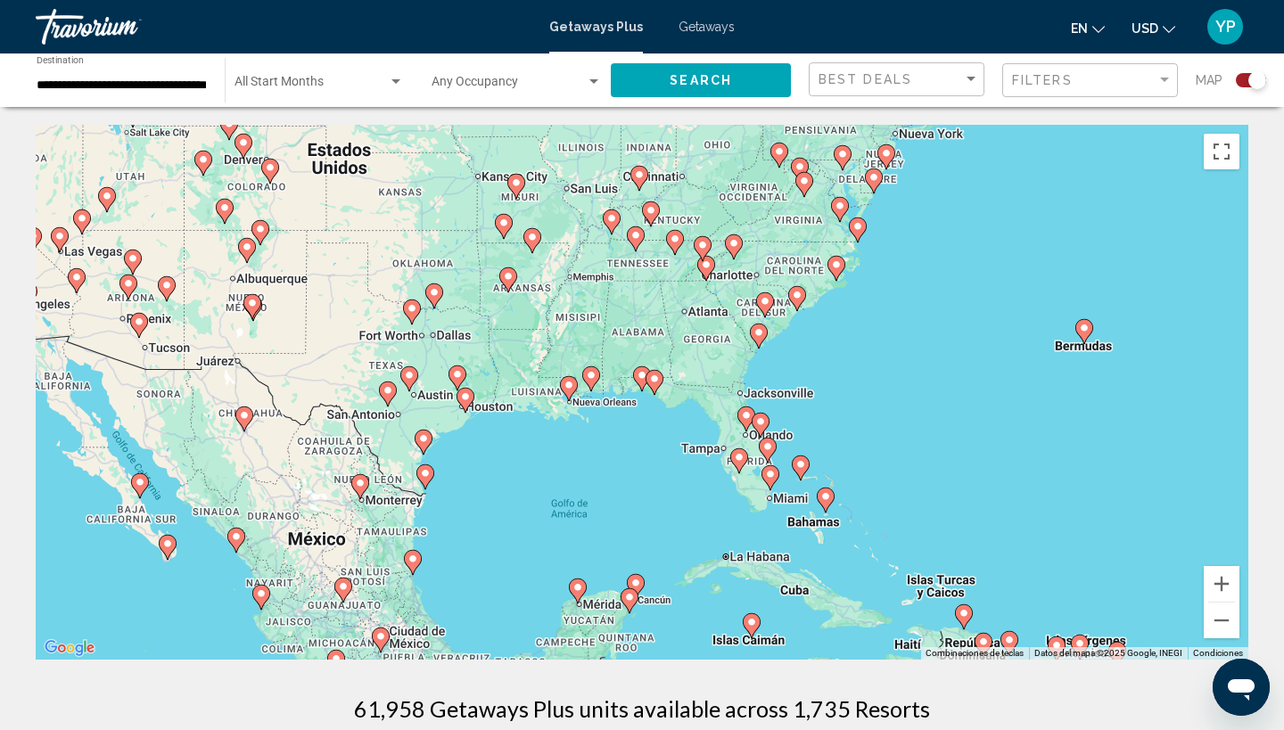
click at [654, 385] on icon "Main content" at bounding box center [654, 382] width 16 height 23
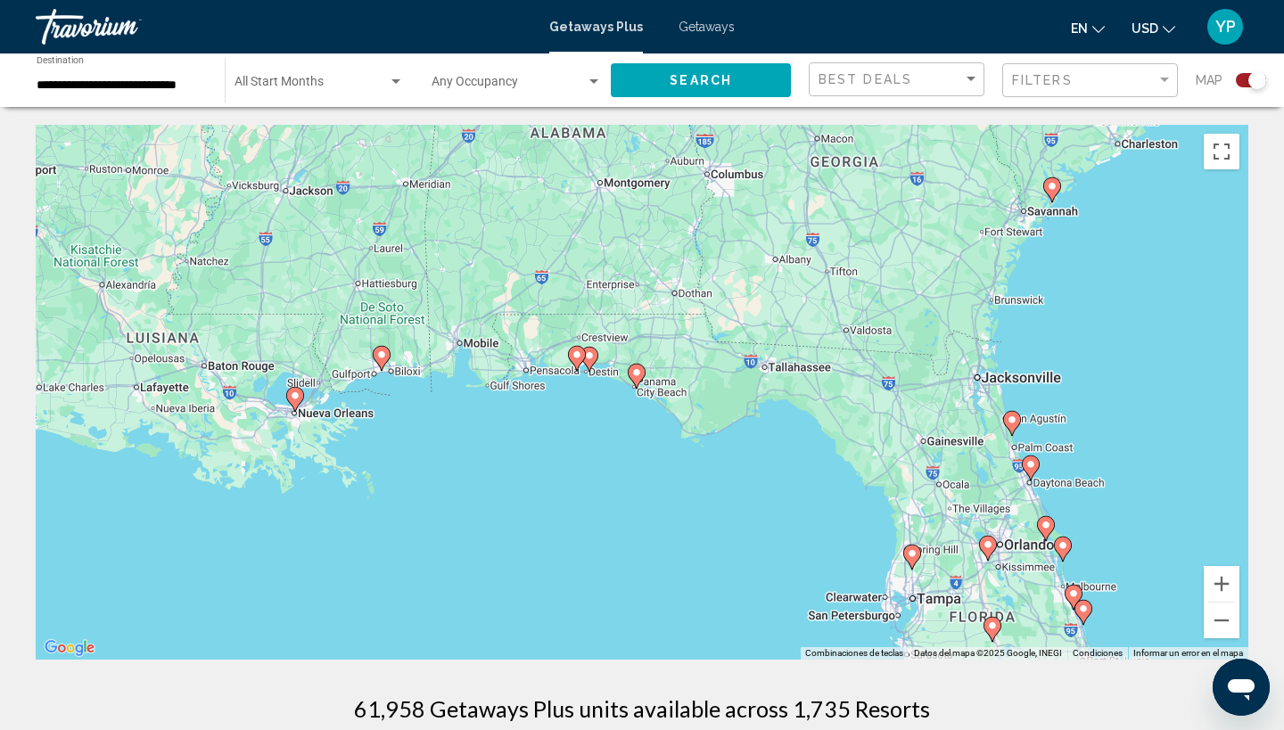
click at [642, 382] on gmp-advanced-marker "Main content" at bounding box center [637, 376] width 18 height 27
type input "**********"
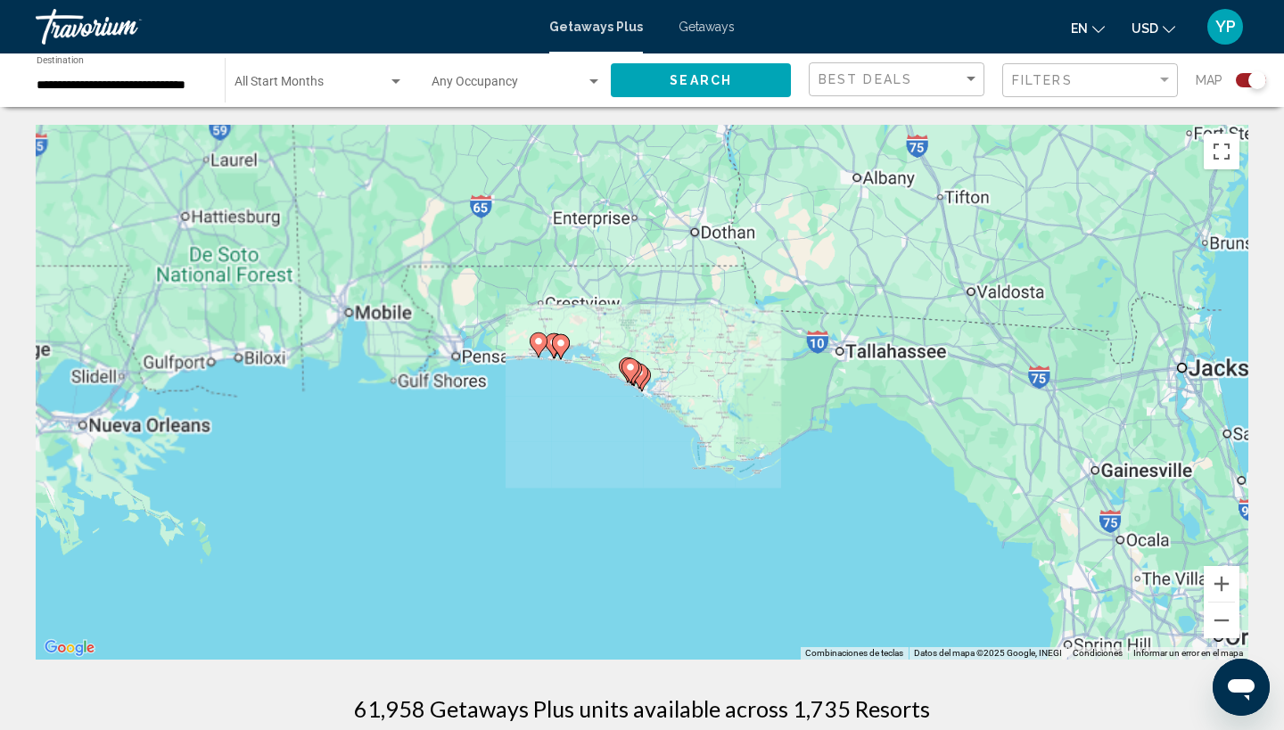
click at [642, 392] on div "Main content" at bounding box center [1248, 392] width 1213 height 0
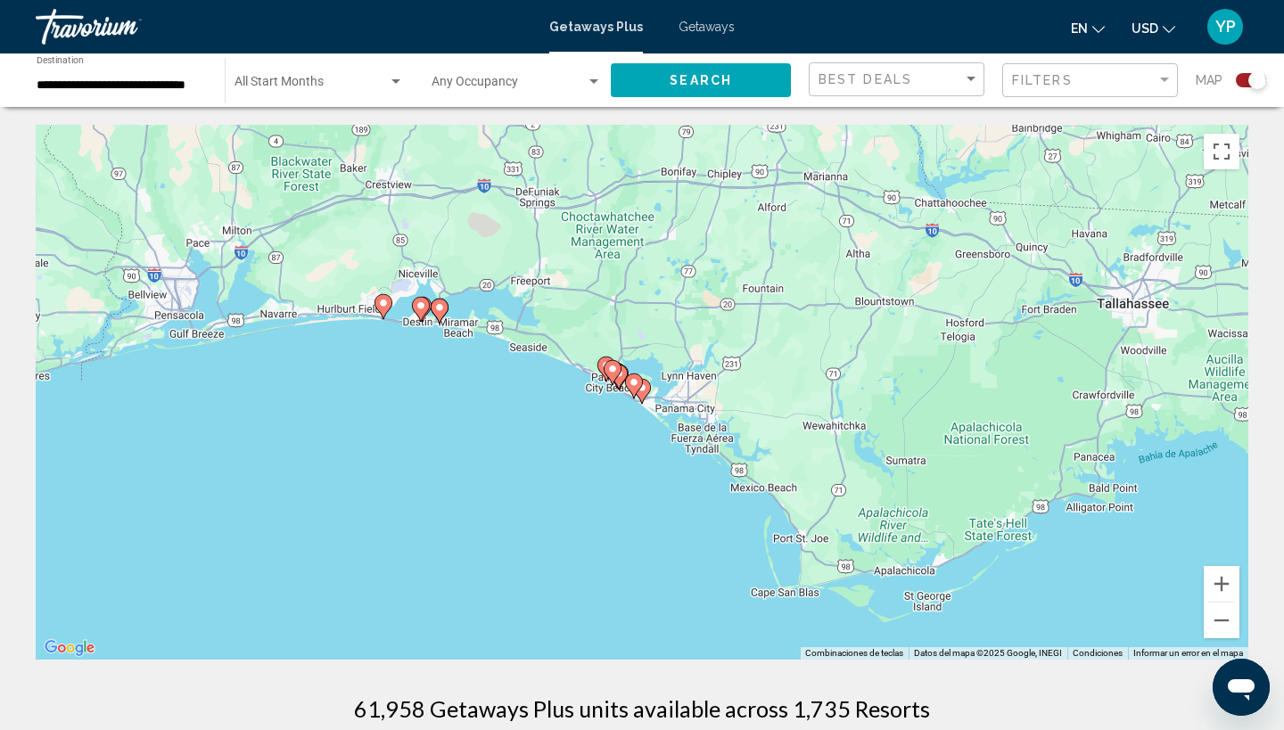
click at [642, 383] on icon "Main content" at bounding box center [634, 385] width 16 height 23
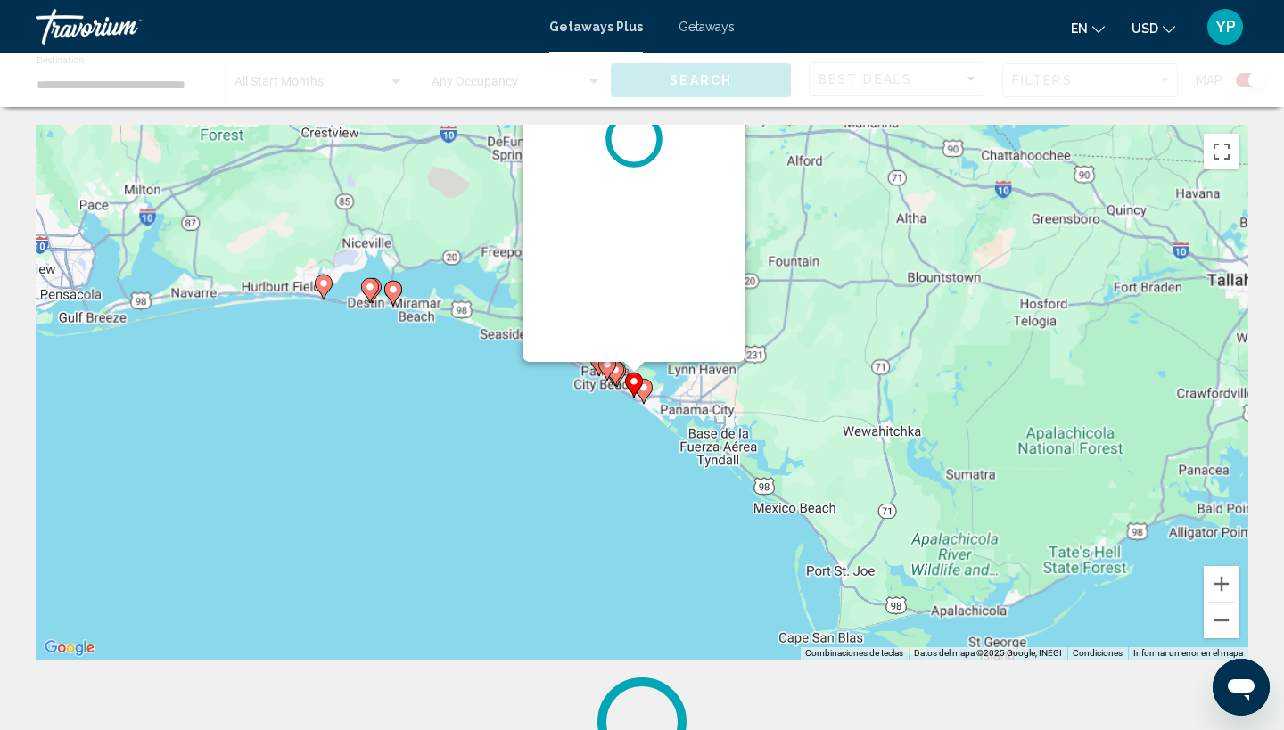
click at [642, 392] on div "Main content" at bounding box center [1248, 392] width 1213 height 0
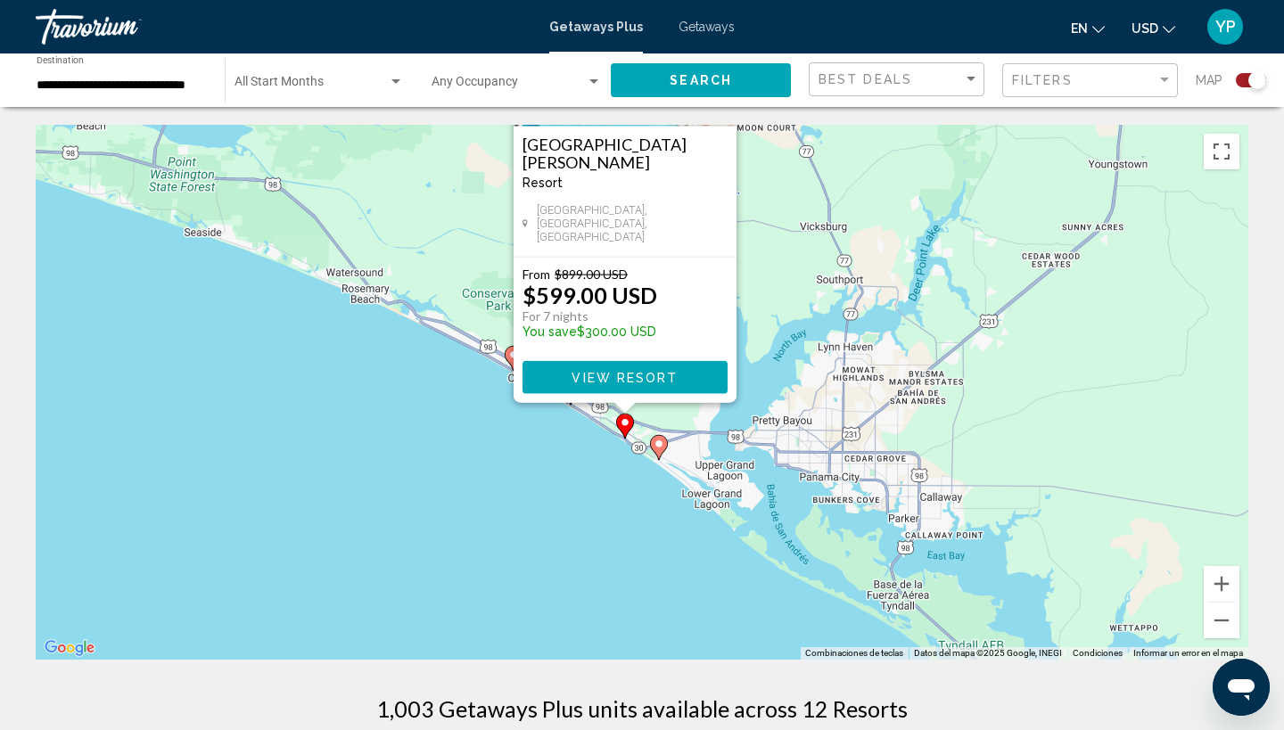
click at [581, 473] on div "Para activar la función de arrastrar con el teclado, presiona Alt + Intro. Una …" at bounding box center [642, 392] width 1213 height 535
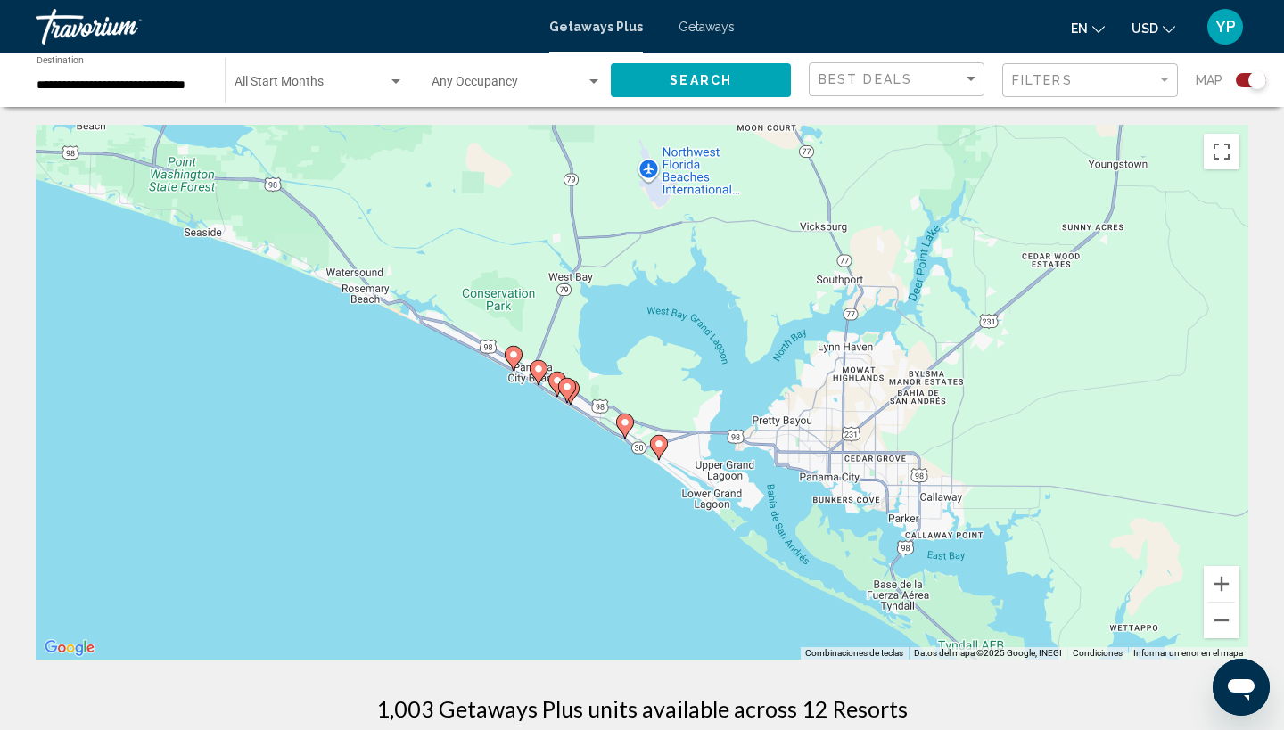
click at [581, 472] on div "Para activar la función de arrastrar con el teclado, presiona Alt + Intro. Una …" at bounding box center [642, 392] width 1213 height 535
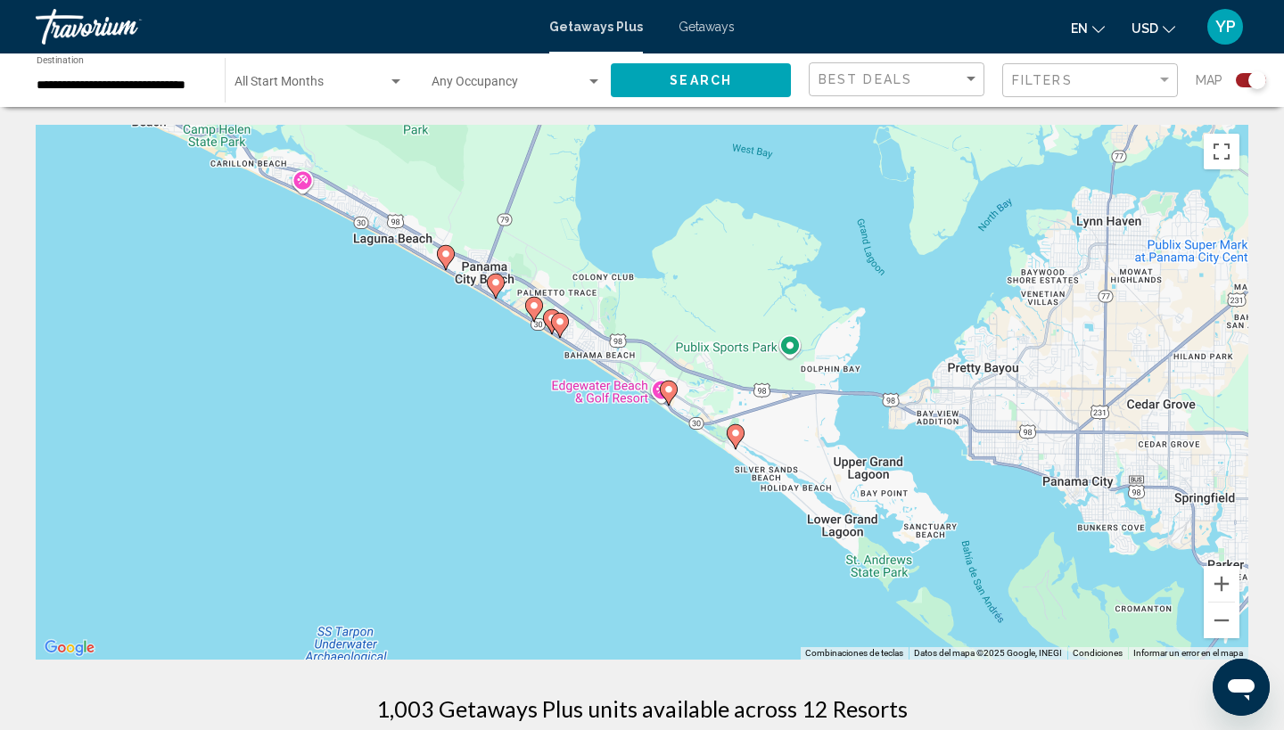
click at [533, 305] on image "Main content" at bounding box center [534, 305] width 11 height 11
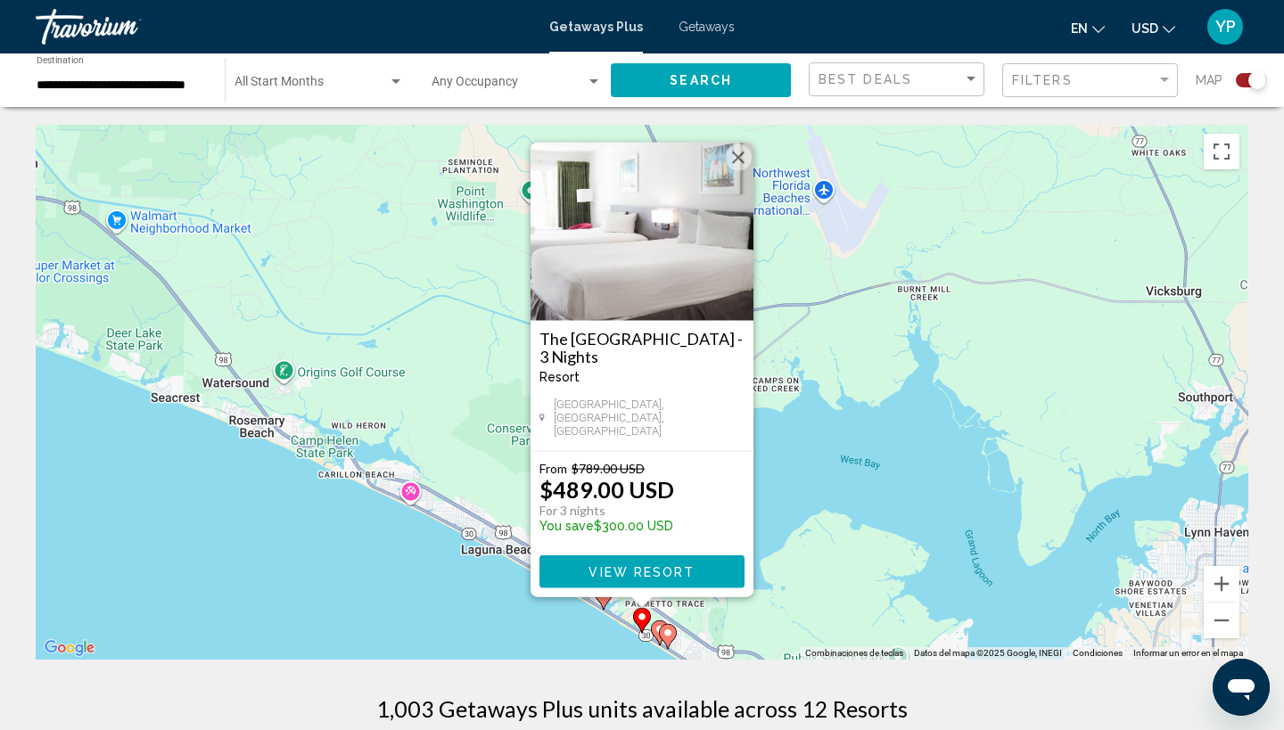
click at [438, 608] on div "Para activar la función de arrastrar con el teclado, presiona Alt + Intro. Una …" at bounding box center [642, 392] width 1213 height 535
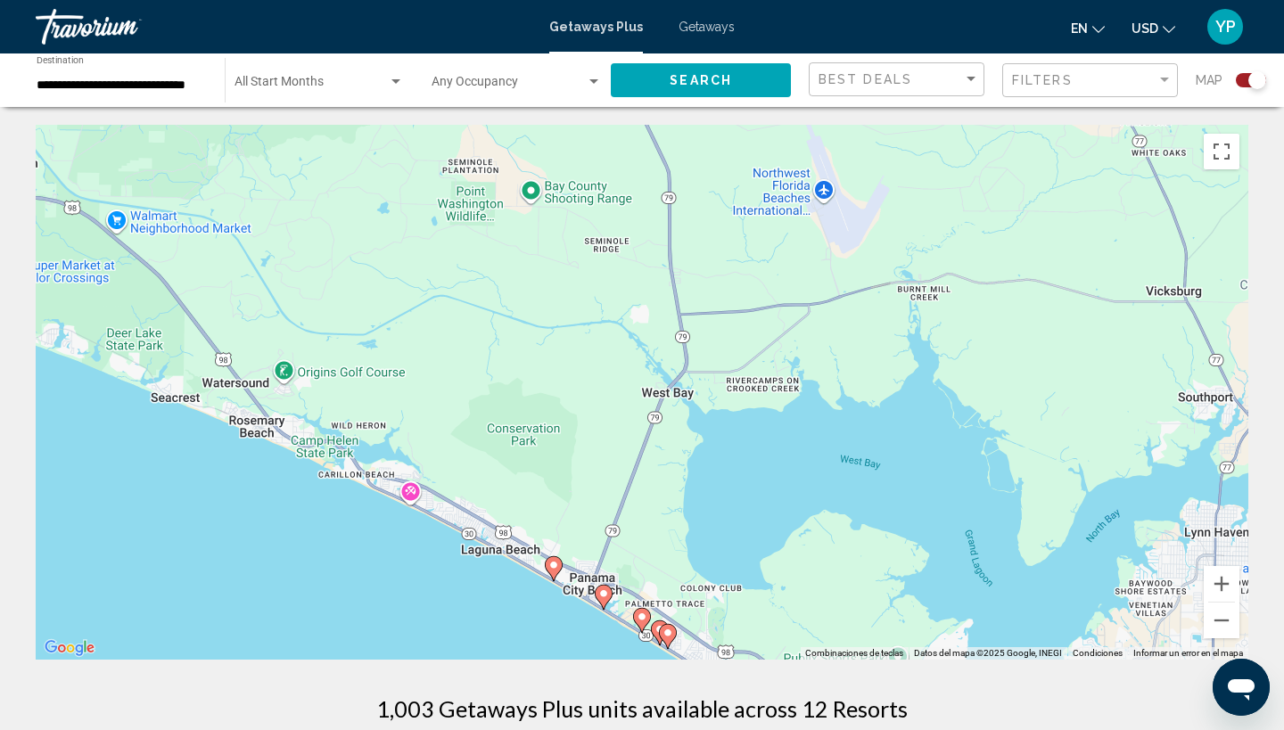
click at [642, 645] on div "Para activar la función de arrastrar con el teclado, presiona Alt + Intro. Una …" at bounding box center [642, 392] width 1213 height 535
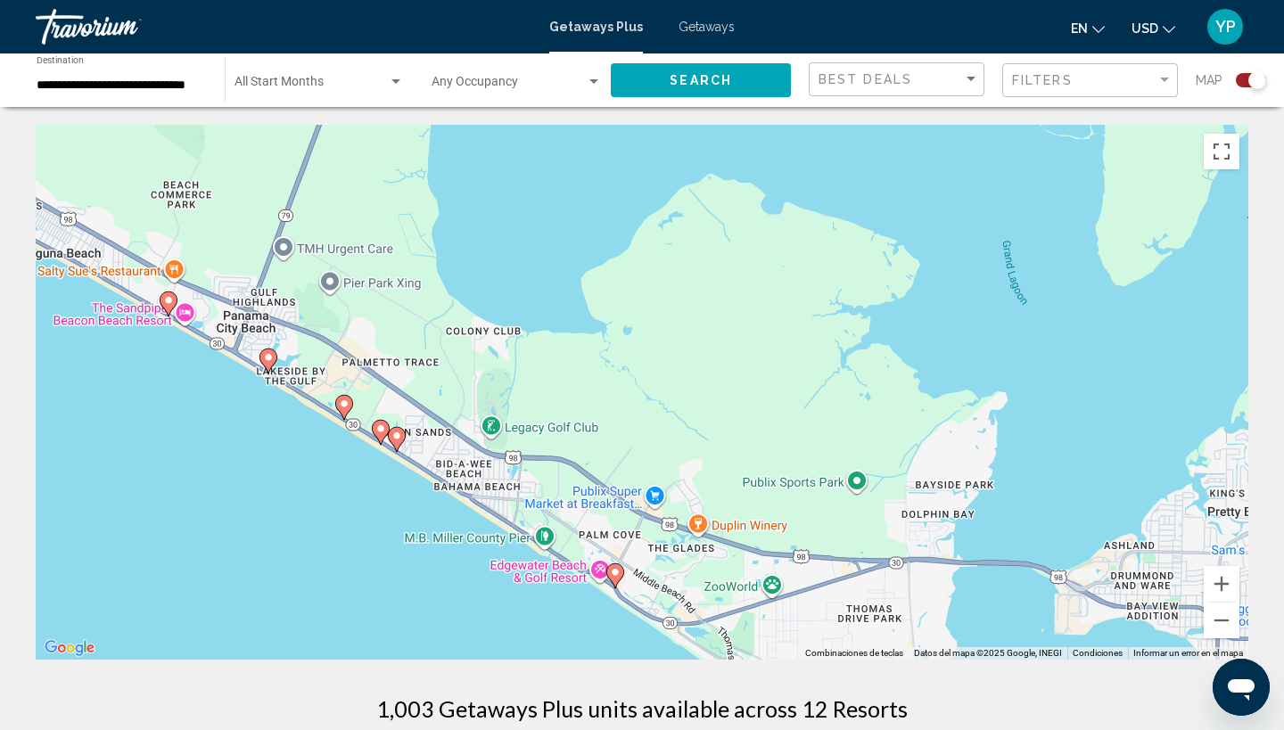
drag, startPoint x: 649, startPoint y: 594, endPoint x: 348, endPoint y: 388, distance: 365.0
click at [348, 388] on div "Para activar la función de arrastrar con el teclado, presiona Alt + Intro. Una …" at bounding box center [642, 392] width 1213 height 535
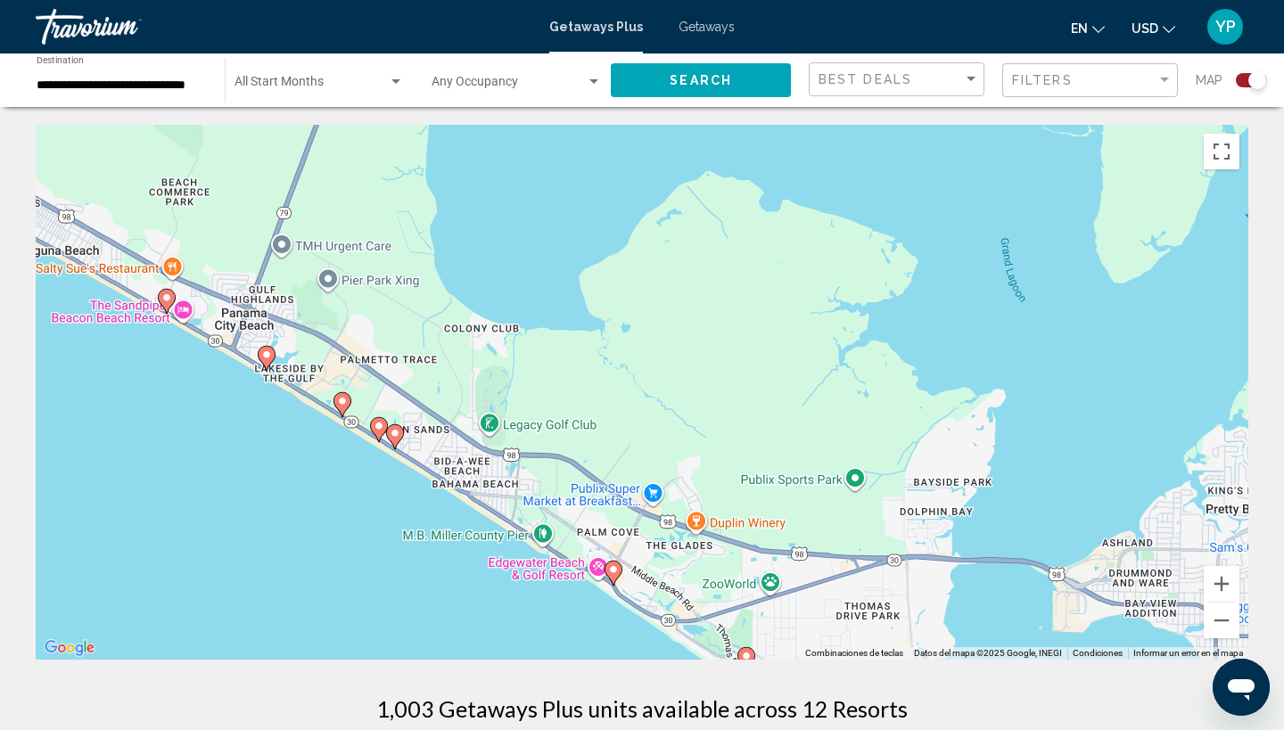
click at [378, 426] on image "Main content" at bounding box center [379, 426] width 11 height 11
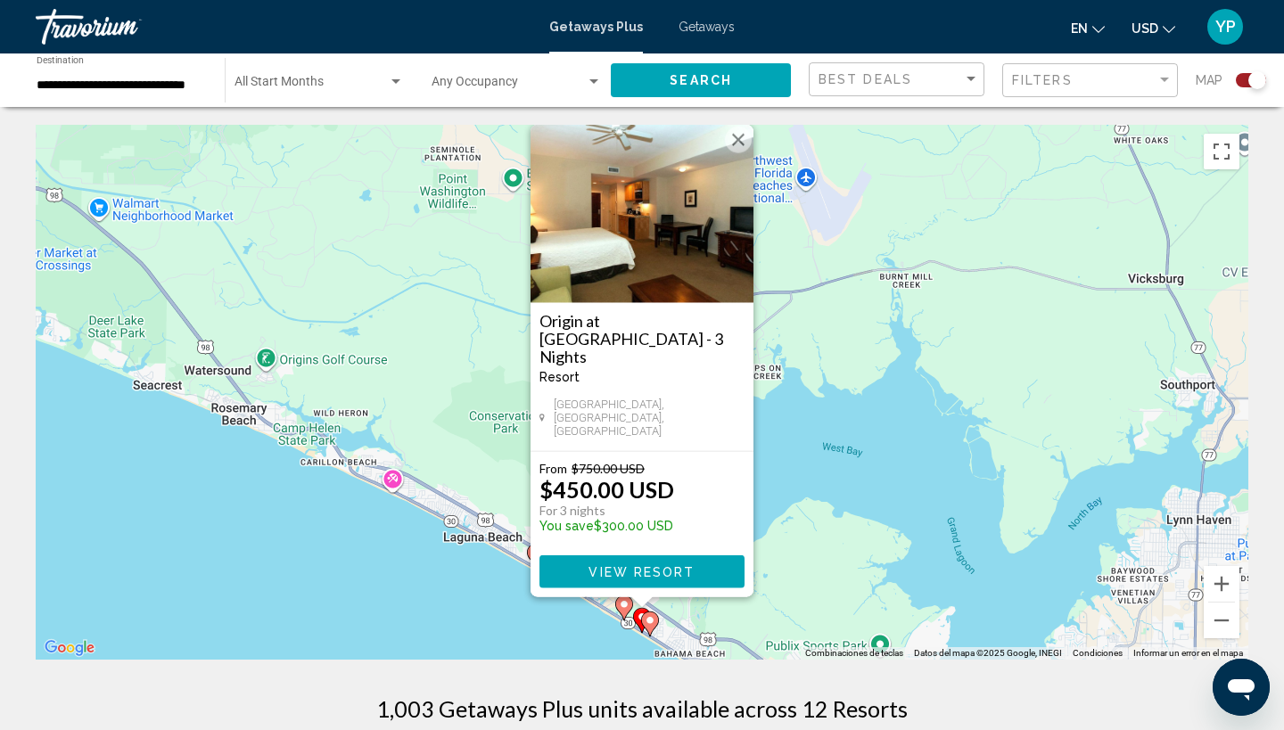
click at [652, 620] on image "Main content" at bounding box center [650, 620] width 11 height 11
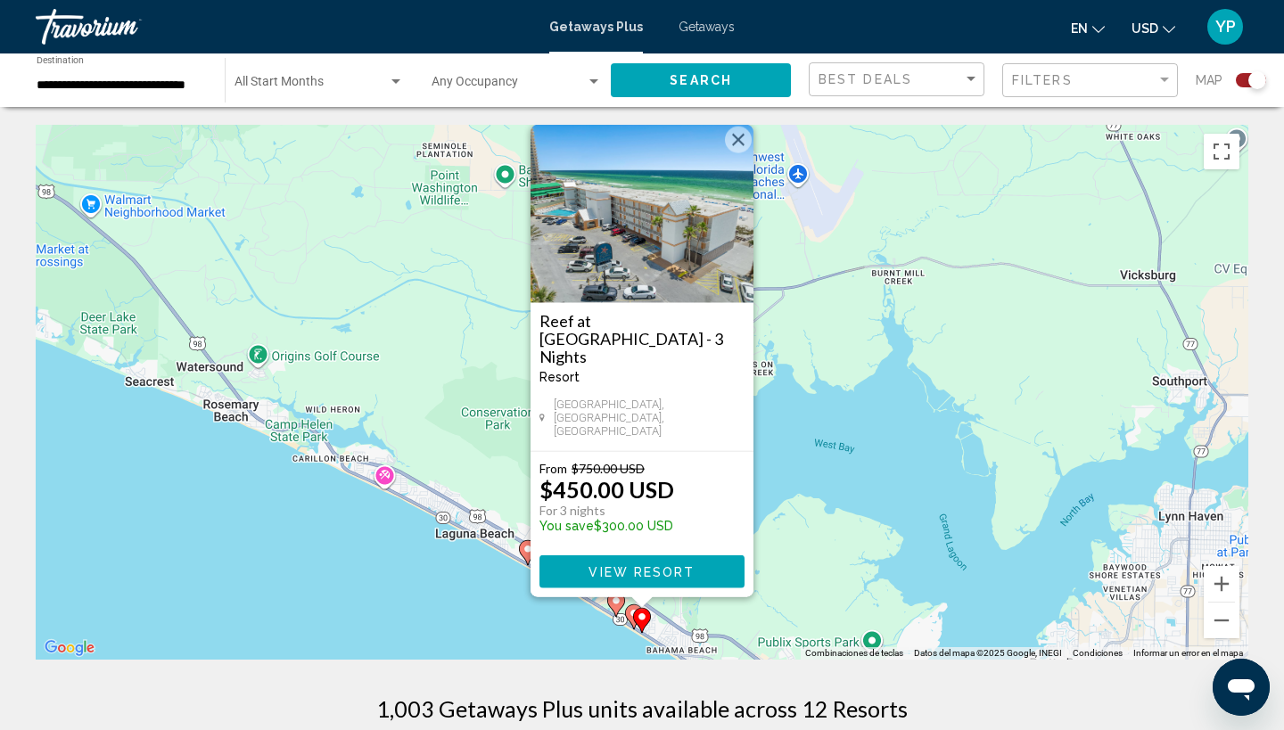
click at [754, 621] on div "Para navegar, presiona las teclas [PERSON_NAME]. Para activar la función de arr…" at bounding box center [642, 392] width 1213 height 535
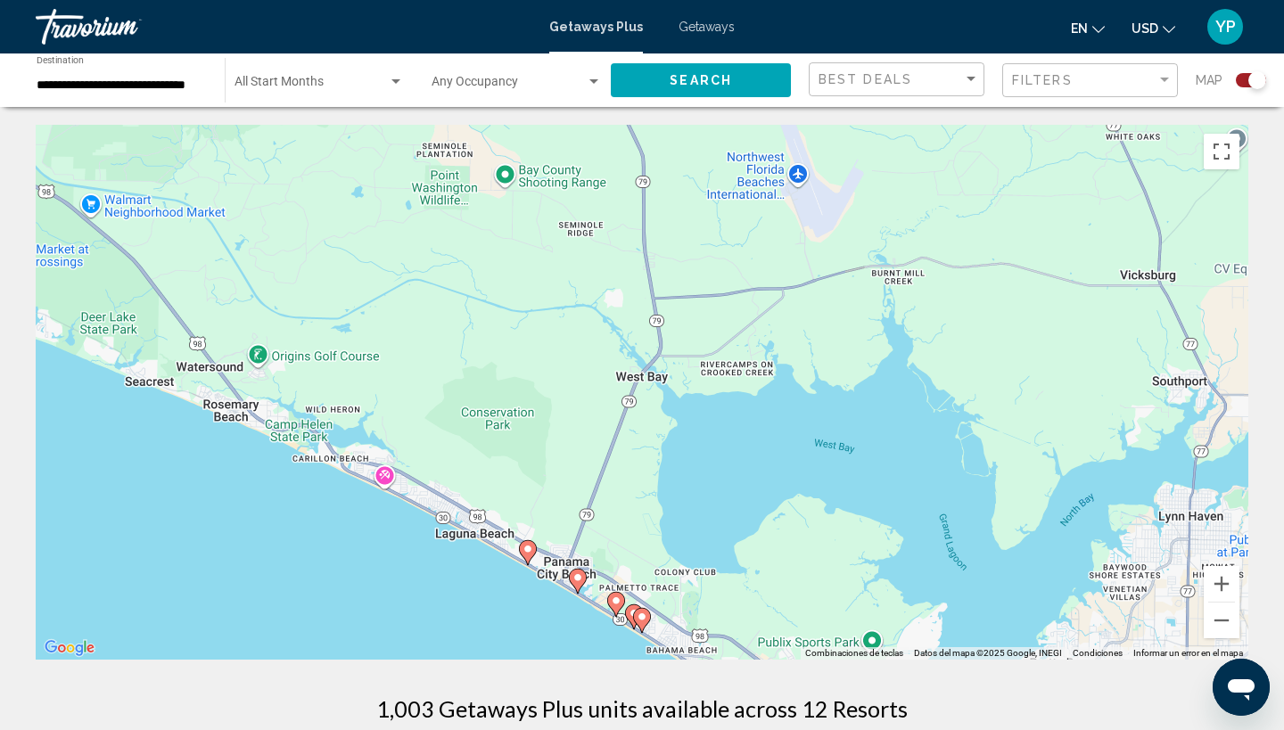
click at [754, 621] on div "Para activar la función de arrastrar con el teclado, presiona Alt + Intro. Una …" at bounding box center [642, 392] width 1213 height 535
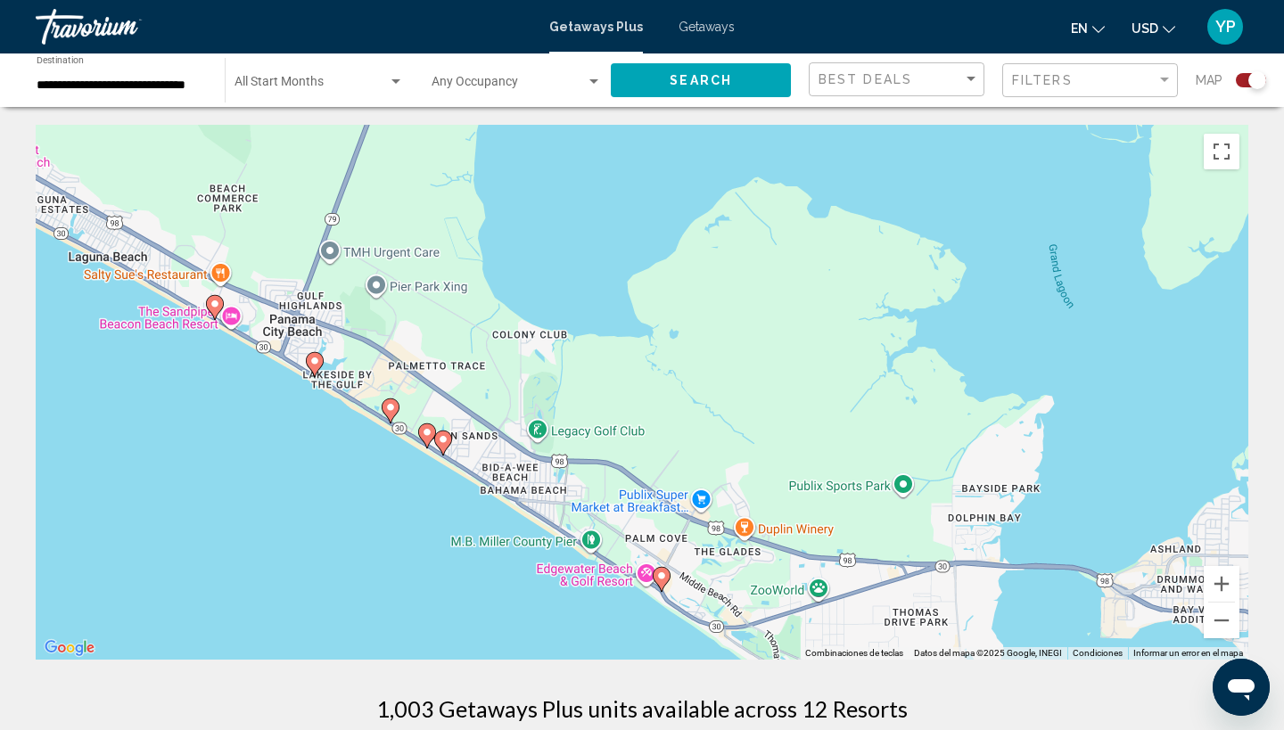
drag, startPoint x: 753, startPoint y: 618, endPoint x: 605, endPoint y: 319, distance: 333.8
click at [605, 319] on div "Para activar la función de arrastrar con el teclado, presiona Alt + Intro. Una …" at bounding box center [642, 392] width 1213 height 535
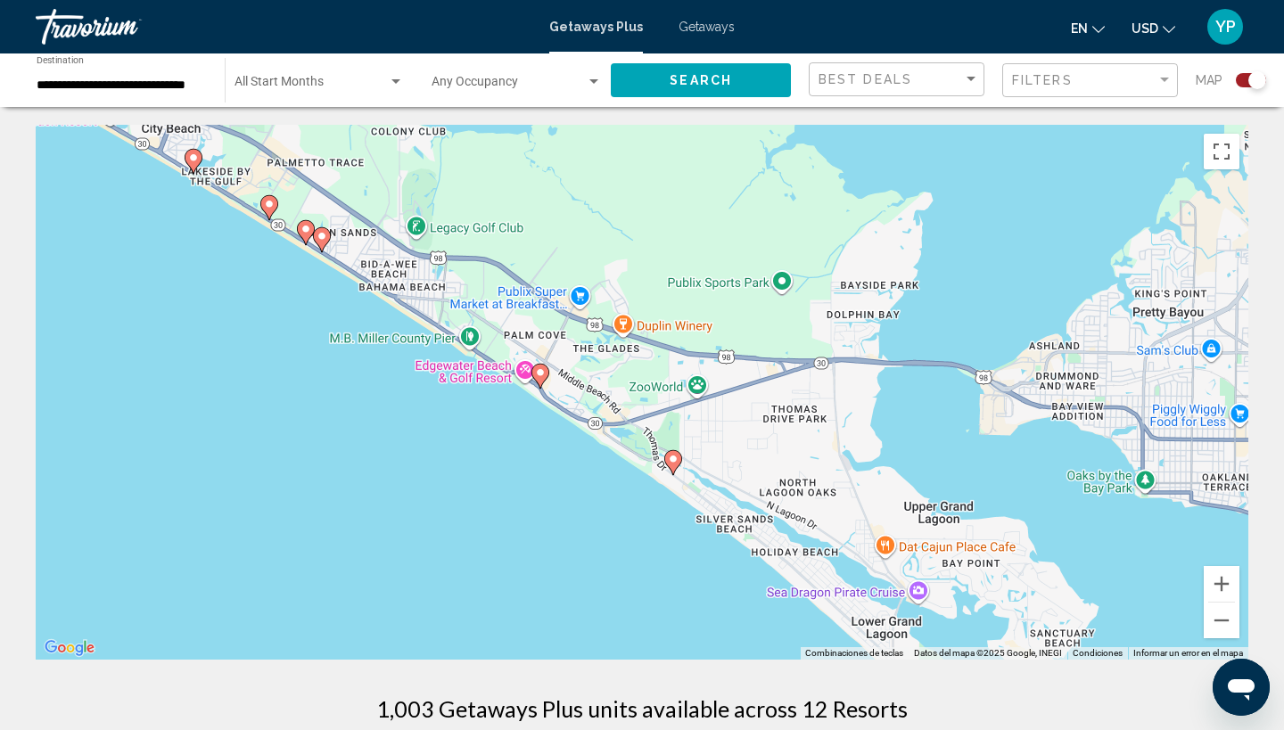
click at [540, 377] on image "Main content" at bounding box center [540, 372] width 11 height 11
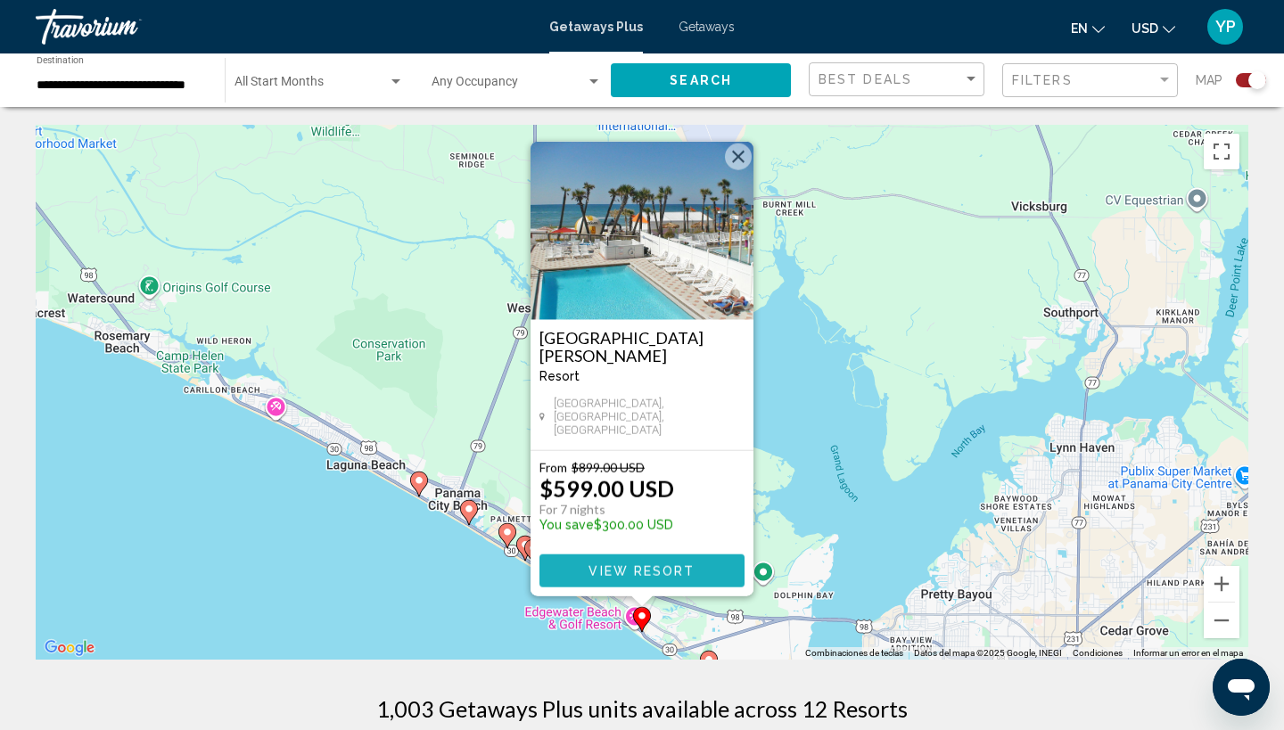
click at [675, 571] on span "View Resort" at bounding box center [641, 571] width 106 height 14
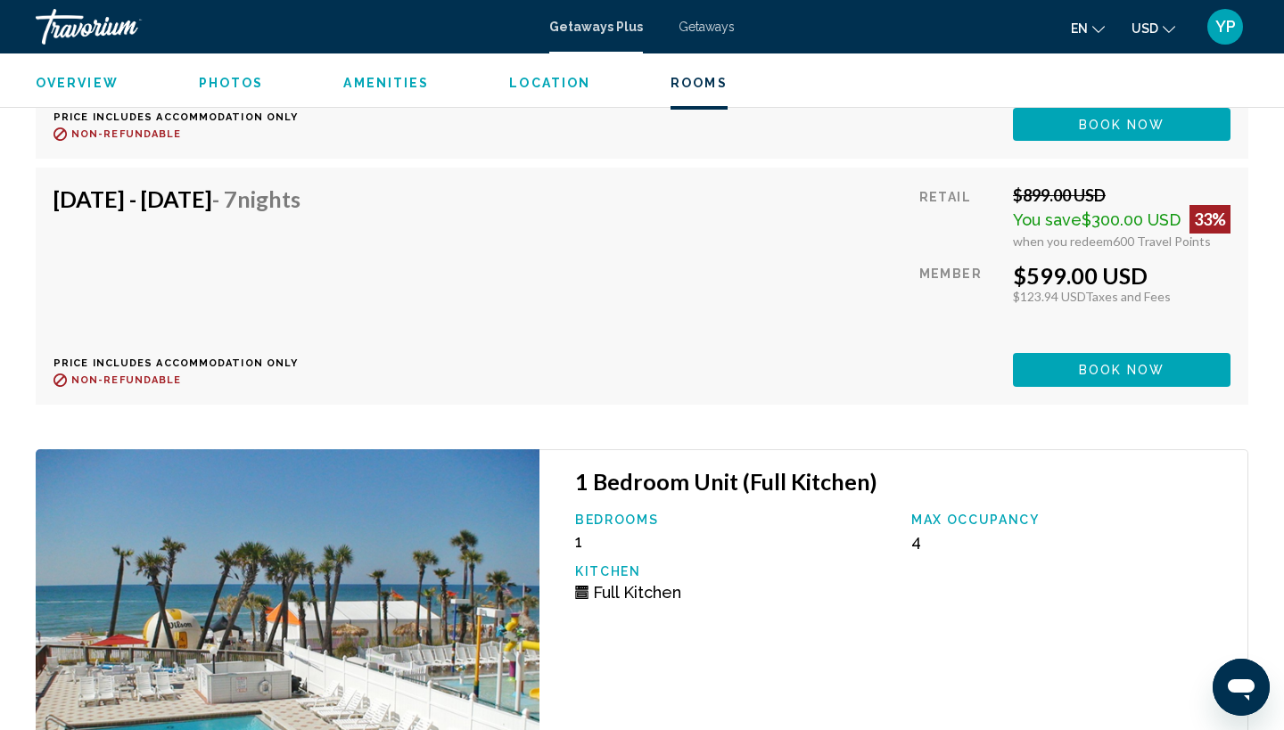
scroll to position [4124, 0]
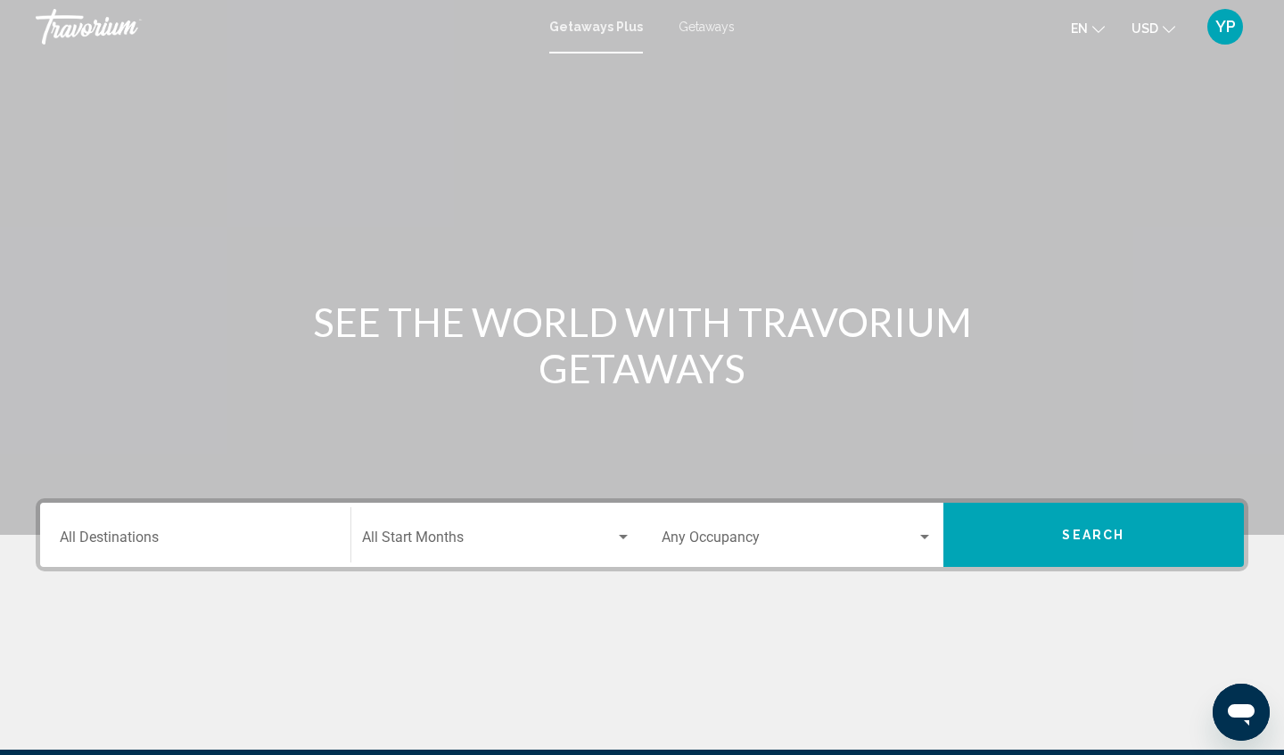
click at [279, 308] on div "SEE THE WORLD WITH TRAVORIUM GETAWAYS" at bounding box center [642, 345] width 1284 height 93
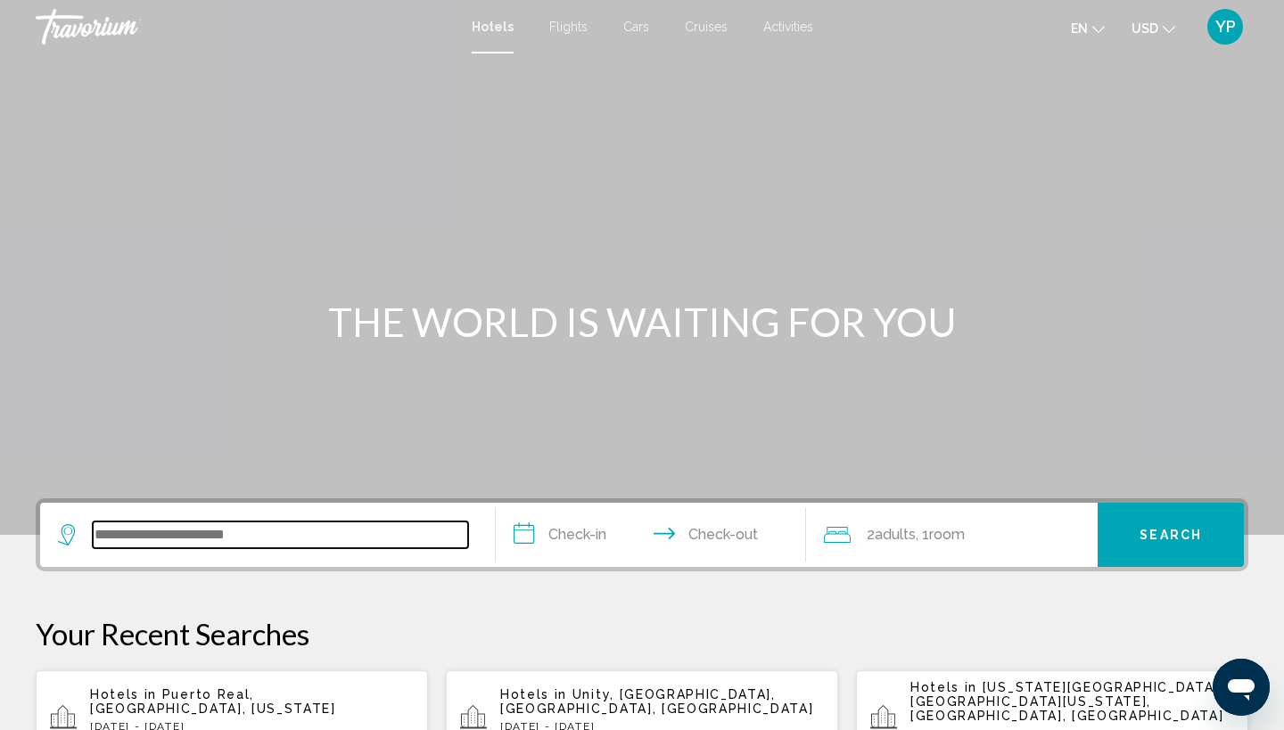
click at [246, 535] on input "Search widget" at bounding box center [280, 535] width 375 height 27
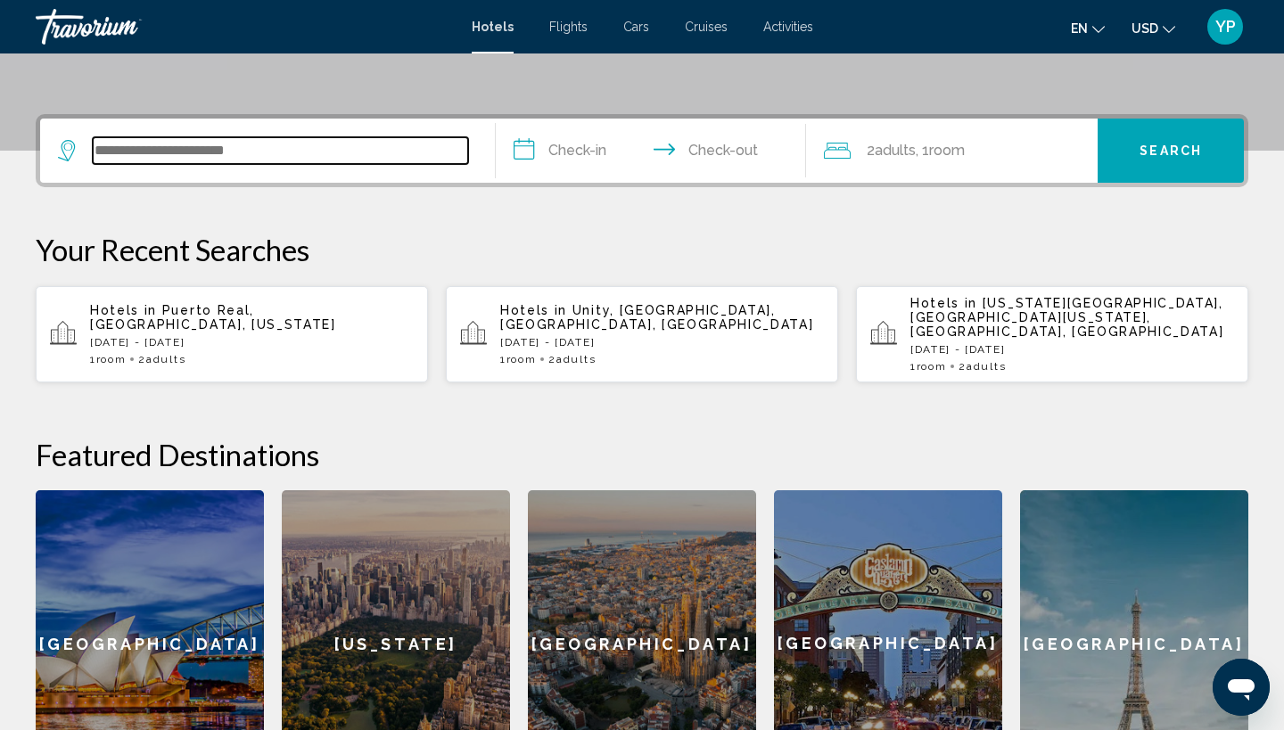
scroll to position [440, 0]
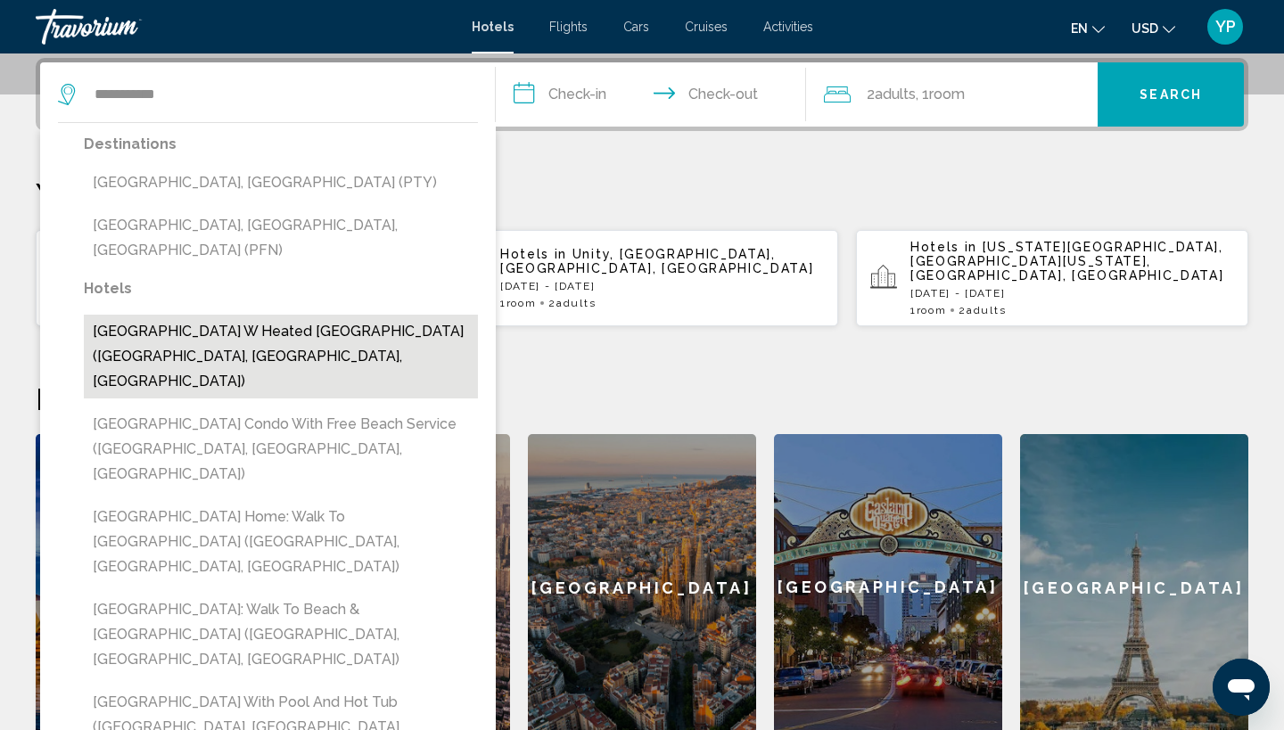
drag, startPoint x: 246, startPoint y: 535, endPoint x: 210, endPoint y: 317, distance: 221.5
click at [210, 317] on button "Panama City Beach Villa w Heated Saltwater Pool (Panama City Beach, FL, US)" at bounding box center [281, 357] width 394 height 84
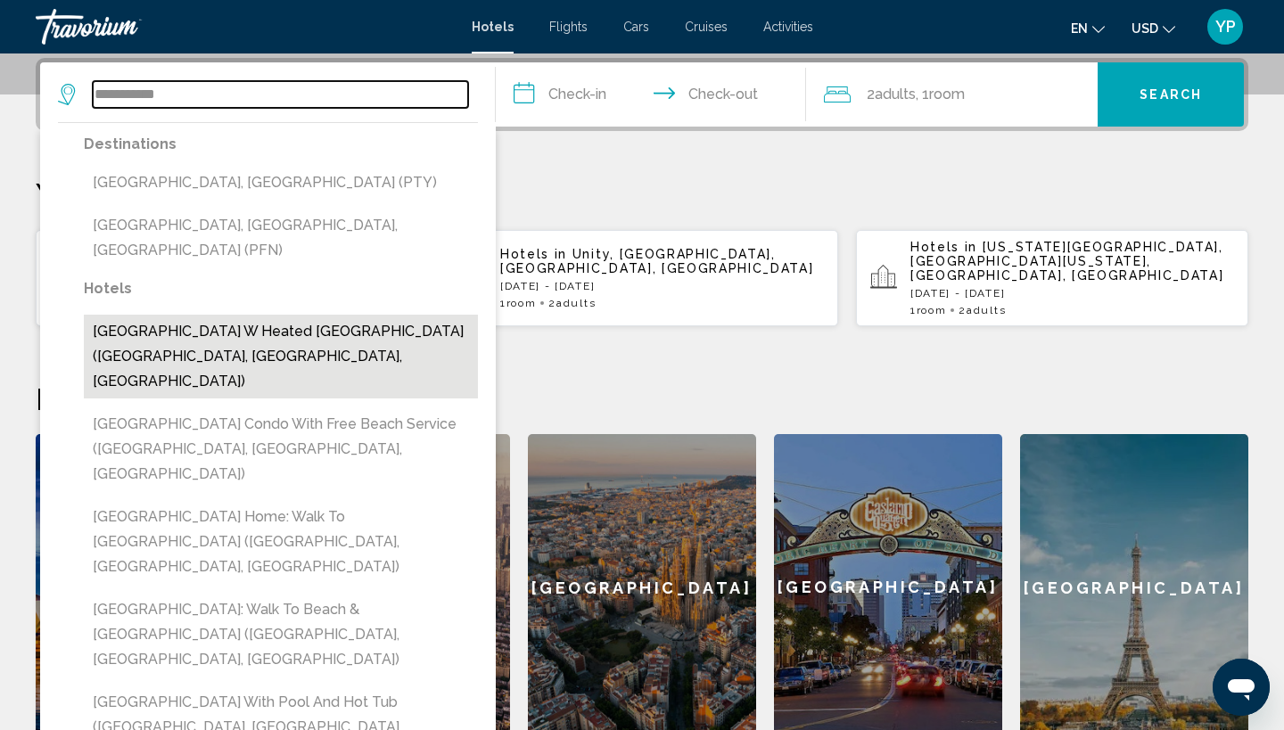
type input "**********"
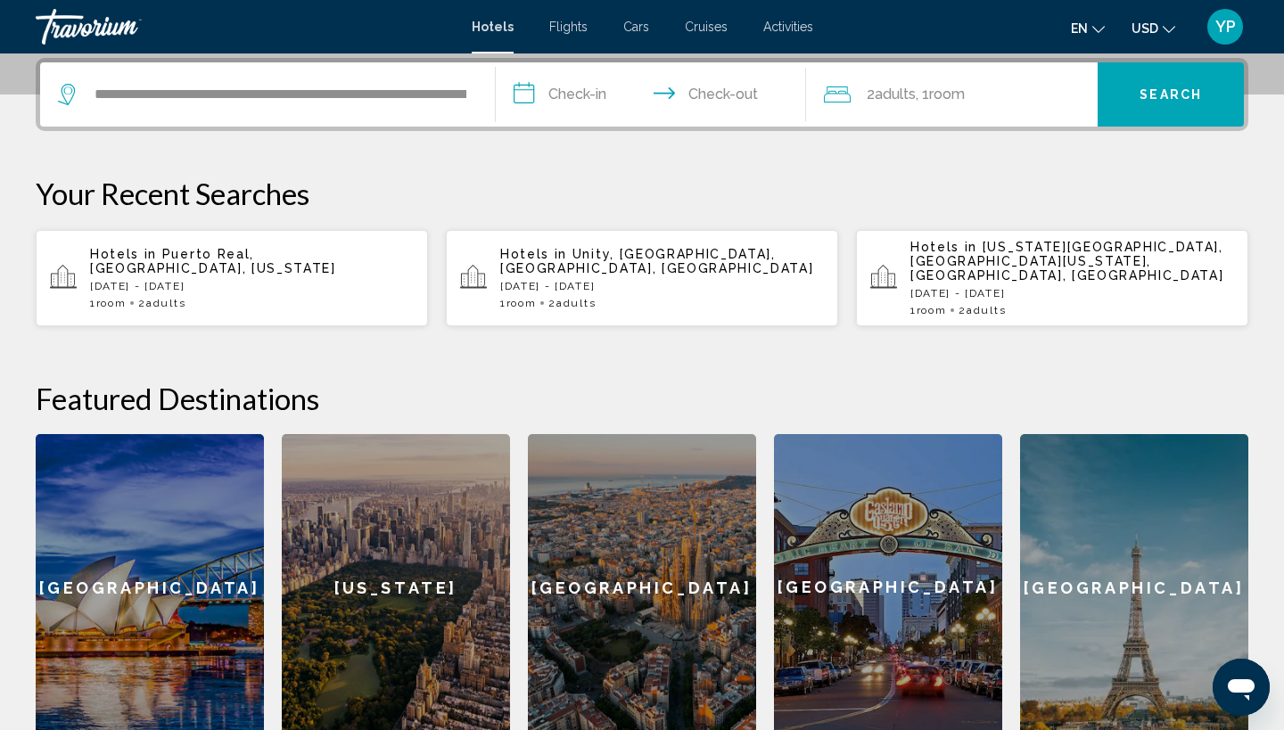
click at [526, 89] on input "**********" at bounding box center [654, 97] width 317 height 70
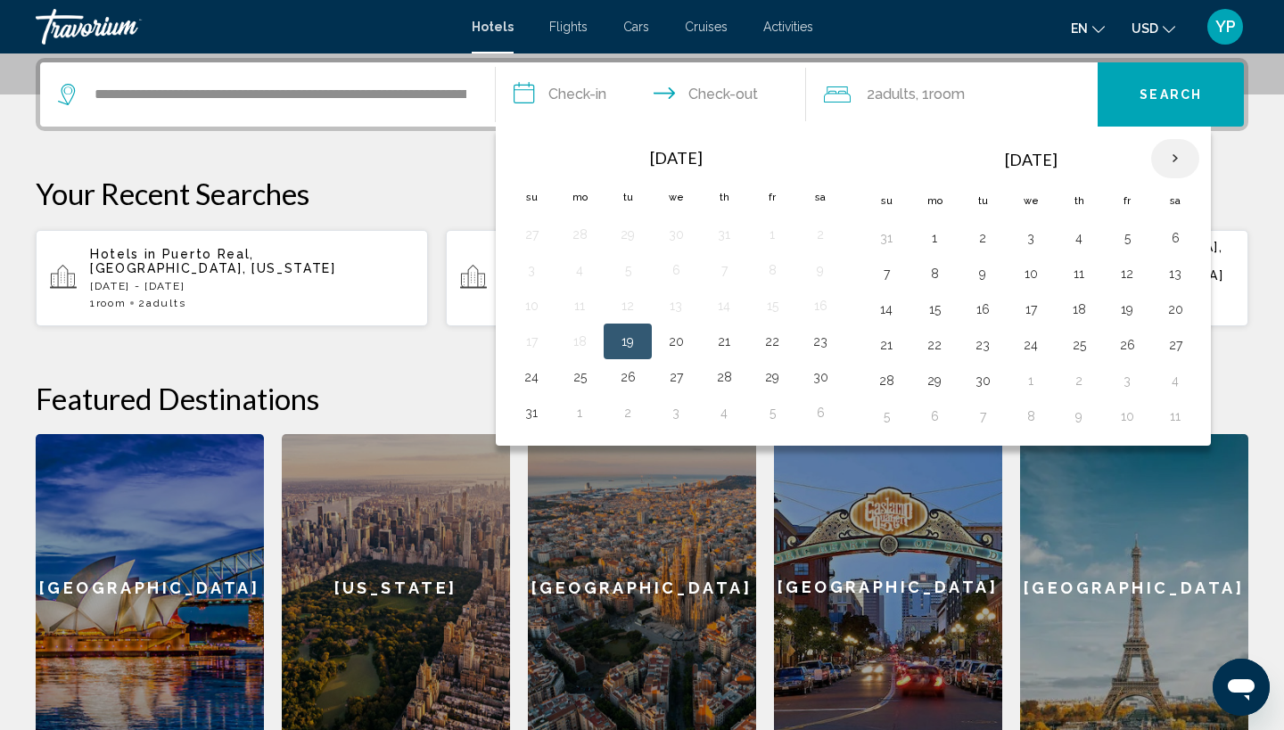
click at [1175, 156] on th "Next month" at bounding box center [1175, 158] width 48 height 39
click at [1179, 347] on button "27" at bounding box center [1175, 345] width 29 height 25
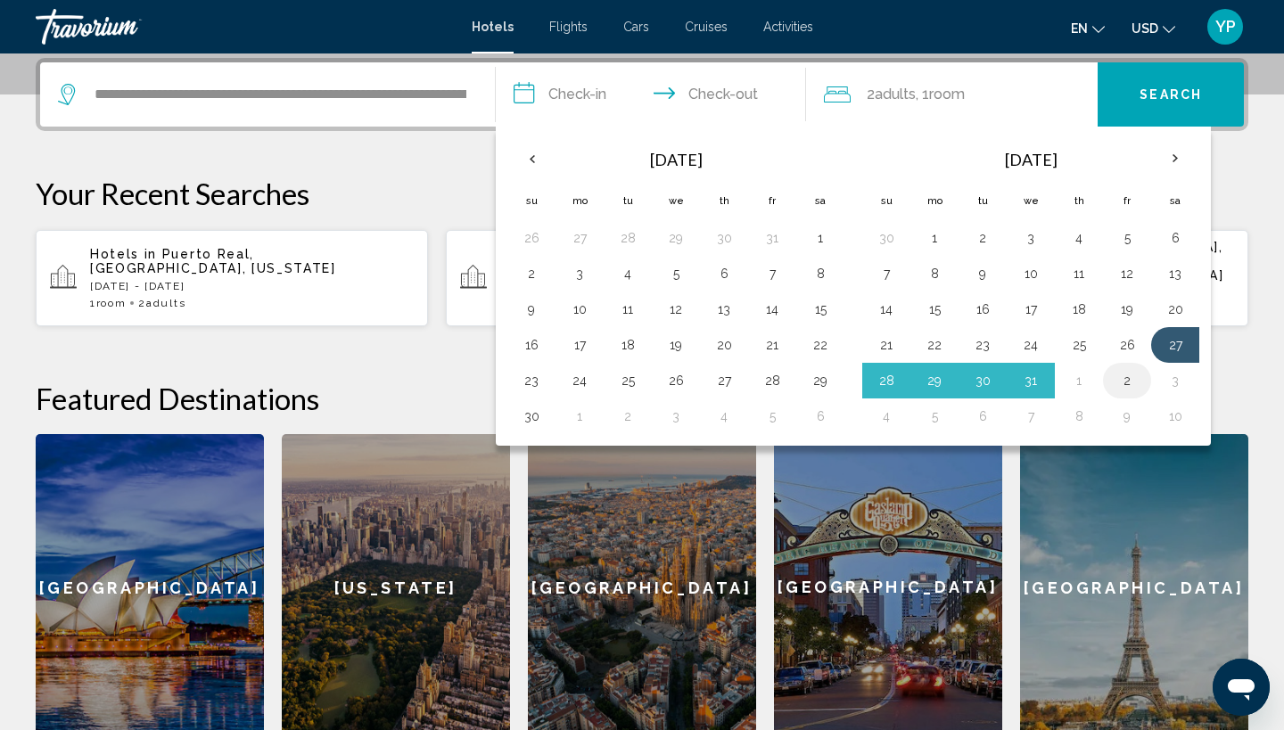
click at [1127, 383] on button "2" at bounding box center [1127, 380] width 29 height 25
type input "**********"
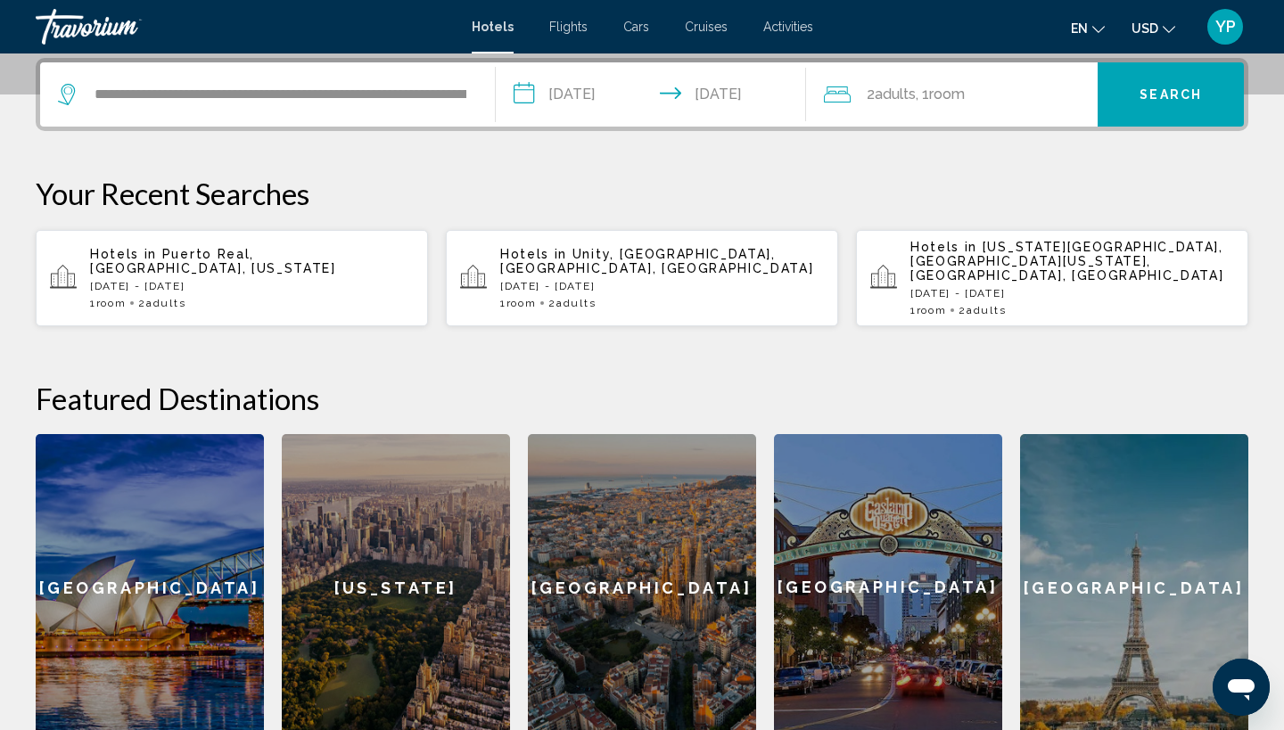
click at [897, 275] on app-hotels-recent-search "Hotels in Florida Keys, South Florida, FL, United States Tue, 09 Sep - Mon, 15 …" at bounding box center [1052, 278] width 392 height 96
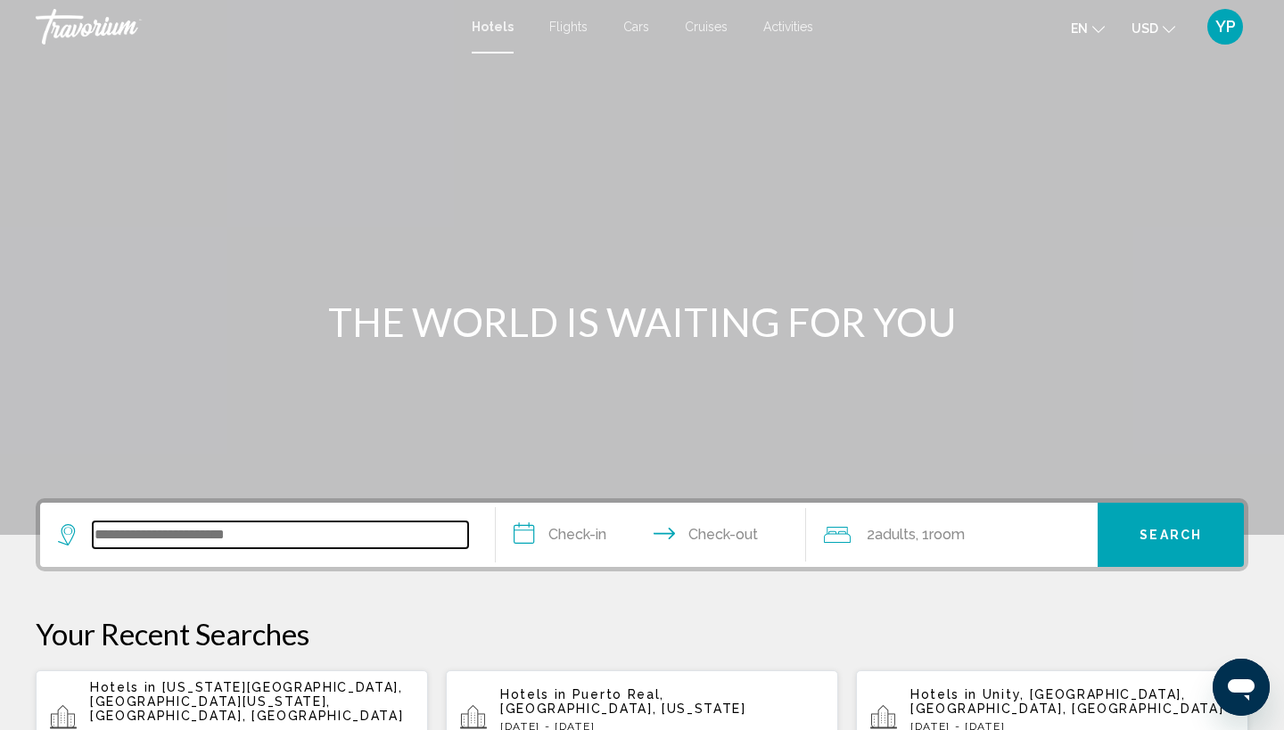
click at [231, 540] on input "Search widget" at bounding box center [280, 535] width 375 height 27
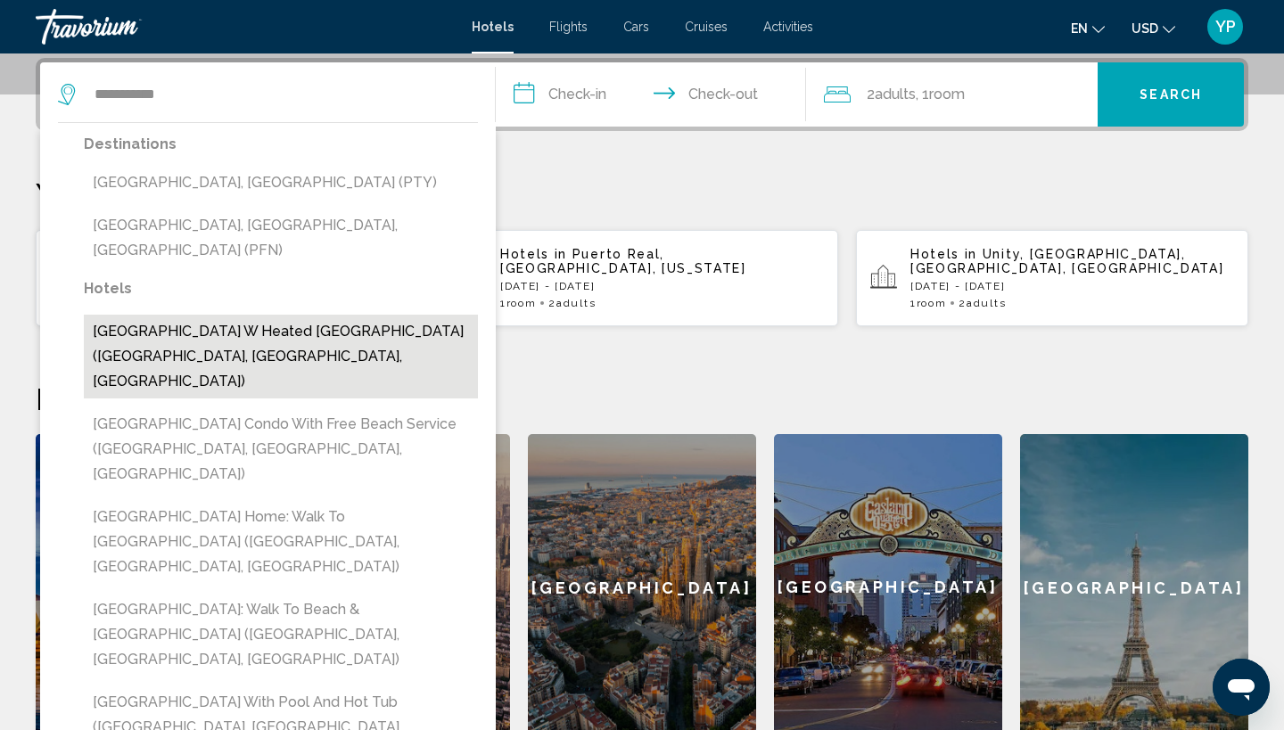
drag, startPoint x: 231, startPoint y: 540, endPoint x: 182, endPoint y: 321, distance: 224.8
click at [182, 321] on button "Panama City Beach Villa w Heated Saltwater Pool (Panama City Beach, FL, US)" at bounding box center [281, 357] width 394 height 84
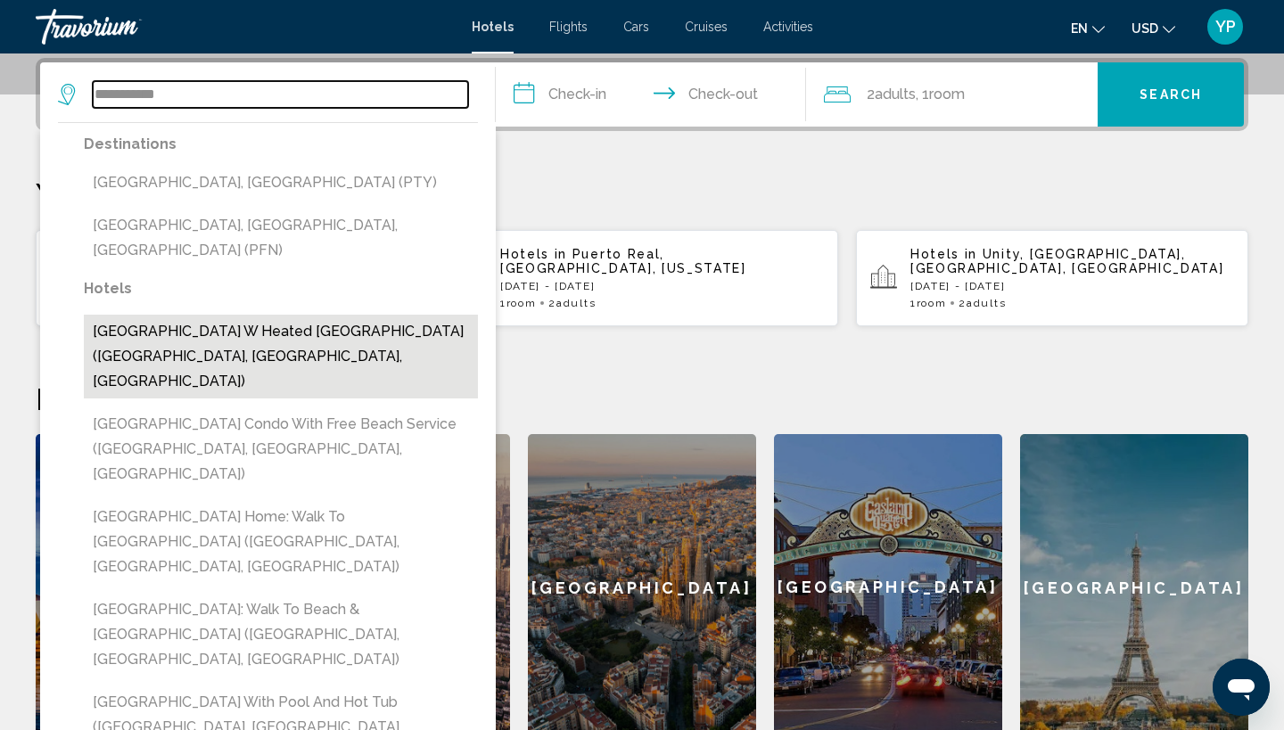
type input "**********"
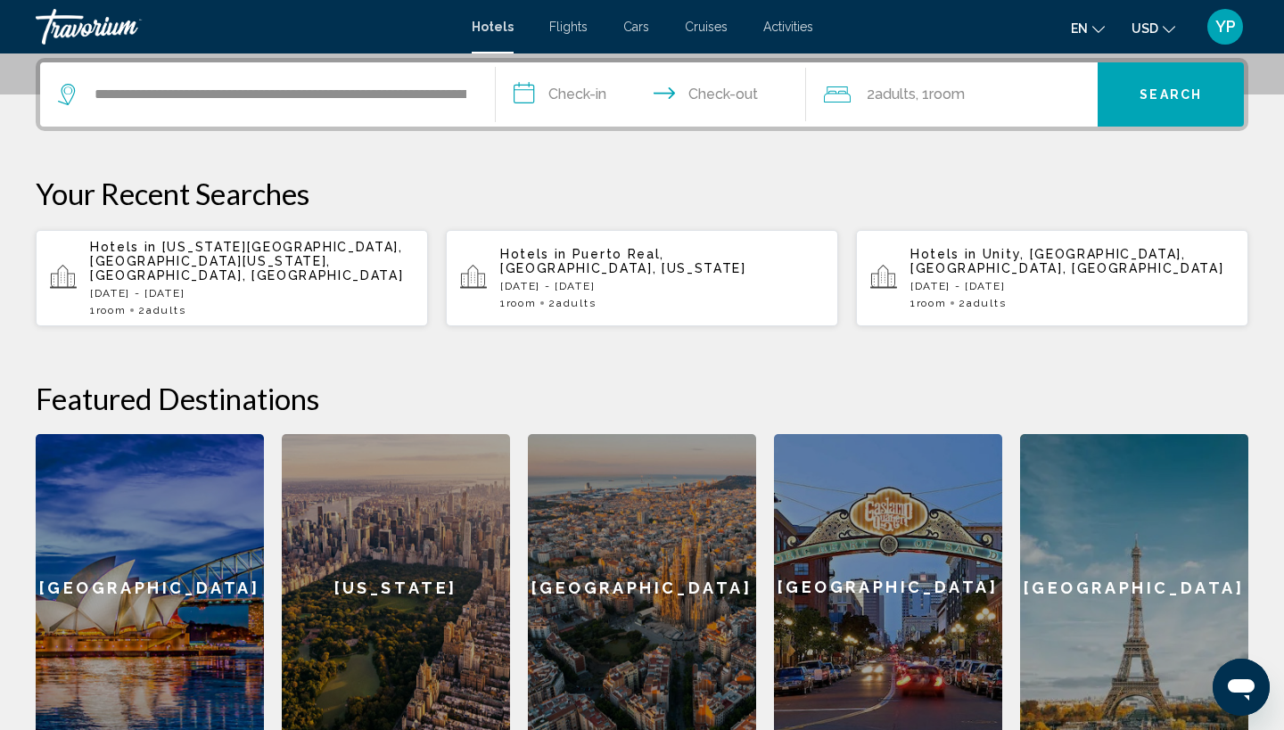
click at [525, 98] on input "**********" at bounding box center [654, 97] width 317 height 70
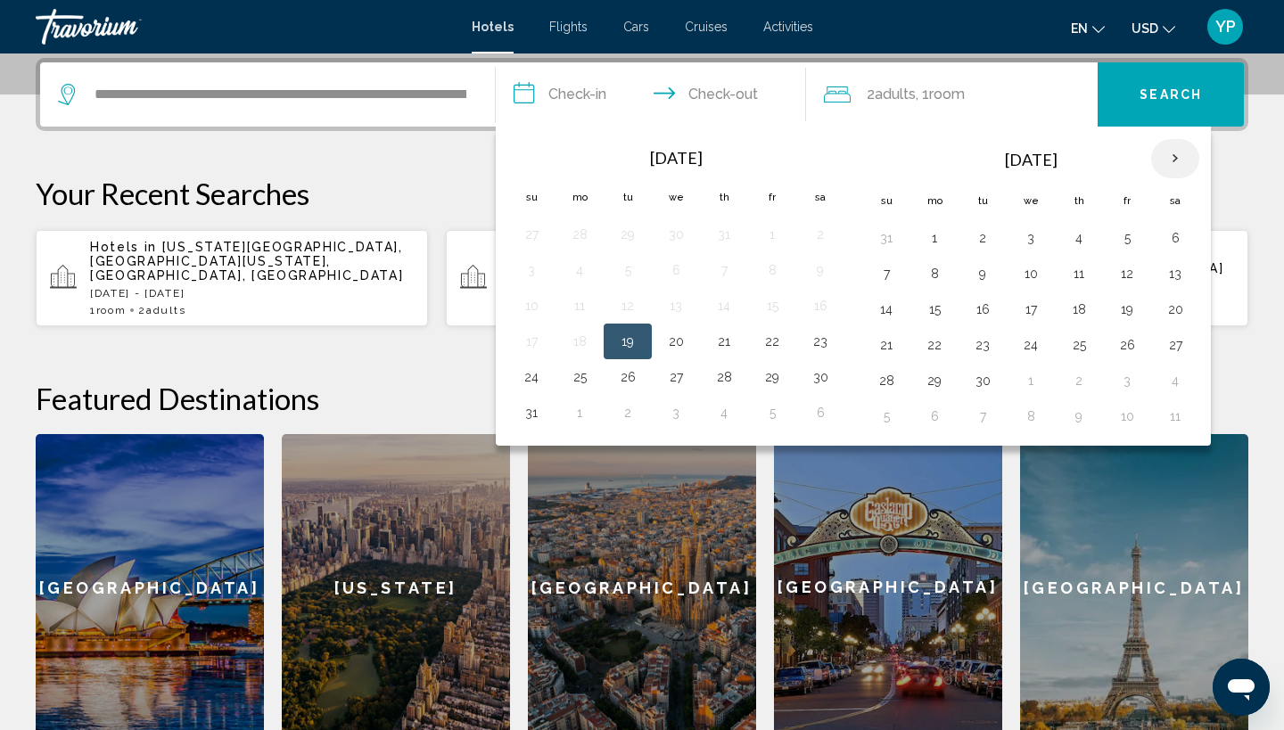
click at [1177, 158] on th "Next month" at bounding box center [1175, 158] width 48 height 39
click at [821, 345] on button "27" at bounding box center [820, 345] width 29 height 25
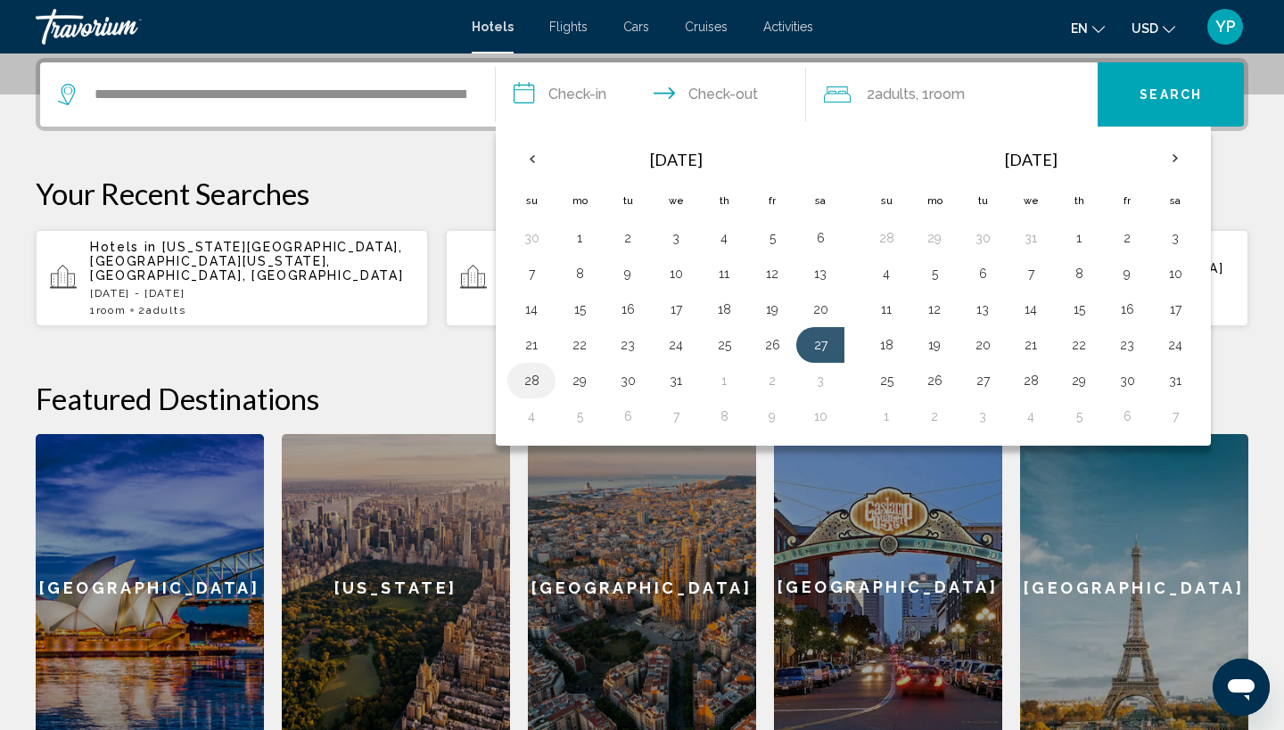
click at [531, 380] on button "28" at bounding box center [531, 380] width 29 height 25
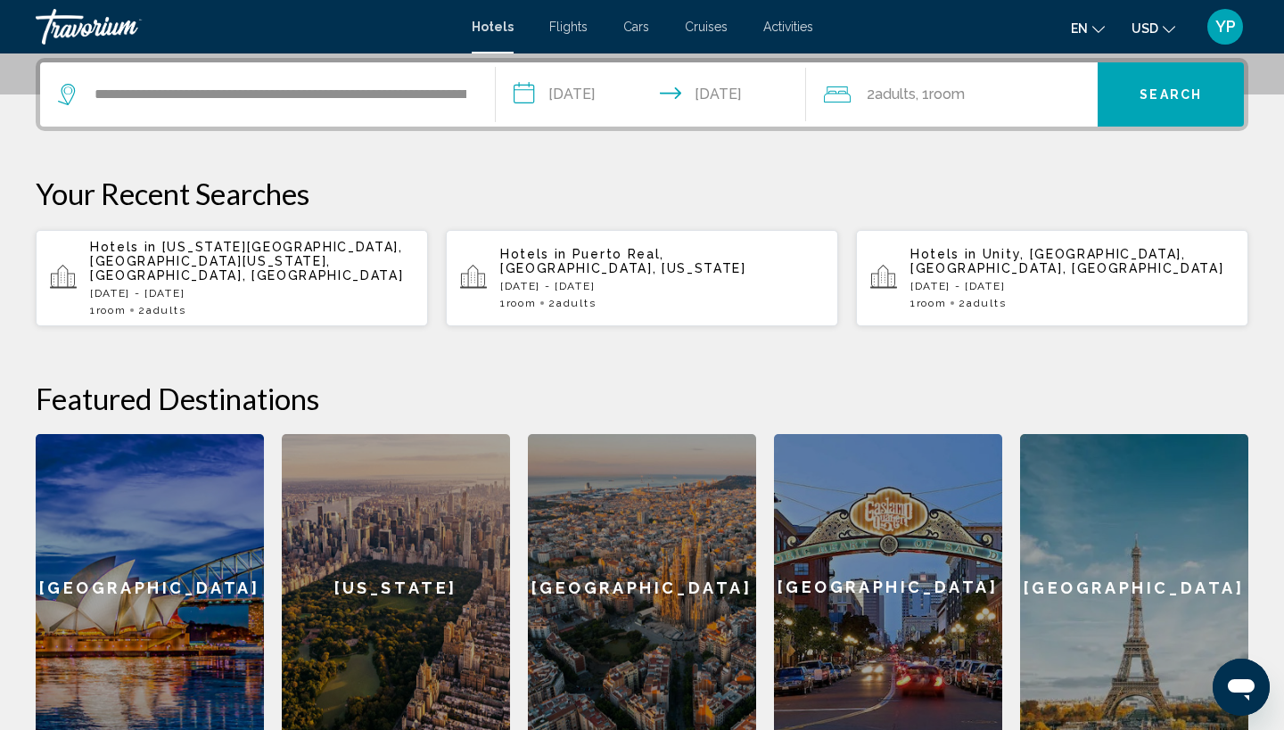
click at [674, 92] on input "**********" at bounding box center [654, 97] width 317 height 70
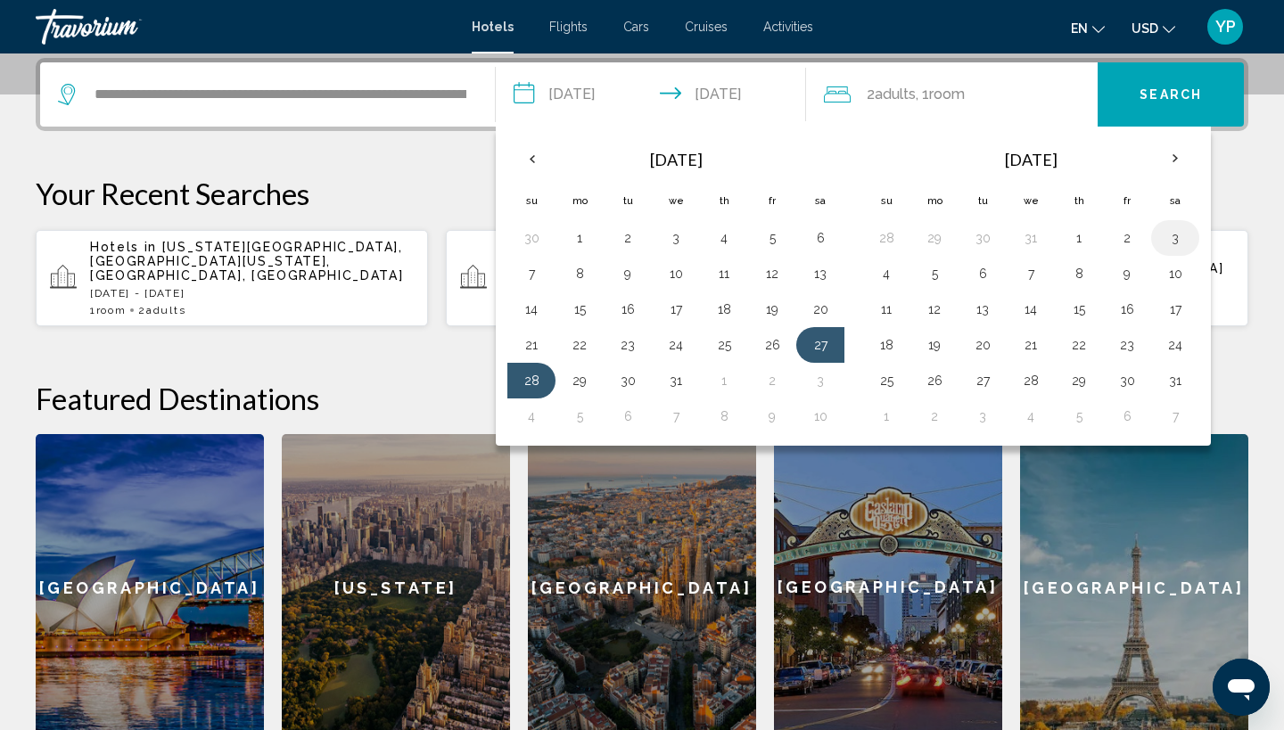
click at [1179, 234] on button "3" at bounding box center [1175, 238] width 29 height 25
click at [528, 91] on input "**********" at bounding box center [654, 97] width 317 height 70
click at [580, 382] on button "29" at bounding box center [579, 380] width 29 height 25
type input "**********"
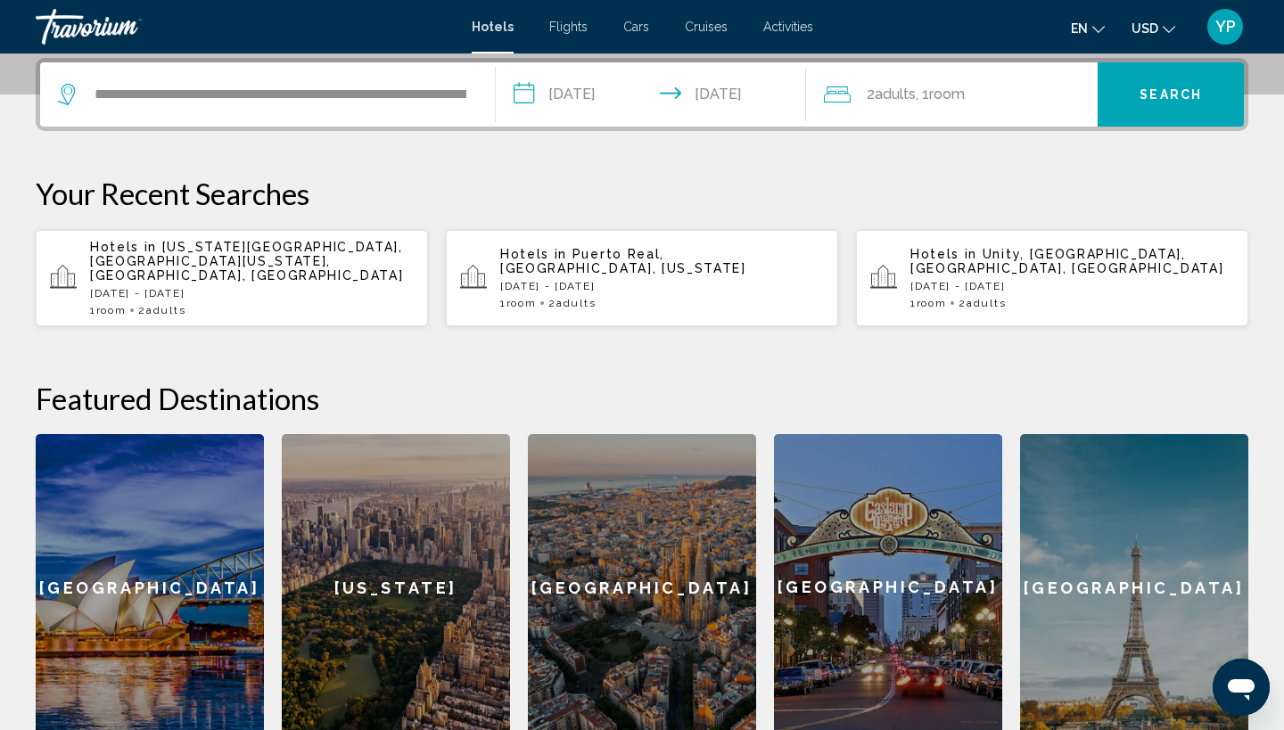
click at [713, 96] on input "**********" at bounding box center [654, 97] width 317 height 70
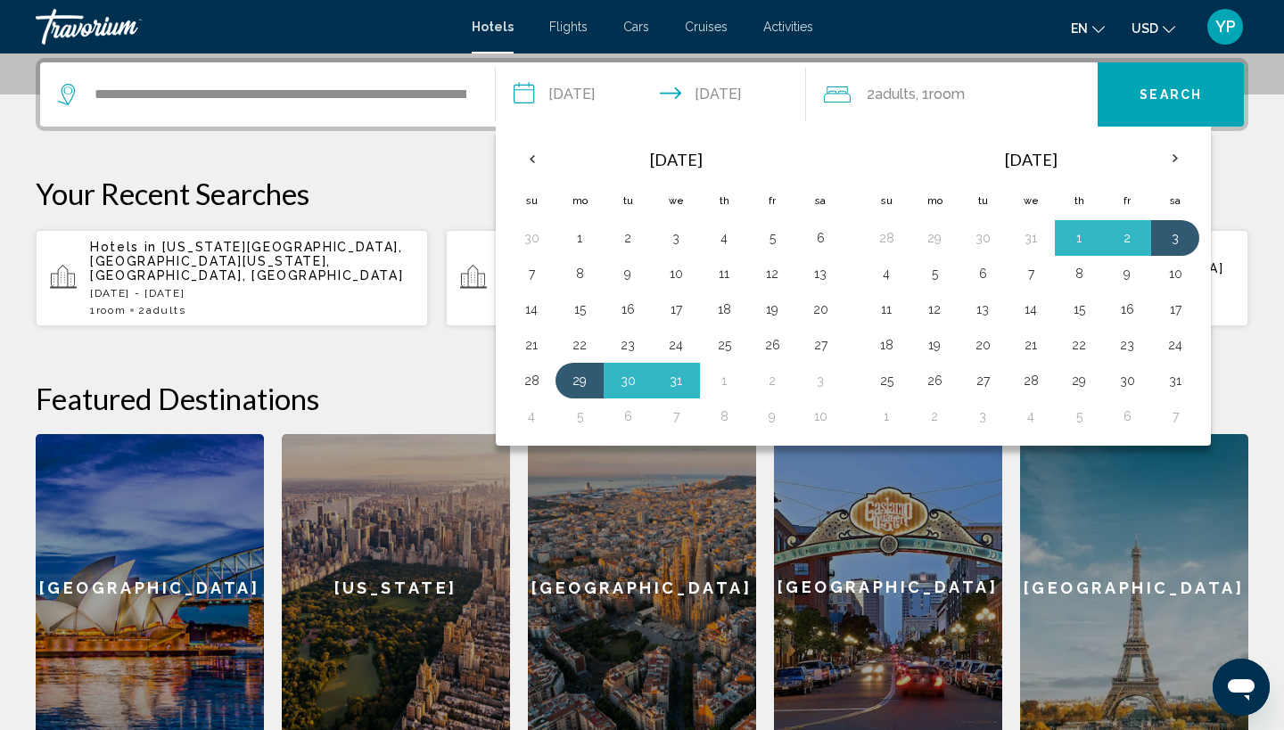
click at [1191, 78] on button "Search" at bounding box center [1171, 94] width 146 height 64
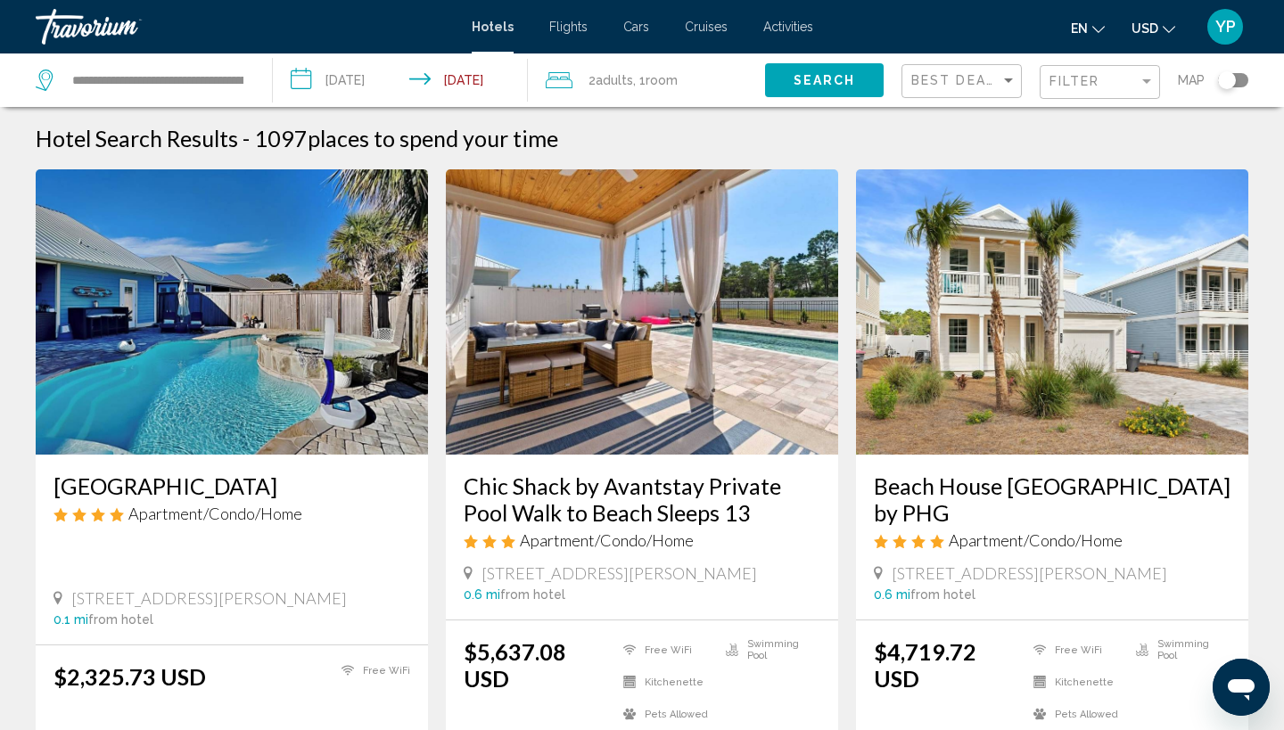
click at [566, 81] on icon "Travelers: 2 adults, 0 children" at bounding box center [559, 80] width 27 height 21
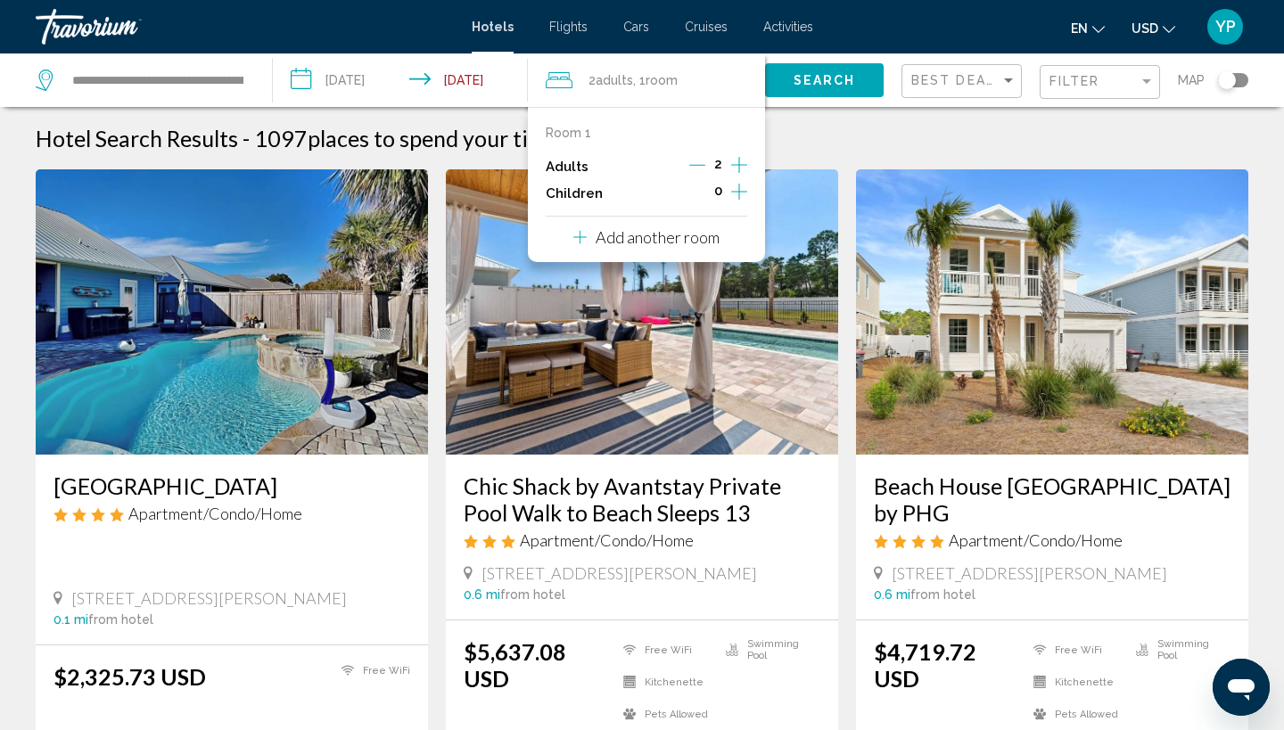
click at [738, 166] on icon "Increment adults" at bounding box center [739, 165] width 16 height 16
click at [587, 194] on p "Children" at bounding box center [574, 193] width 57 height 15
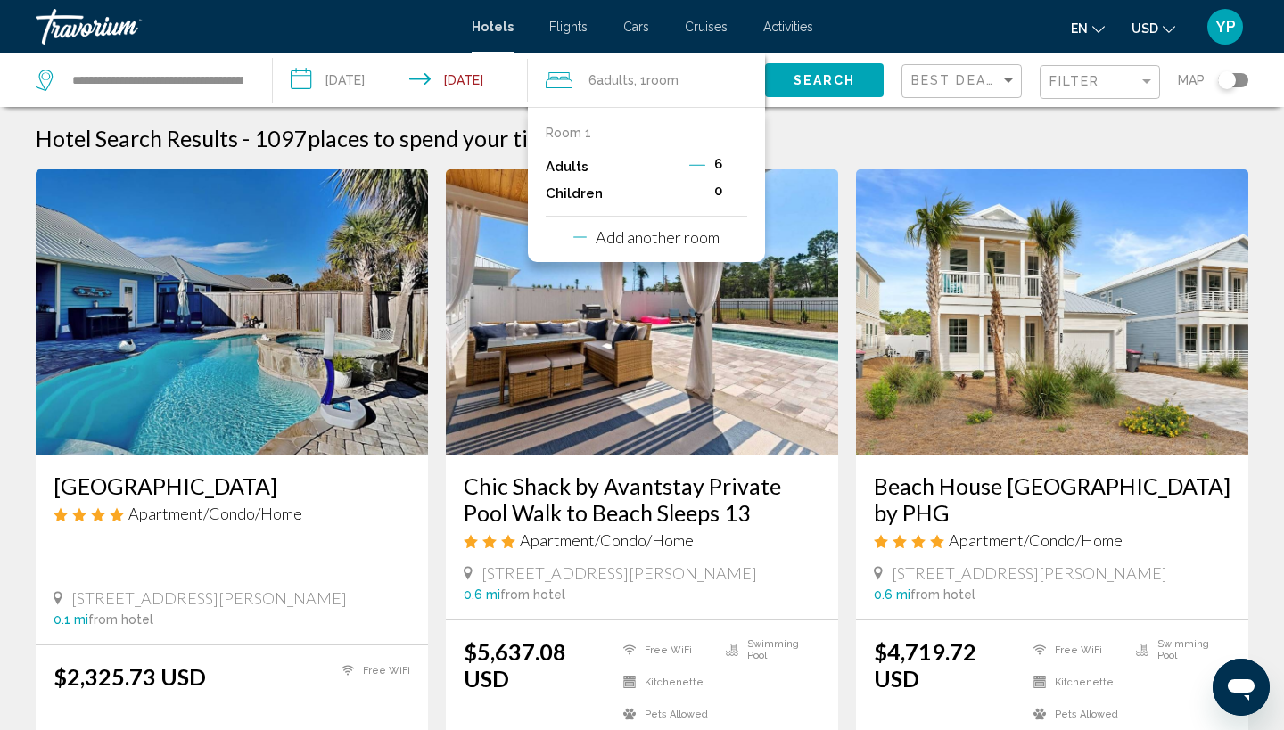
click at [717, 193] on span "0" at bounding box center [718, 191] width 8 height 14
click at [582, 243] on icon "Travelers: 6 adults, 0 children" at bounding box center [579, 237] width 13 height 13
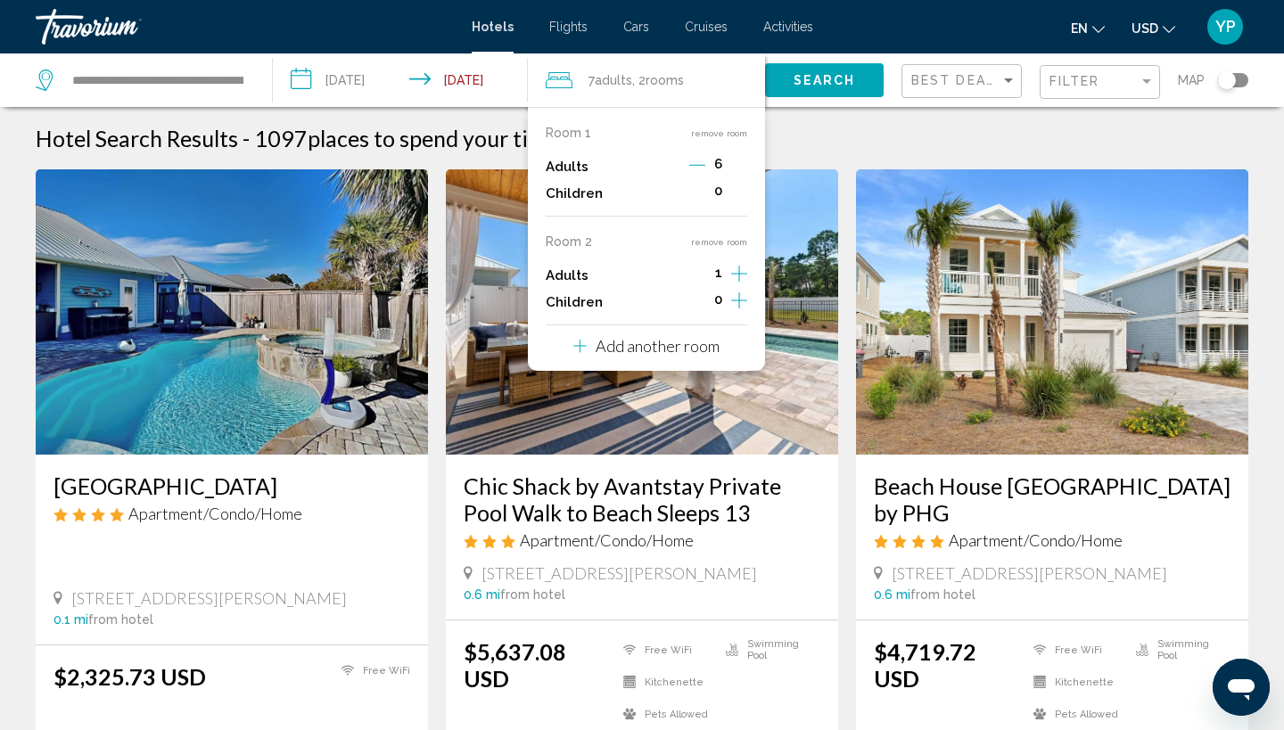
click at [607, 354] on p "Add another room" at bounding box center [658, 346] width 124 height 20
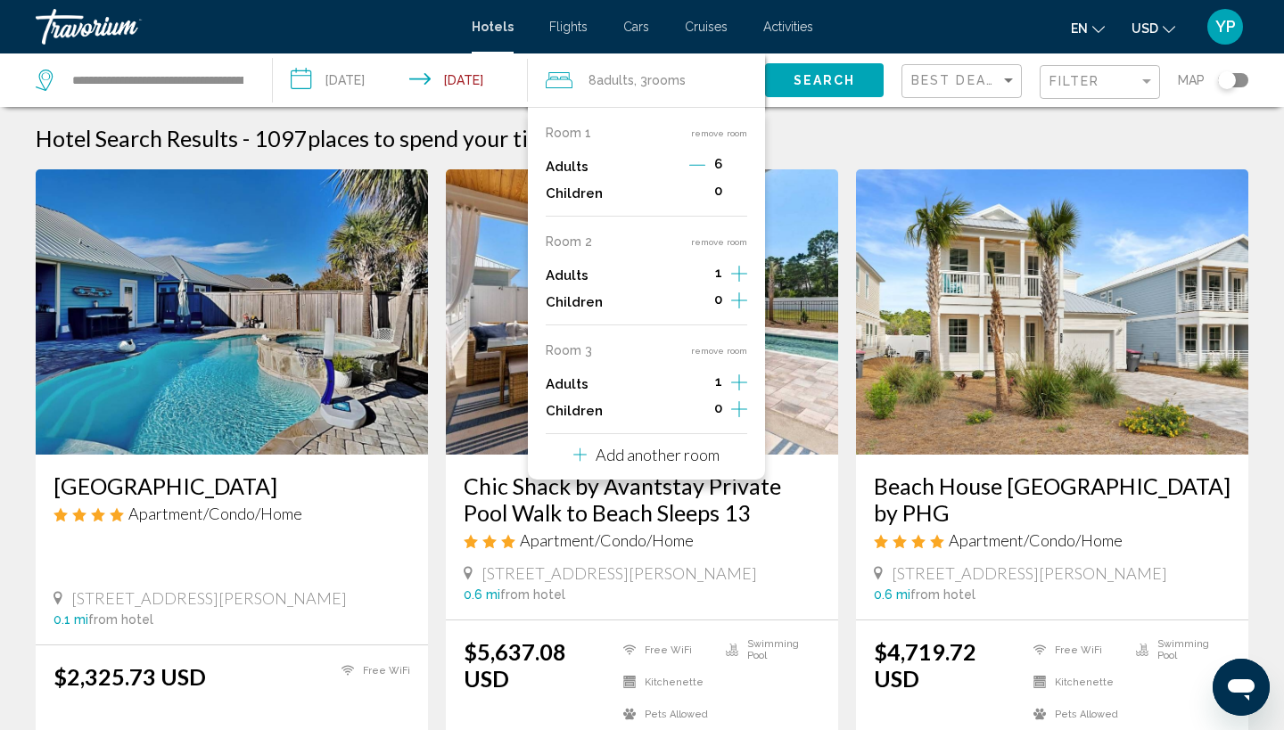
click at [700, 166] on icon "Decrement adults" at bounding box center [697, 165] width 16 height 1
click at [700, 166] on icon "Decrement adults" at bounding box center [698, 165] width 16 height 1
click at [740, 176] on icon "Increment adults" at bounding box center [739, 164] width 16 height 21
click at [740, 202] on icon "Increment children" at bounding box center [739, 191] width 16 height 21
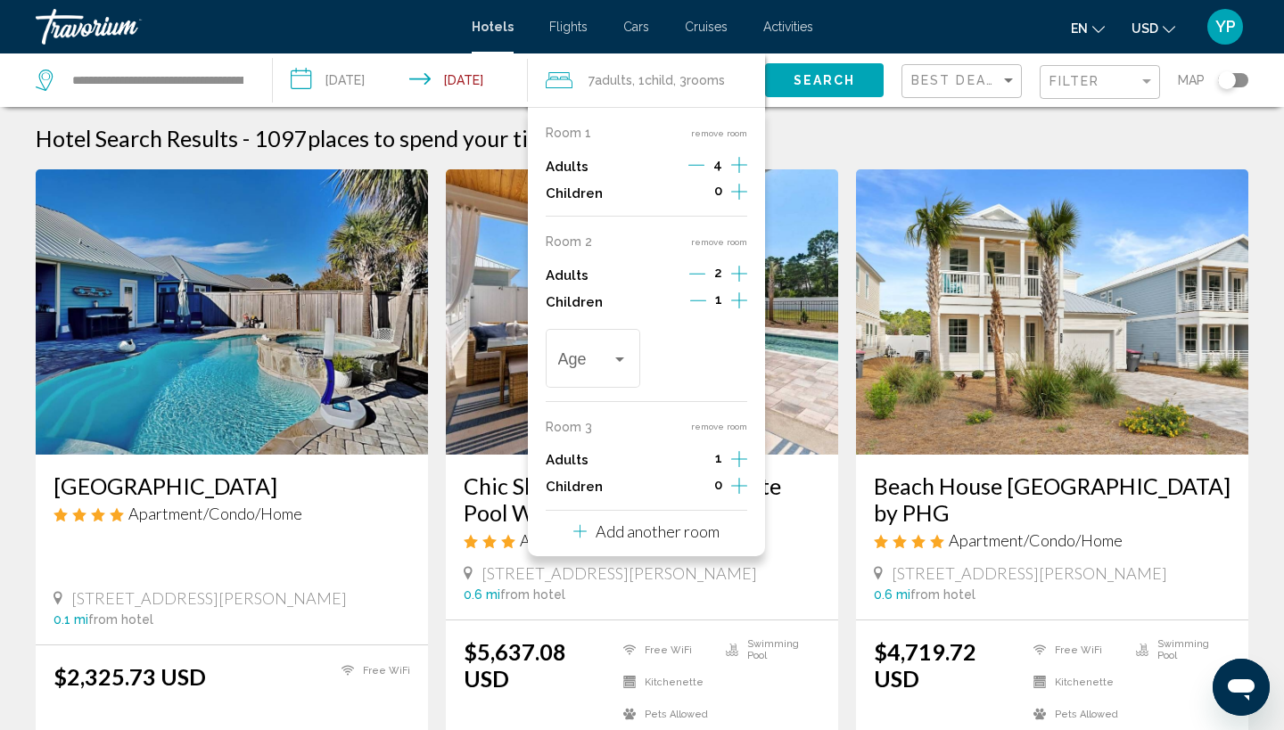
click at [740, 202] on icon "Increment children" at bounding box center [739, 191] width 16 height 21
